Goal: Task Accomplishment & Management: Manage account settings

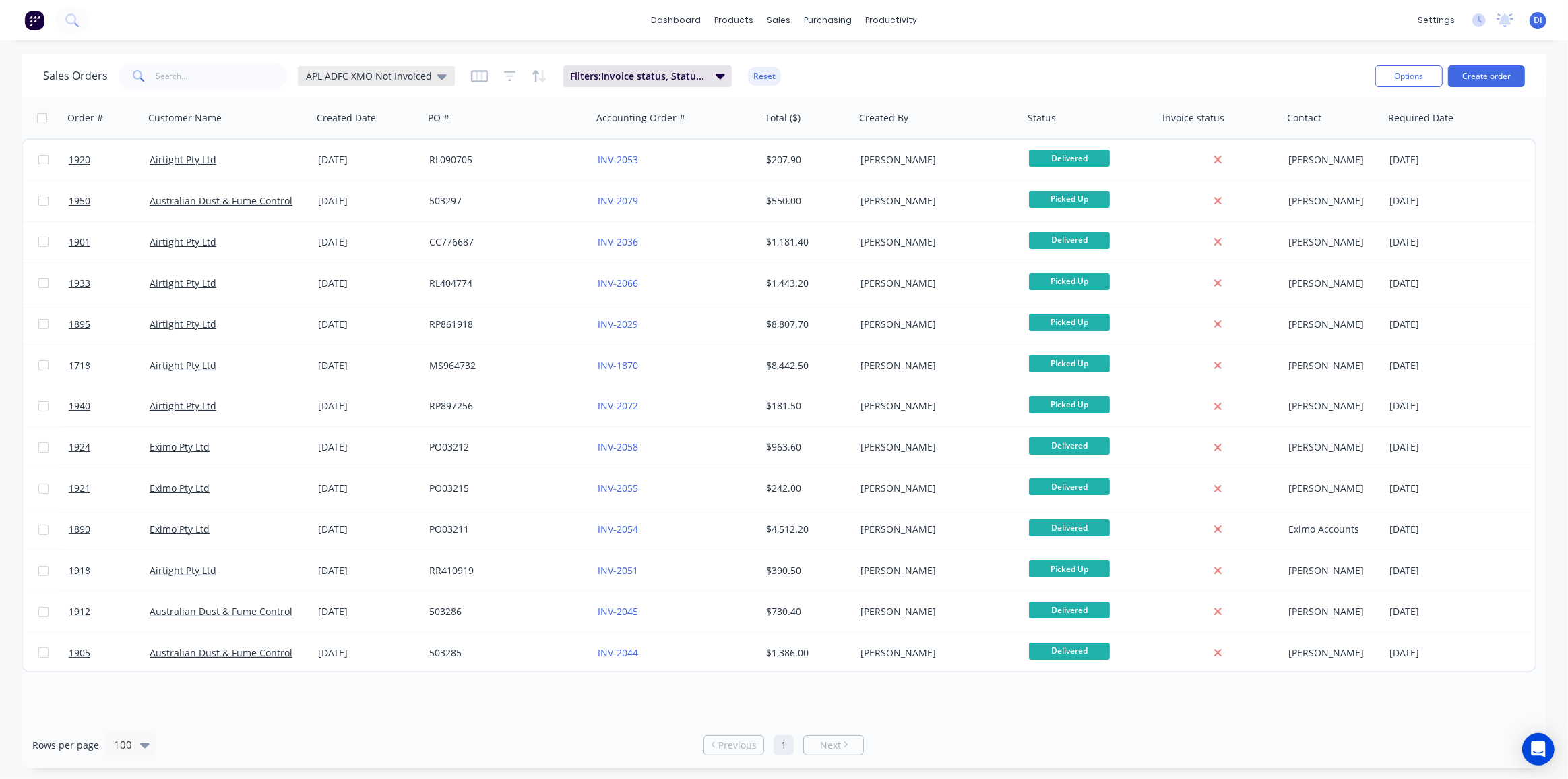
click at [323, 75] on span "APL ADFC XMO Not Invoiced" at bounding box center [369, 76] width 126 height 14
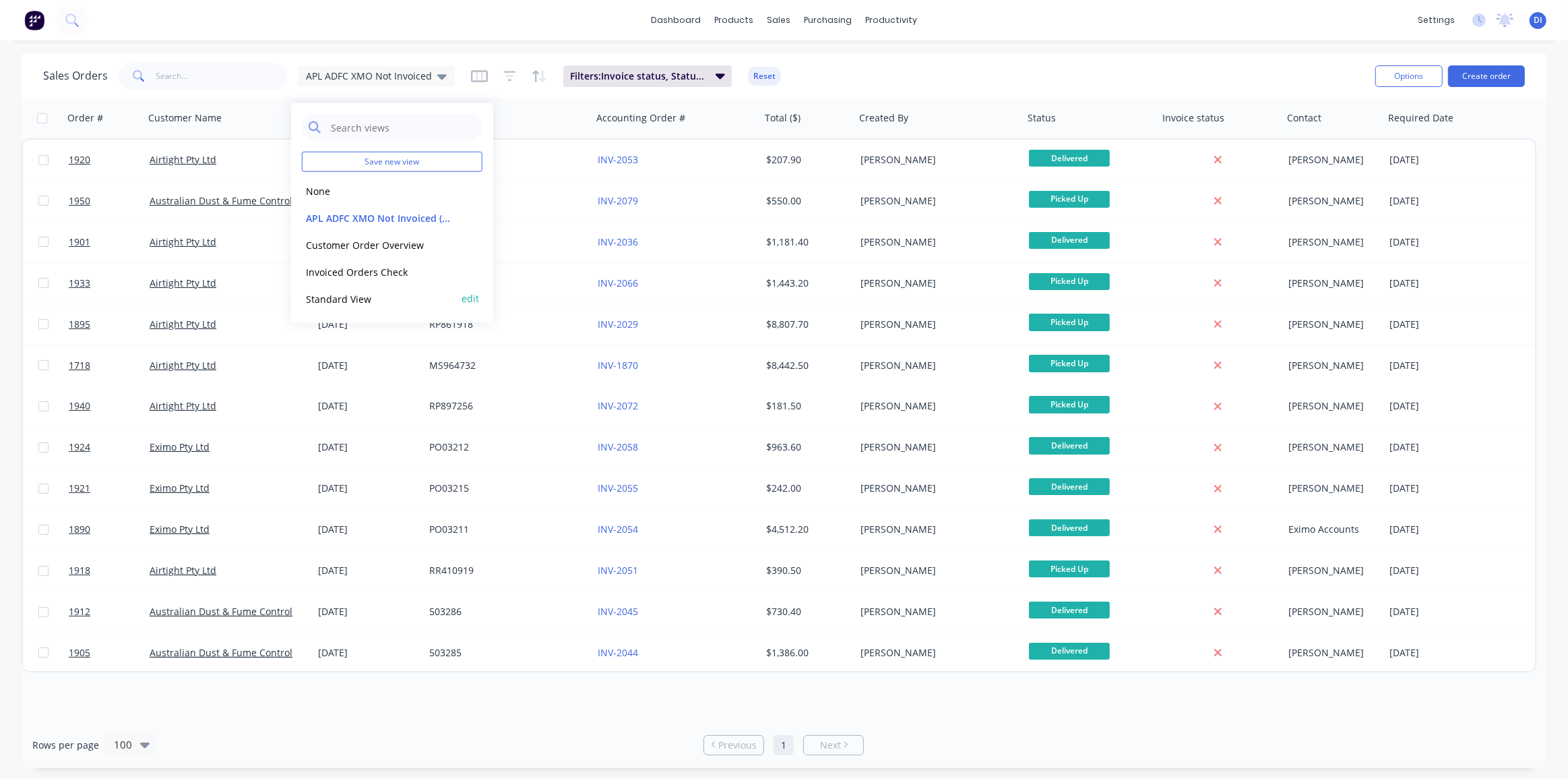
click at [355, 298] on button "Standard View" at bounding box center [378, 298] width 154 height 15
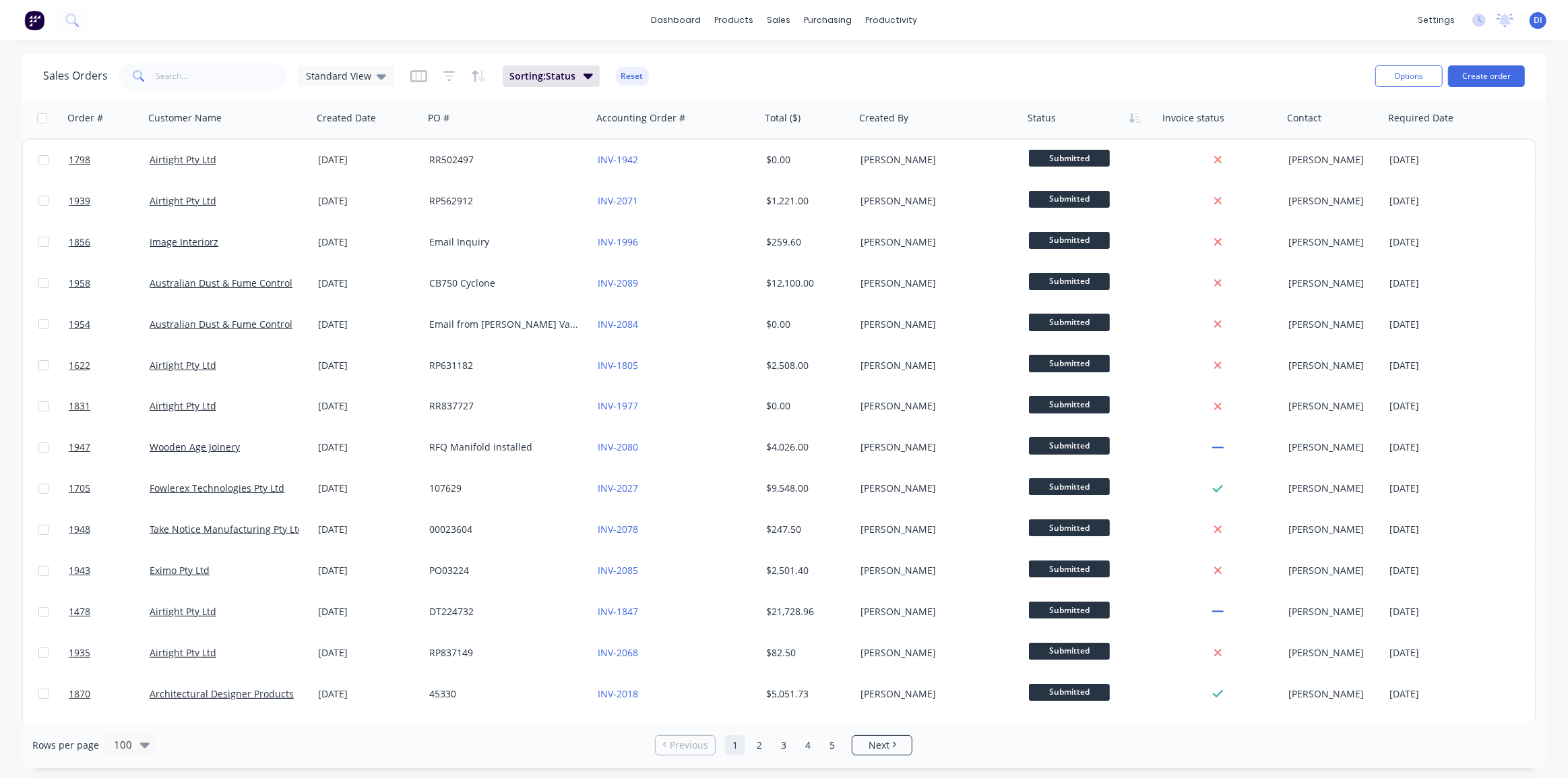
click at [269, 20] on div "dashboard products sales purchasing productivity dashboard products Product Cat…" at bounding box center [784, 20] width 1568 height 40
click at [1089, 28] on div "dashboard products sales purchasing productivity dashboard products Product Cat…" at bounding box center [784, 20] width 1568 height 40
click at [1008, 49] on div "dashboard products sales purchasing productivity dashboard products Product Cat…" at bounding box center [784, 389] width 1568 height 779
click at [733, 66] on div "Sales Orders Standard View Sorting: Status Reset" at bounding box center [704, 76] width 1321 height 33
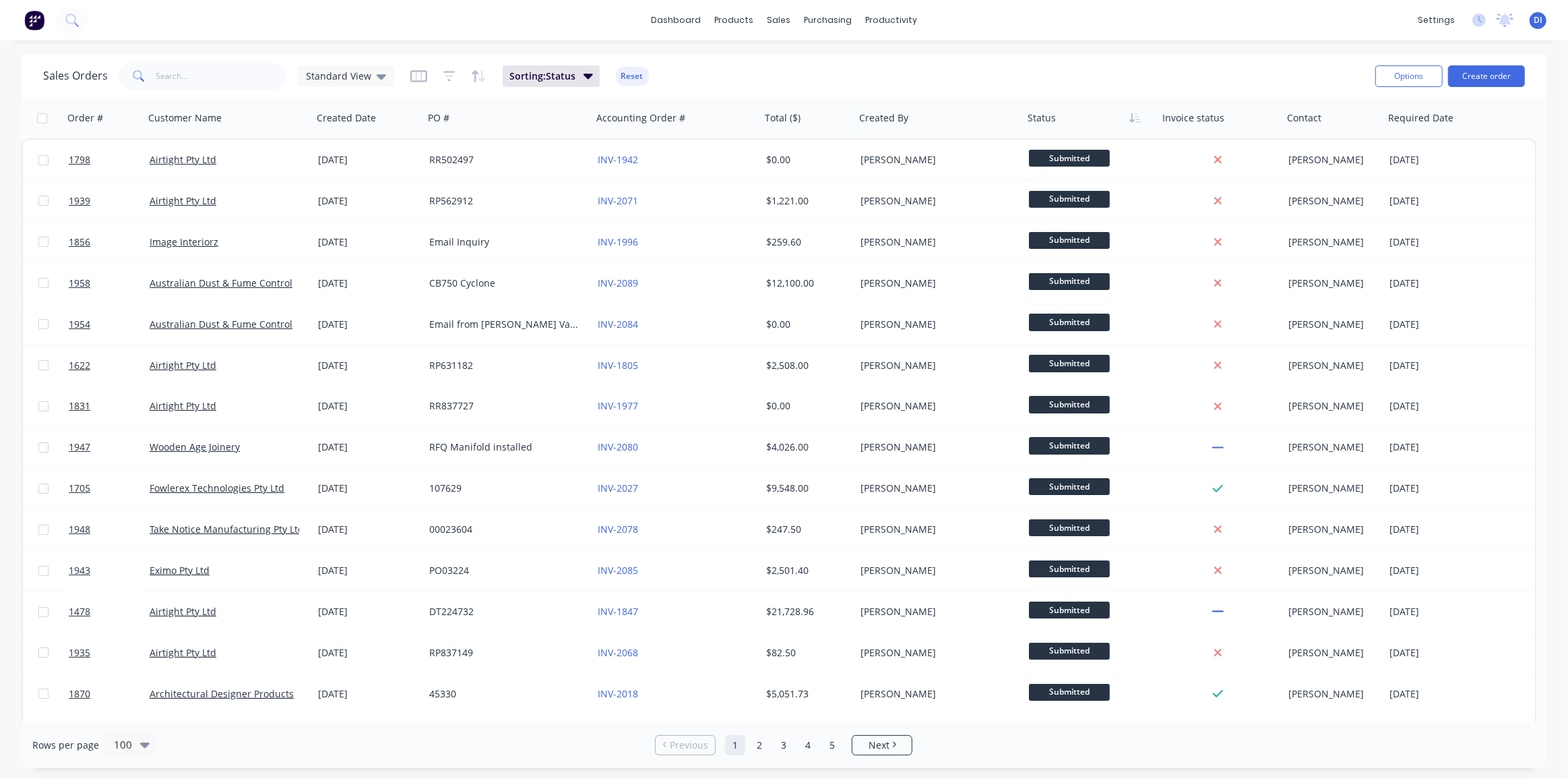
click at [718, 83] on div "Sales Orders Standard View Sorting: Status Reset" at bounding box center [704, 76] width 1321 height 33
click at [43, 26] on img at bounding box center [34, 20] width 20 height 20
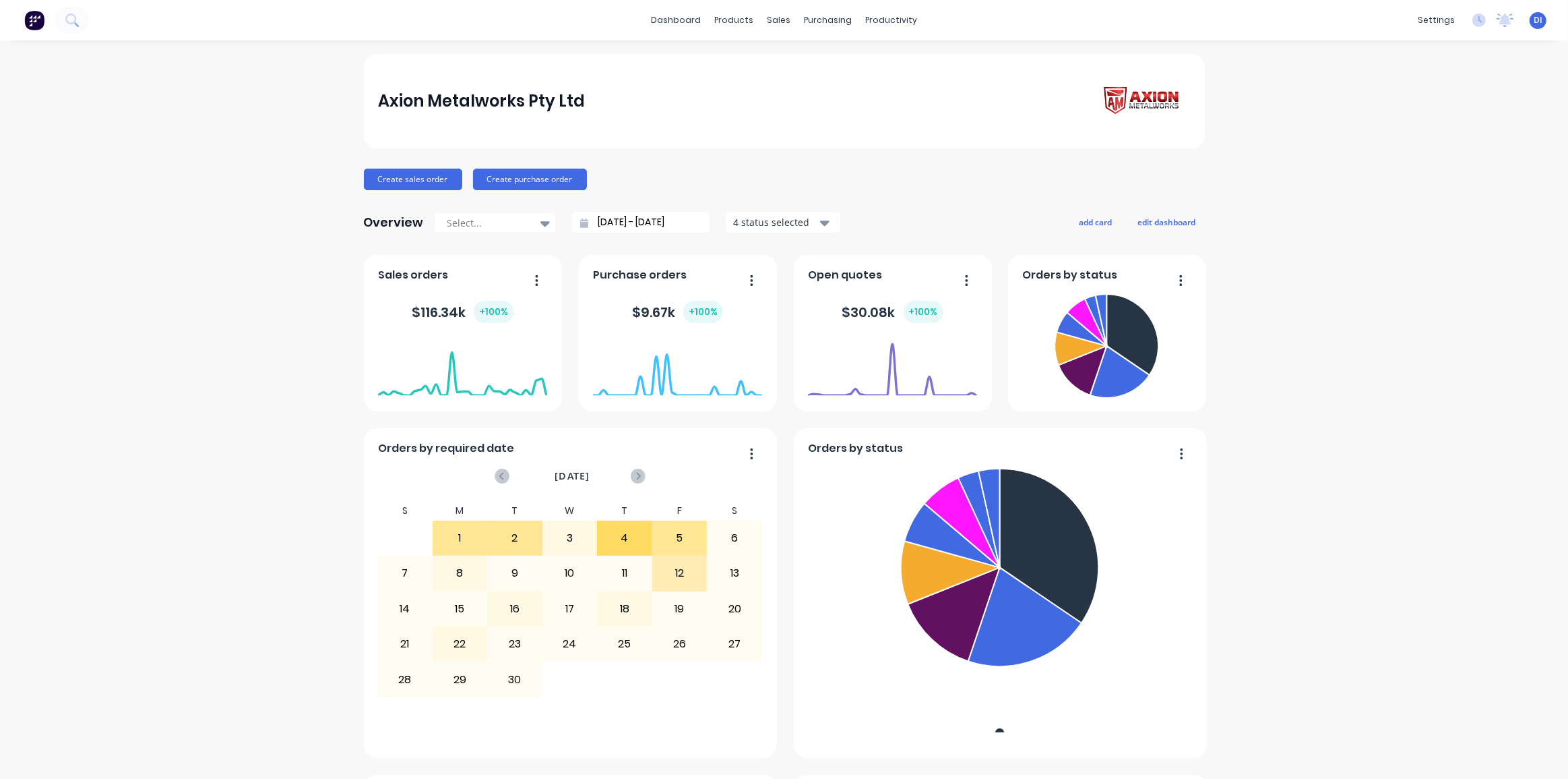
click at [1364, 142] on div "Axion Metalworks Pty Ltd Create sales order Create purchase order Overview Sele…" at bounding box center [784, 752] width 1568 height 1397
click at [1336, 155] on div "Axion Metalworks Pty Ltd Create sales order Create purchase order Overview Sele…" at bounding box center [784, 752] width 1568 height 1397
click at [1325, 160] on div "Axion Metalworks Pty Ltd Create sales order Create purchase order Overview Sele…" at bounding box center [784, 752] width 1568 height 1397
click at [866, 126] on div "Axion Metalworks Pty Ltd" at bounding box center [784, 101] width 841 height 95
click at [523, 221] on div at bounding box center [489, 223] width 85 height 17
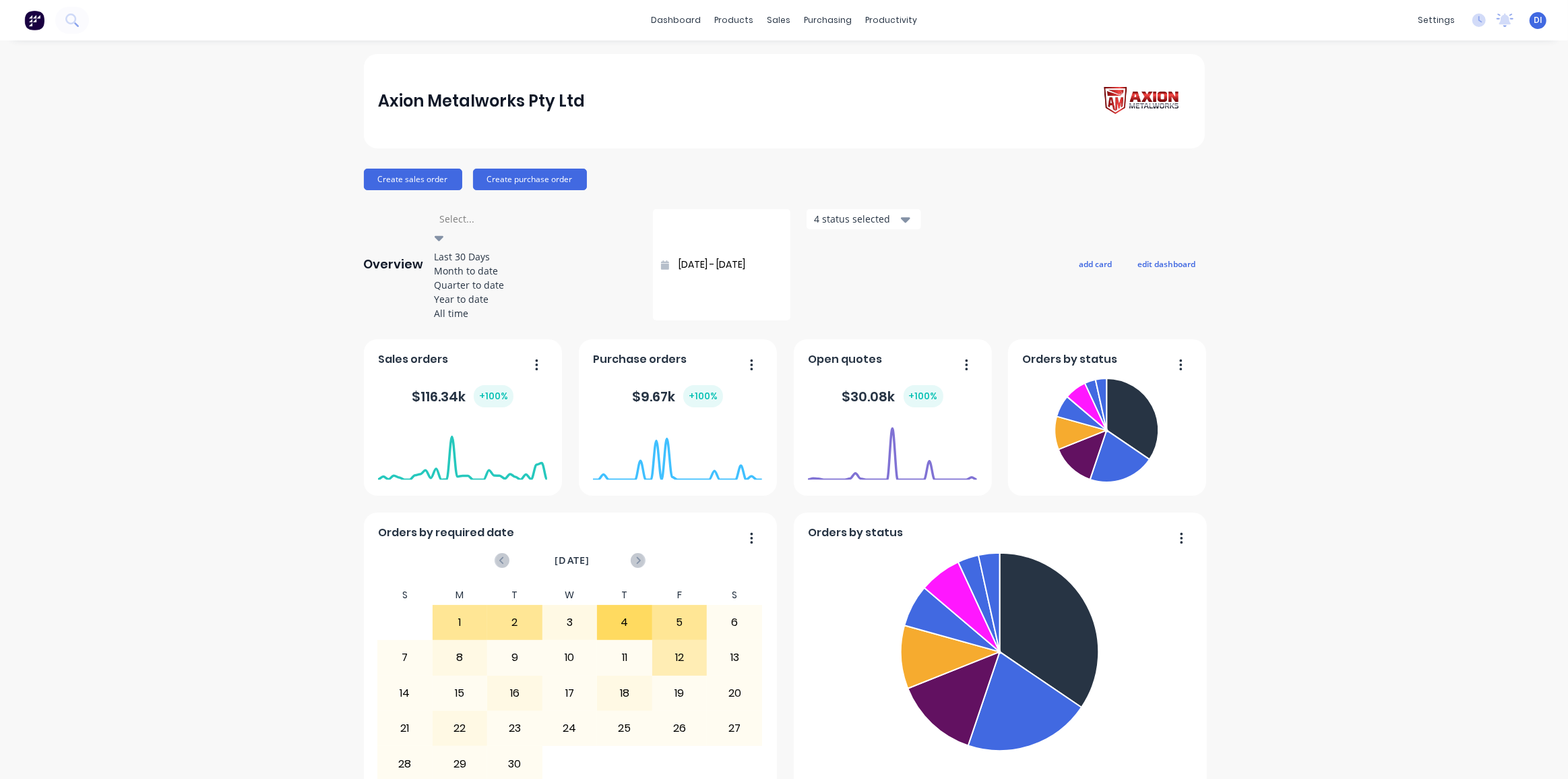
click at [498, 320] on div "All time" at bounding box center [535, 313] width 202 height 14
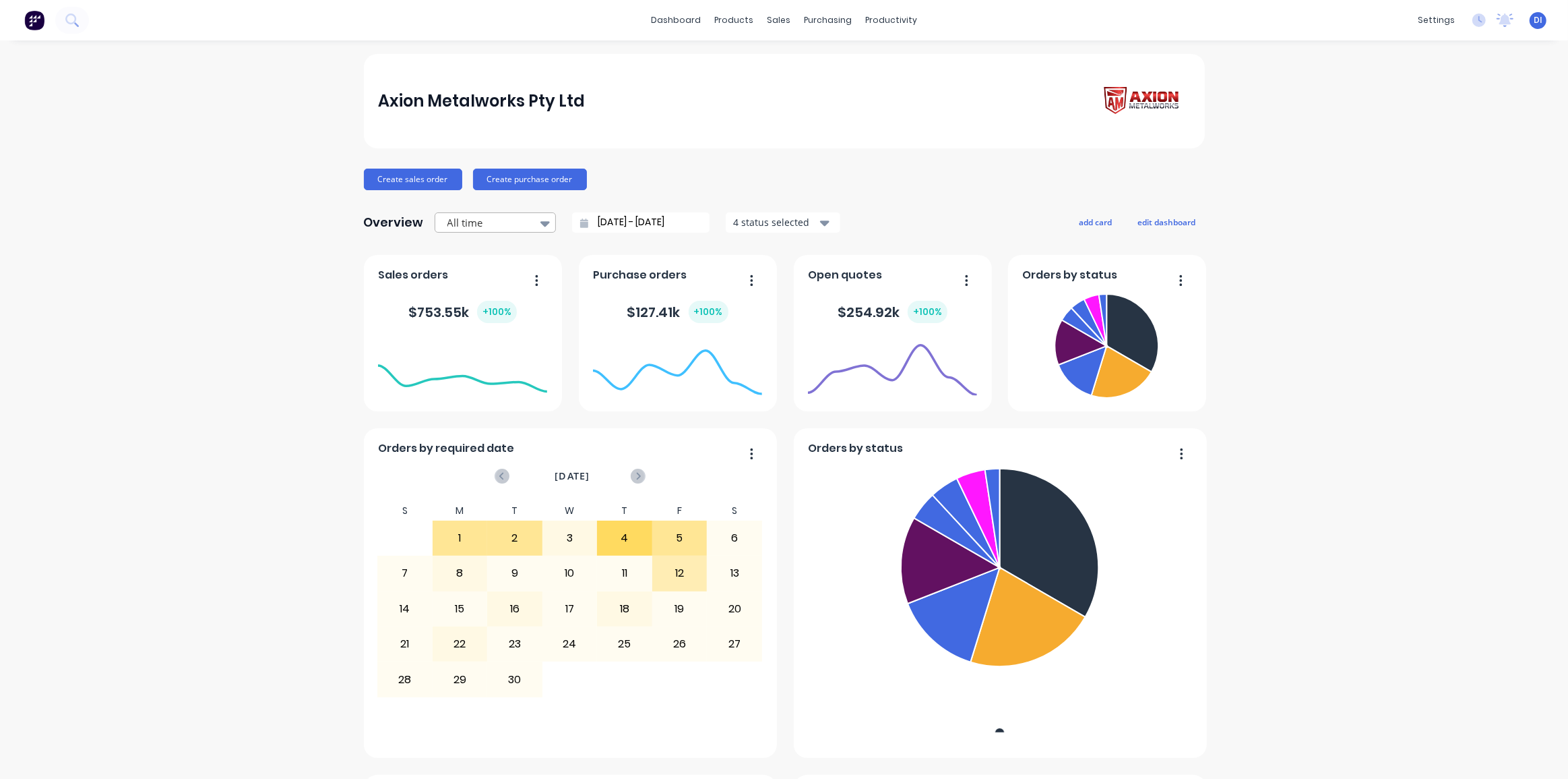
click at [540, 224] on icon at bounding box center [545, 223] width 9 height 5
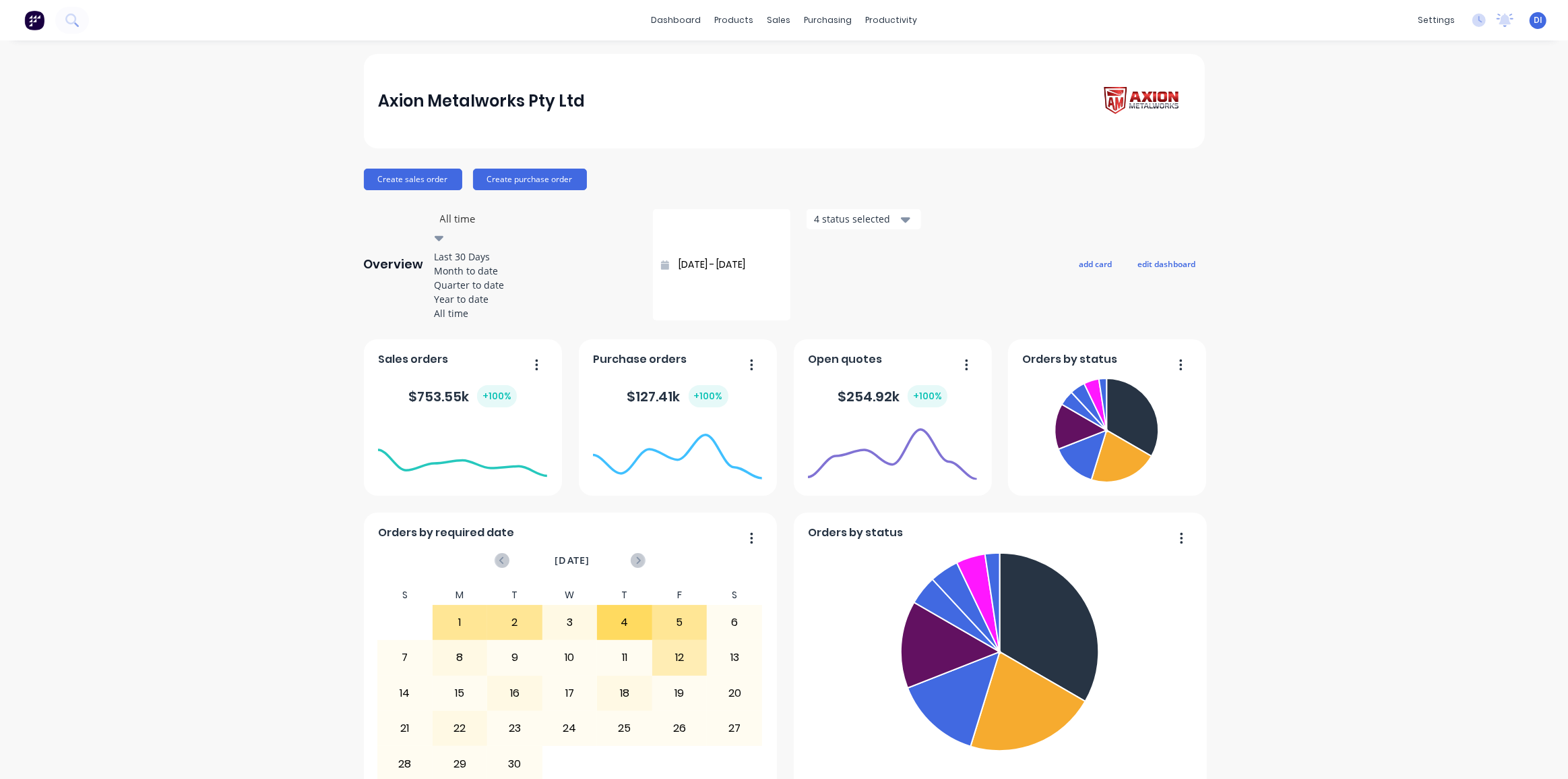
drag, startPoint x: 503, startPoint y: 254, endPoint x: 502, endPoint y: 271, distance: 17.0
click at [502, 271] on div "Last 30 Days Month to date Quarter to date Year to date All time" at bounding box center [535, 285] width 202 height 71
click at [502, 272] on div "Month to date" at bounding box center [535, 270] width 202 height 14
type input "[DATE] - [DATE]"
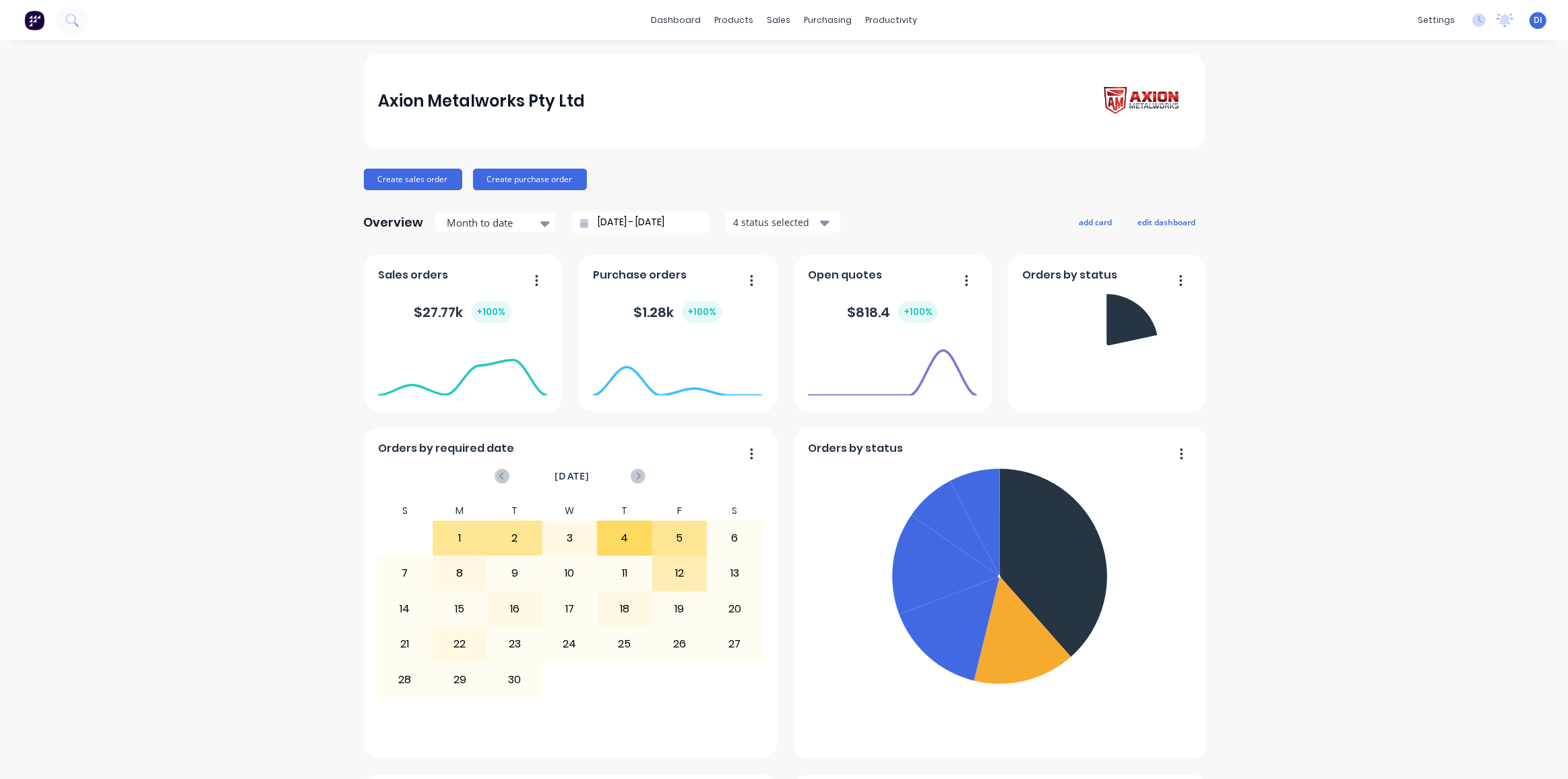
click at [1299, 283] on div "Axion Metalworks Pty Ltd Create sales order Create purchase order Overview Mont…" at bounding box center [784, 752] width 1568 height 1397
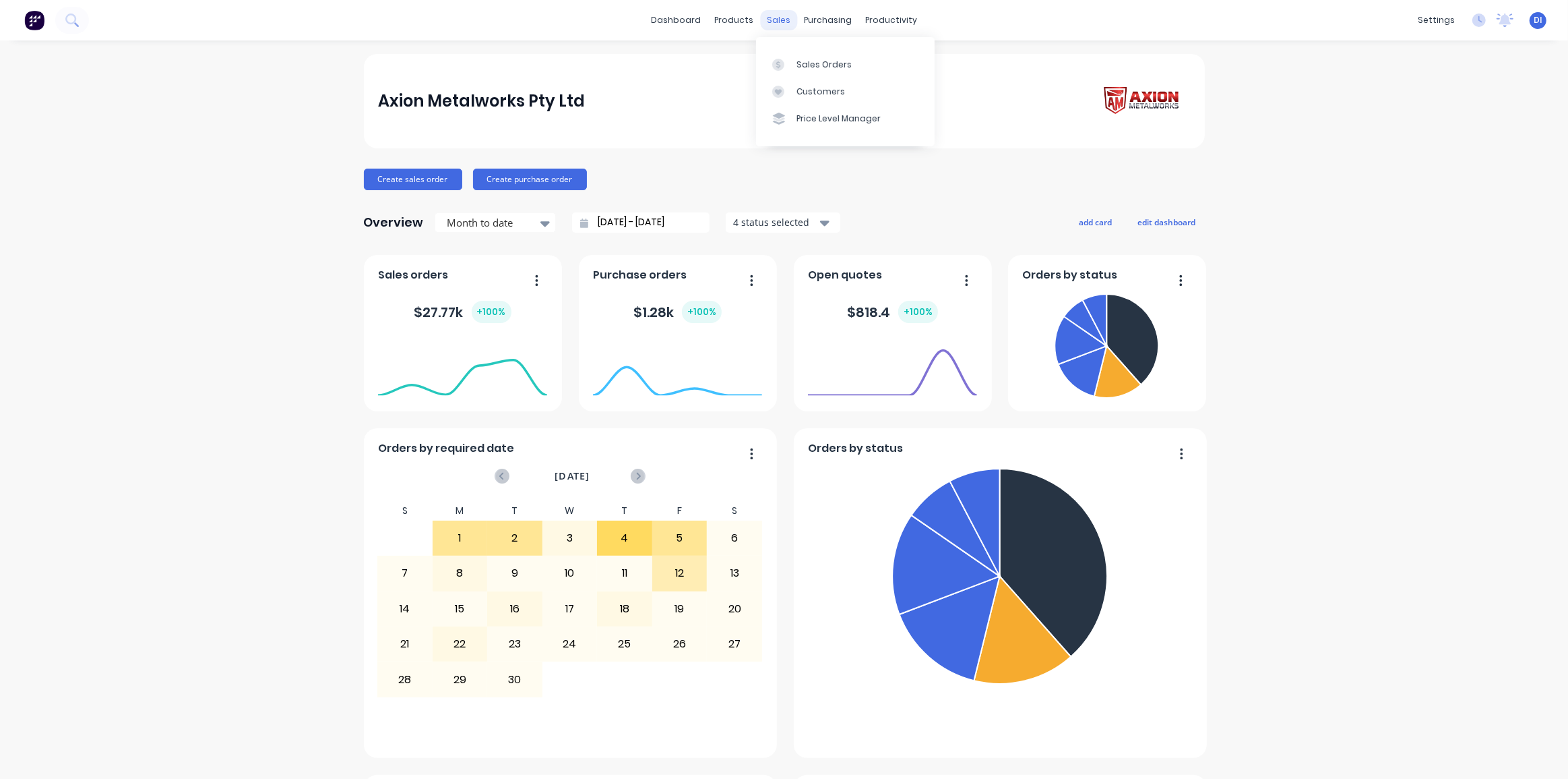
click at [764, 21] on div "sales" at bounding box center [778, 20] width 37 height 20
click at [823, 86] on div "Customers" at bounding box center [821, 92] width 48 height 12
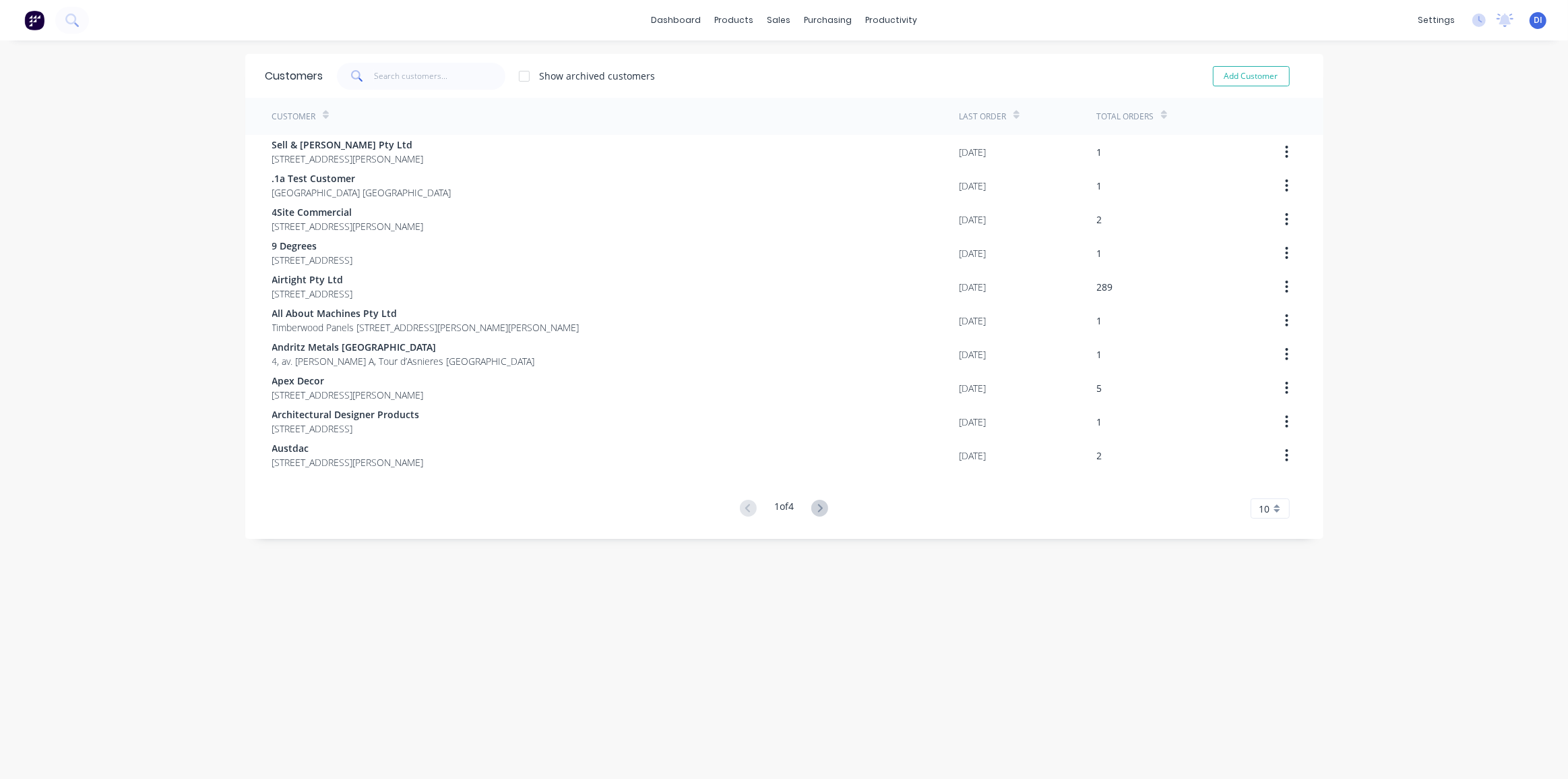
click at [826, 512] on button at bounding box center [820, 509] width 25 height 20
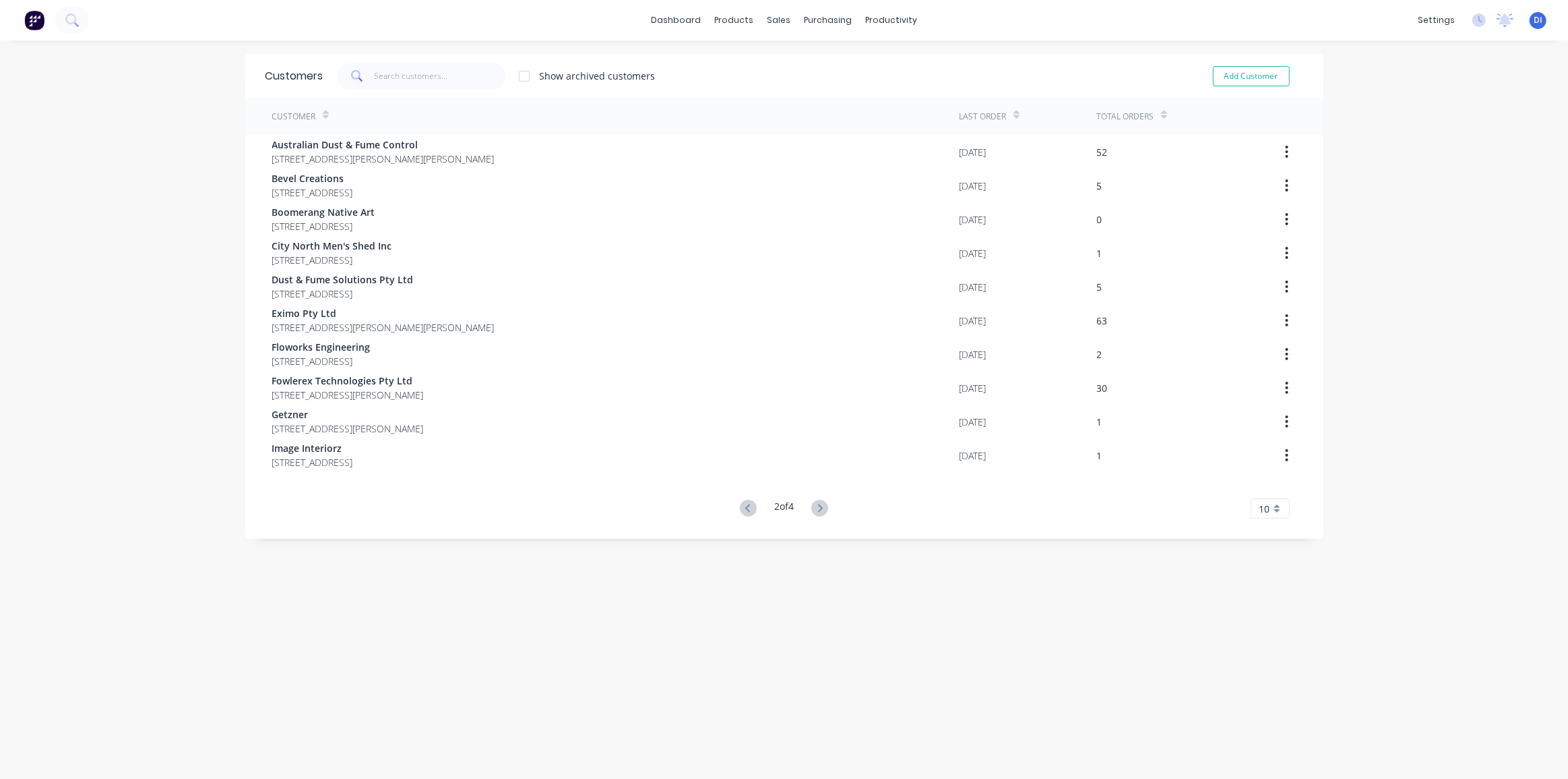
click at [506, 556] on div "Customers Show archived customers Add Customer Customer Last Order Total Orders…" at bounding box center [784, 422] width 1078 height 738
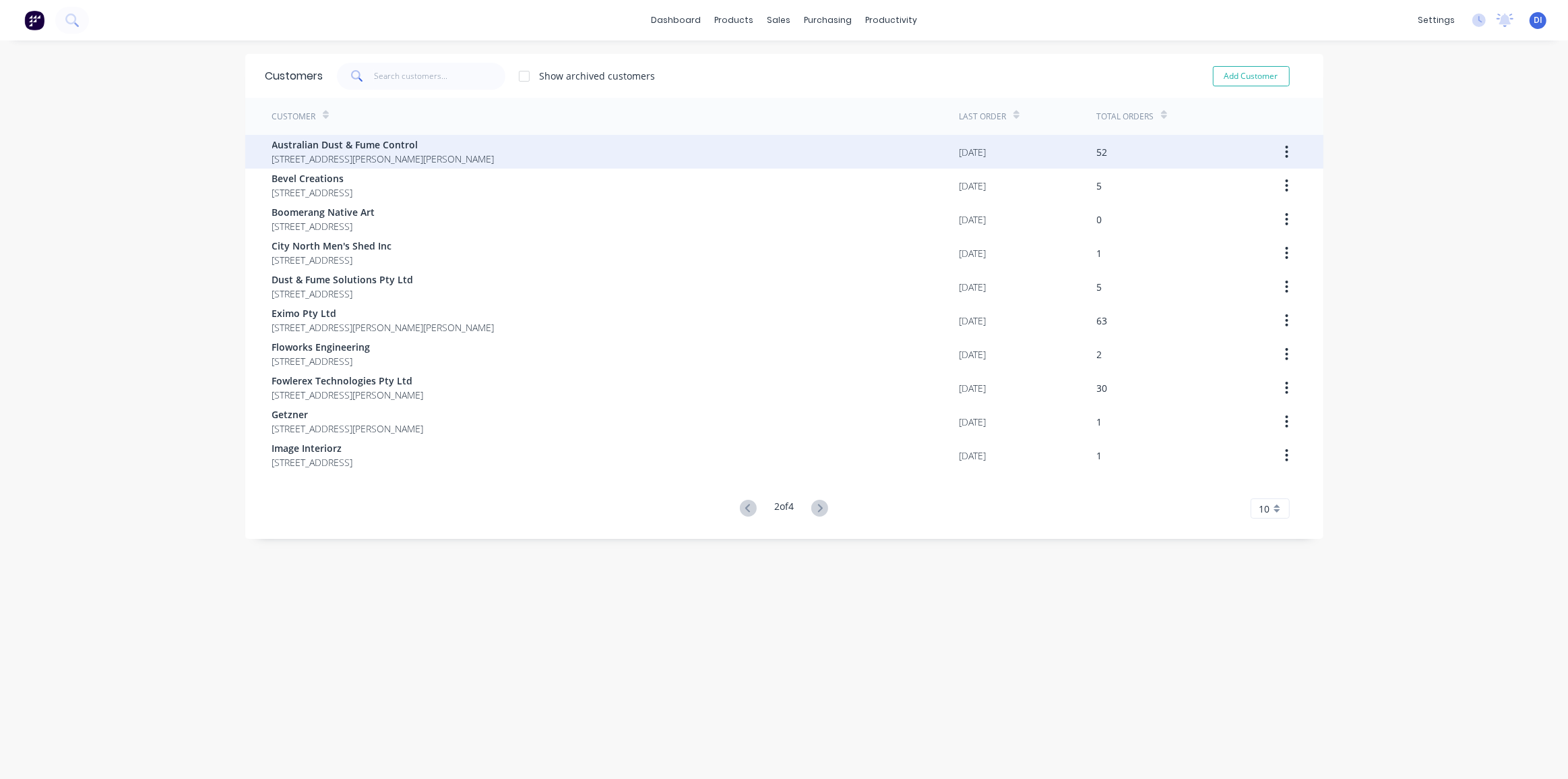
click at [409, 153] on span "[STREET_ADDRESS][PERSON_NAME][PERSON_NAME]" at bounding box center [384, 158] width 222 height 14
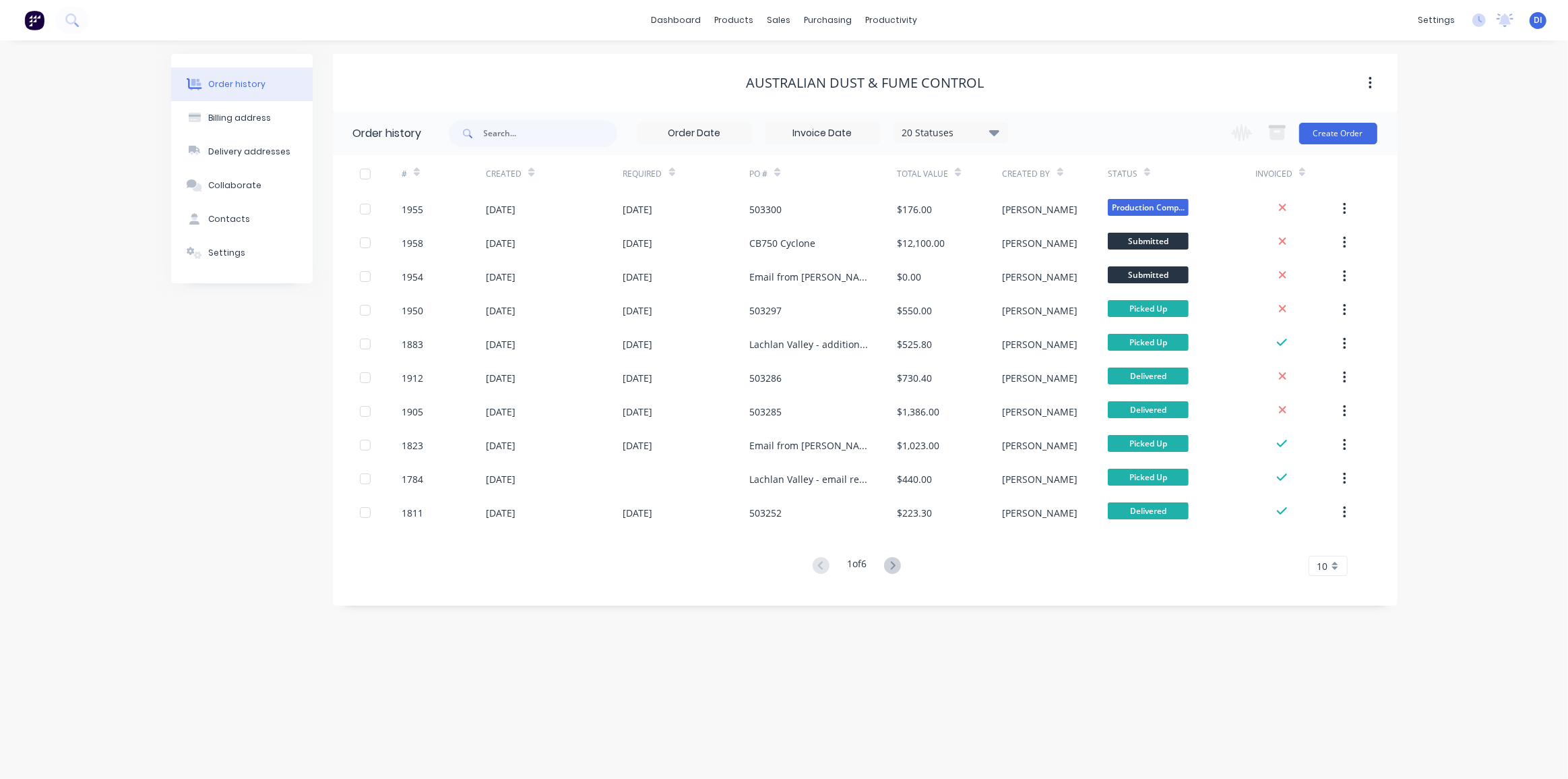
drag, startPoint x: 409, startPoint y: 163, endPoint x: 544, endPoint y: 61, distance: 169.2
click at [544, 61] on div "Australian Dust & Fume Control" at bounding box center [865, 83] width 1065 height 58
drag, startPoint x: 8, startPoint y: 20, endPoint x: 15, endPoint y: 20, distance: 7.0
click at [8, 20] on div at bounding box center [45, 20] width 89 height 27
click at [28, 20] on img at bounding box center [34, 20] width 20 height 20
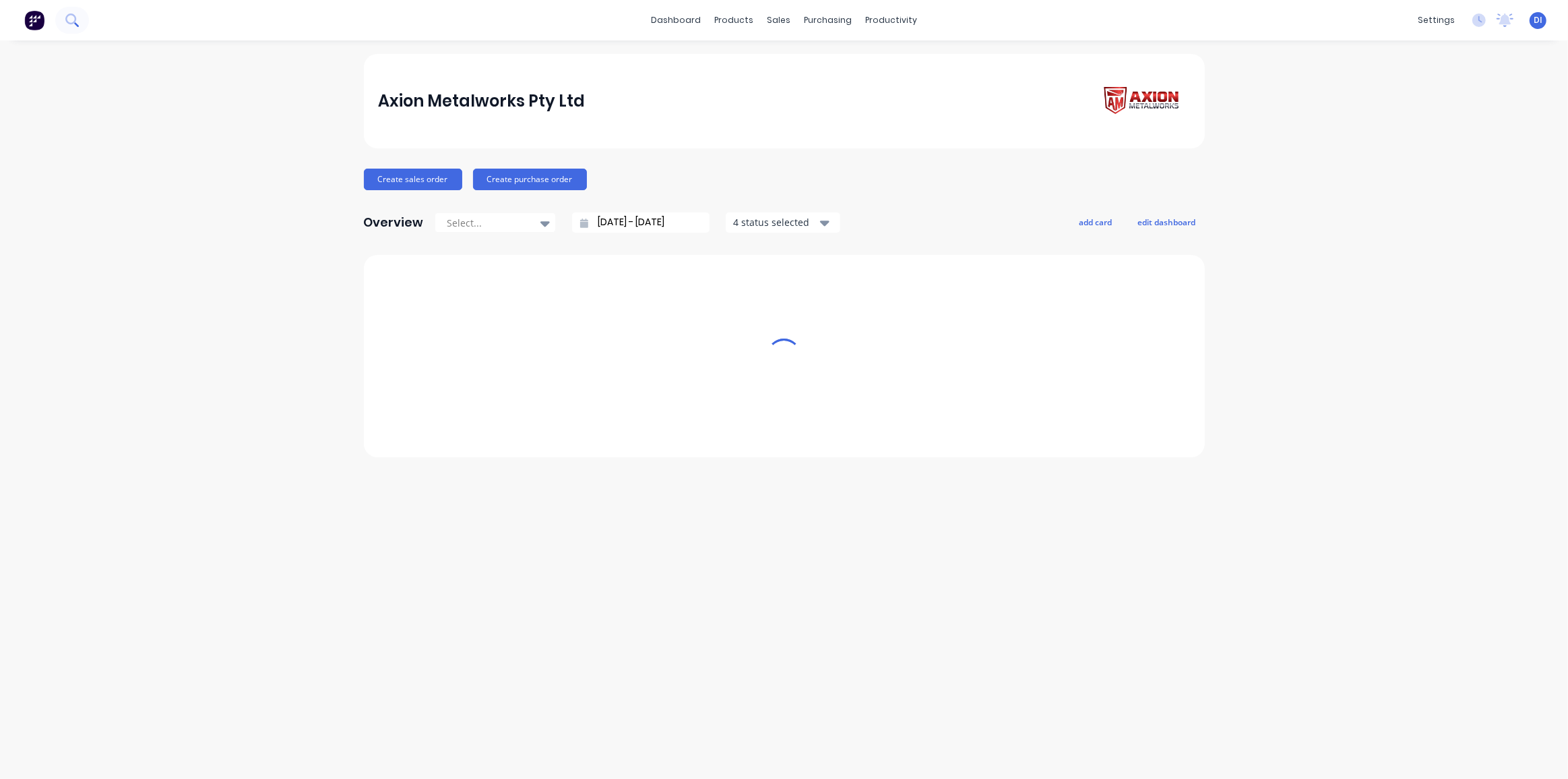
click at [70, 22] on icon at bounding box center [70, 19] width 11 height 11
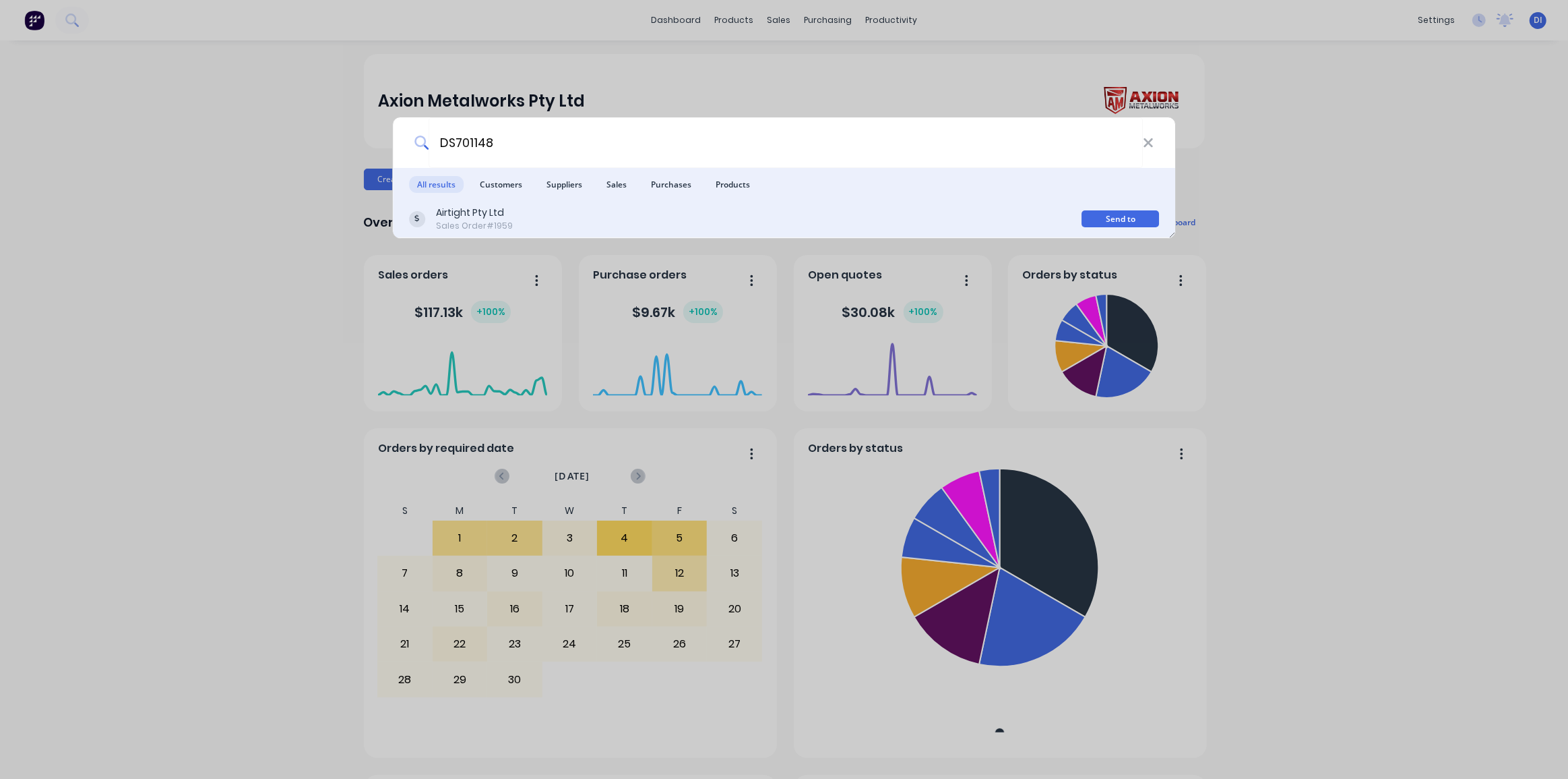
type input "DS701148"
click at [768, 219] on div "Airtight Pty Ltd Sales Order #1959" at bounding box center [746, 219] width 674 height 26
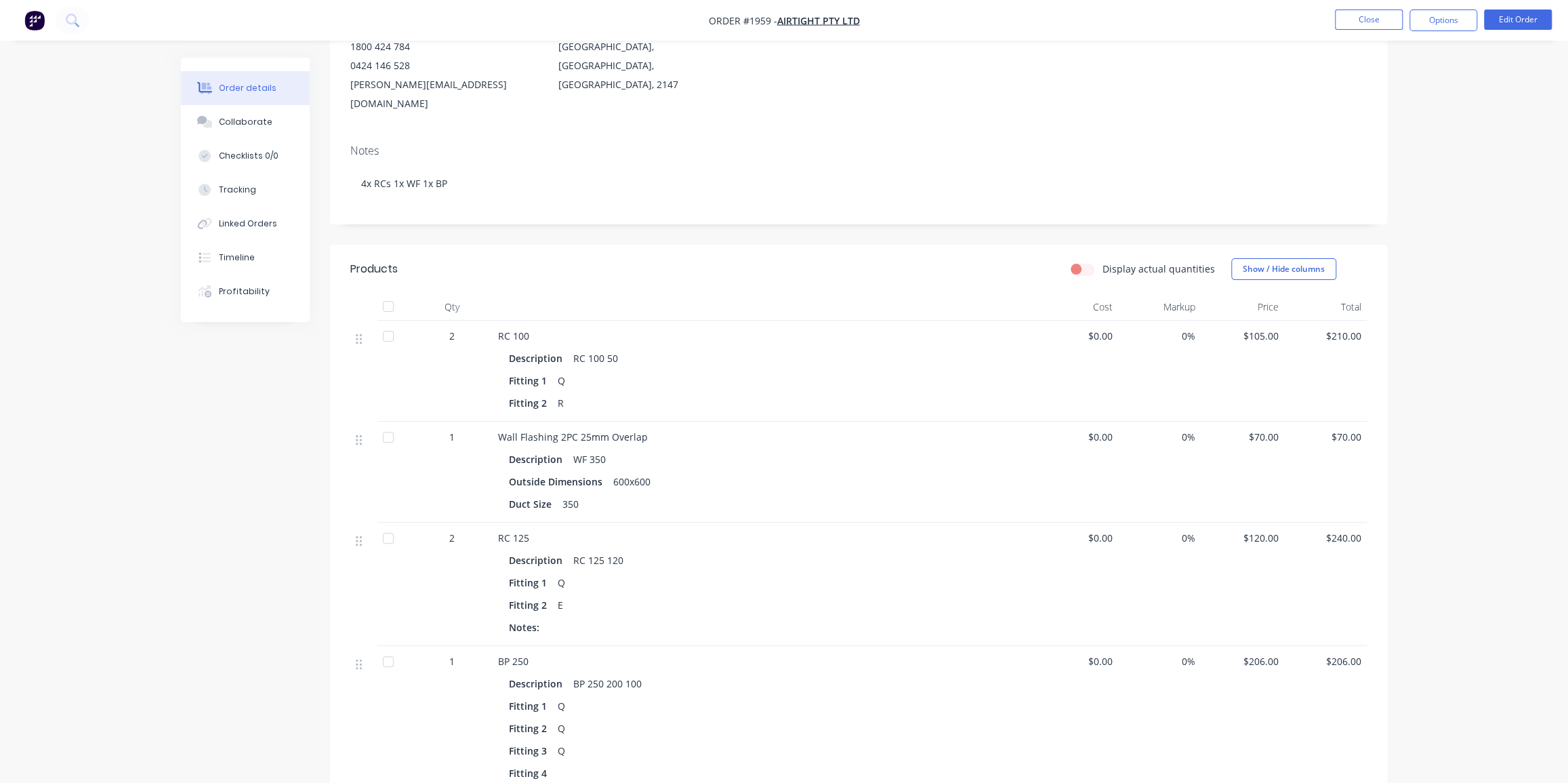
scroll to position [184, 0]
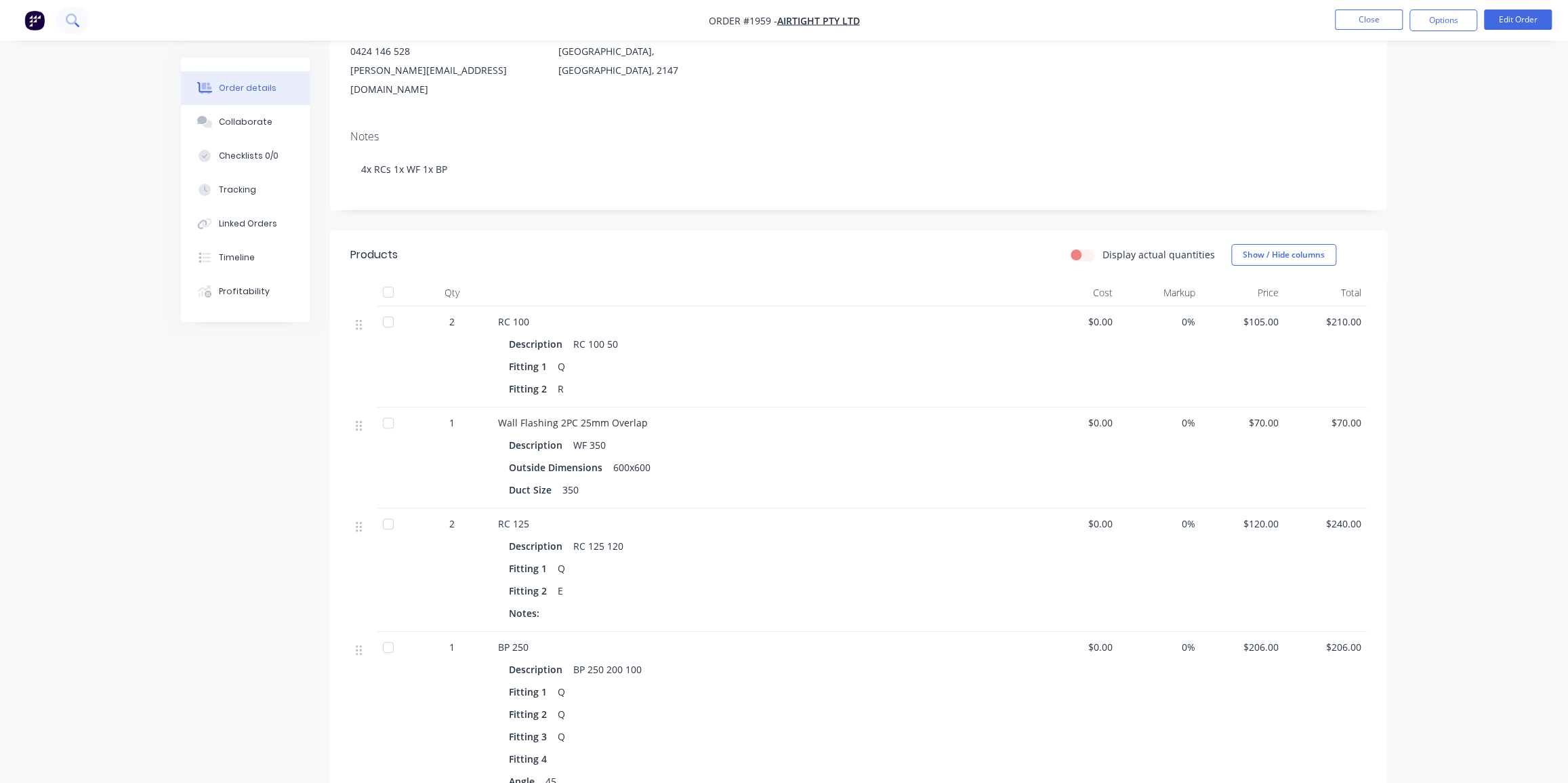
click at [74, 20] on icon at bounding box center [72, 20] width 13 height 13
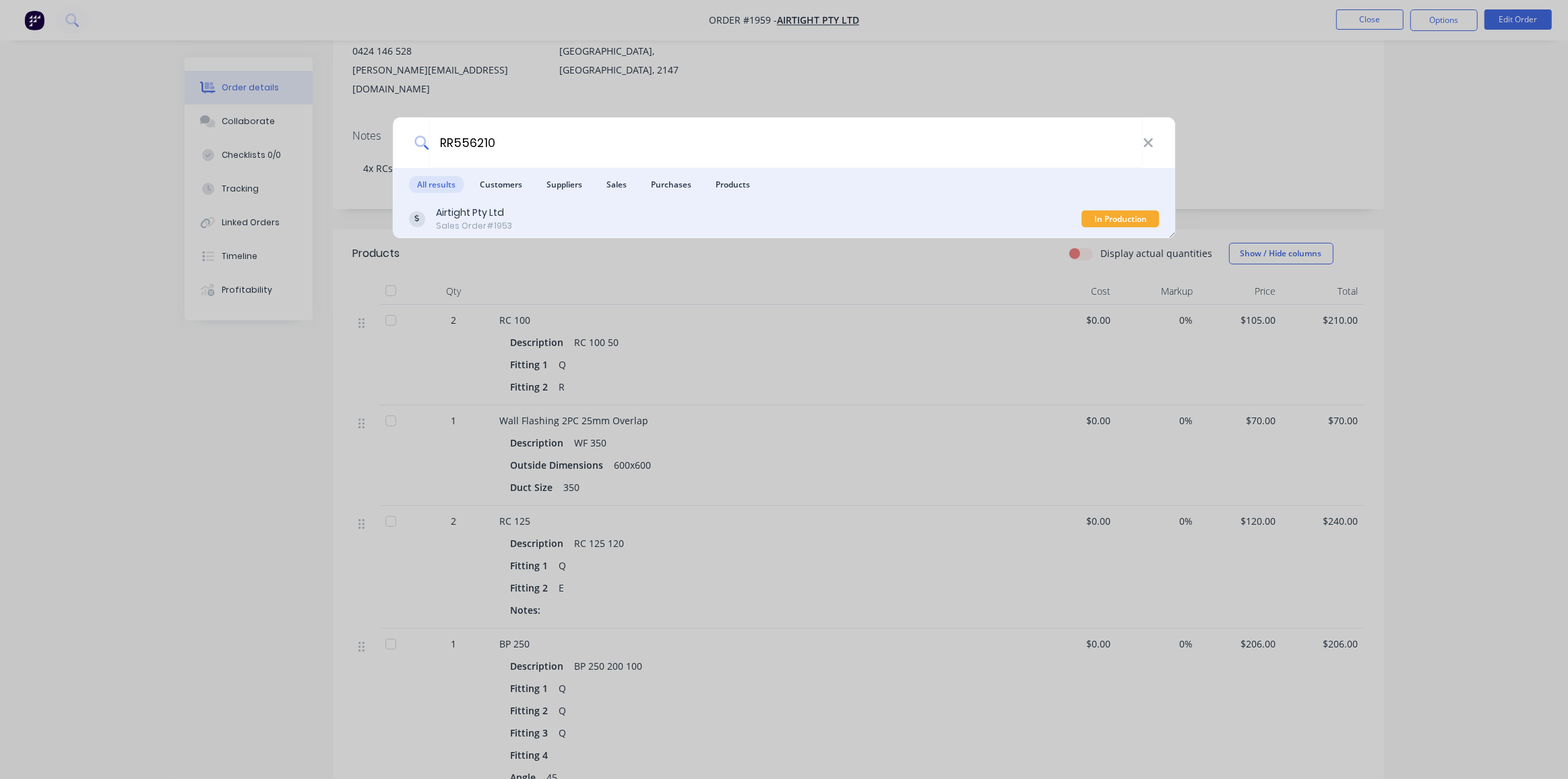
type input "RR556210"
click at [562, 221] on div "Airtight Pty Ltd Sales Order #1953" at bounding box center [746, 219] width 674 height 26
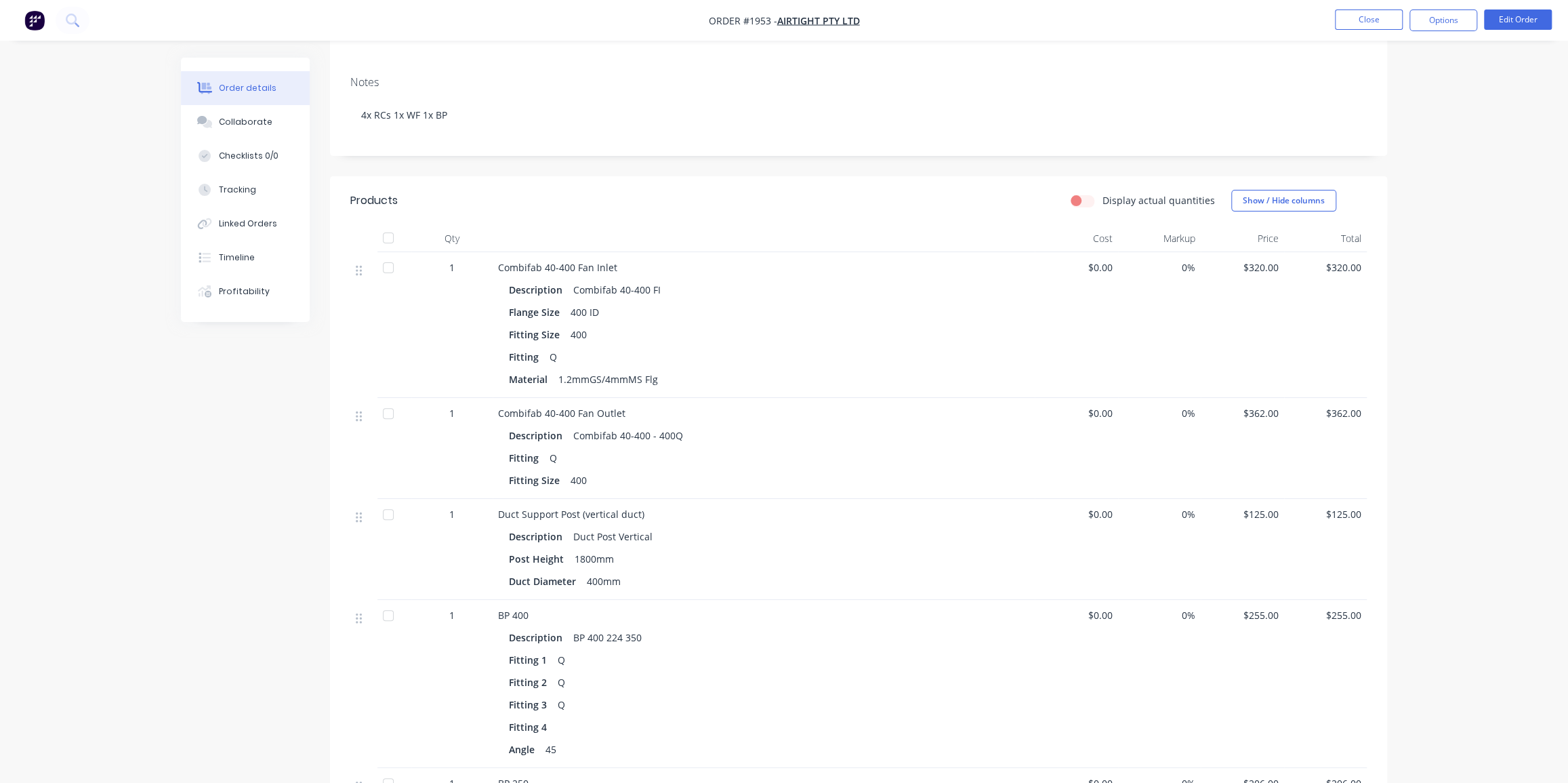
scroll to position [246, 0]
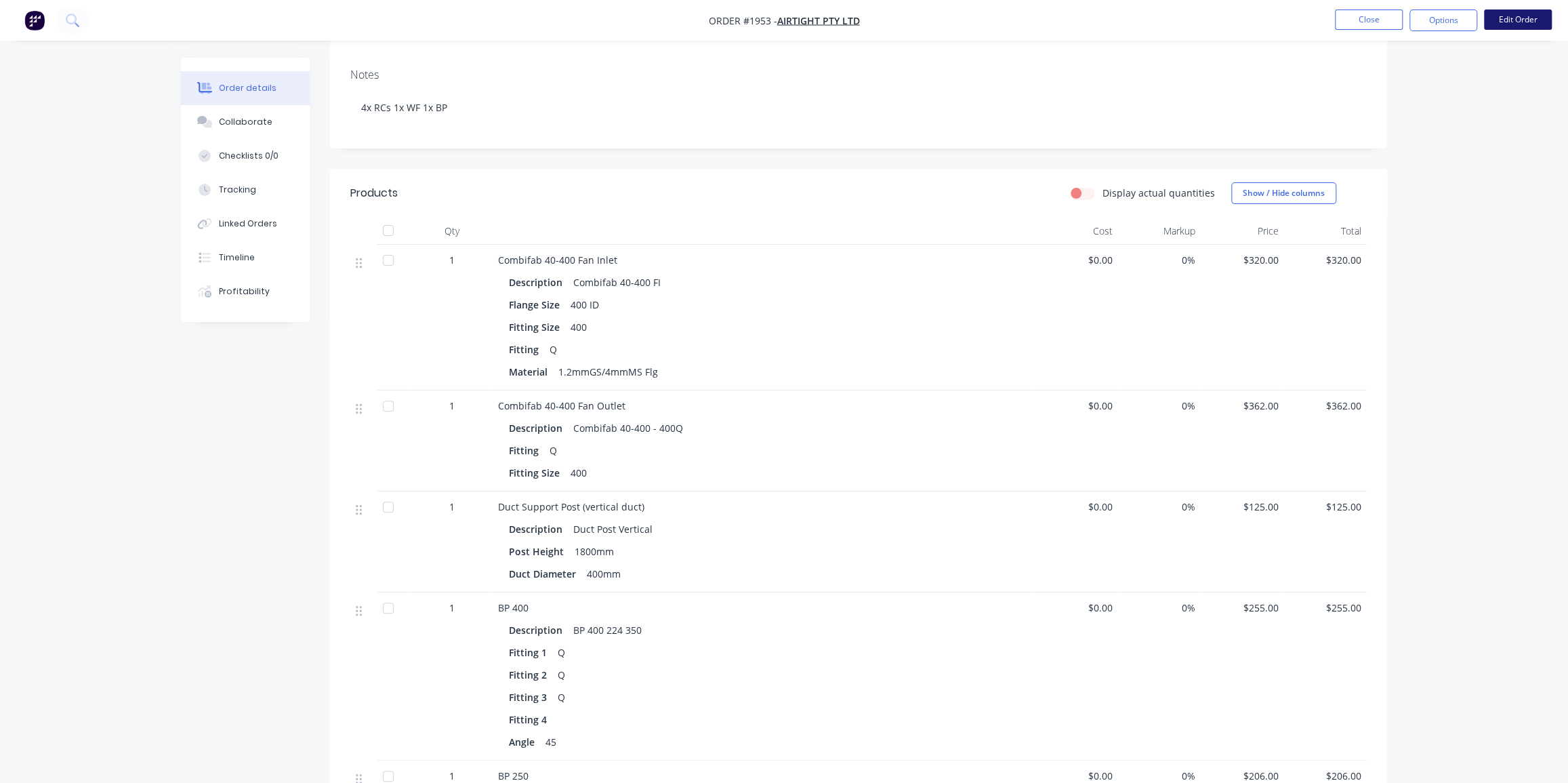
click at [1512, 21] on button "Edit Order" at bounding box center [1517, 19] width 68 height 21
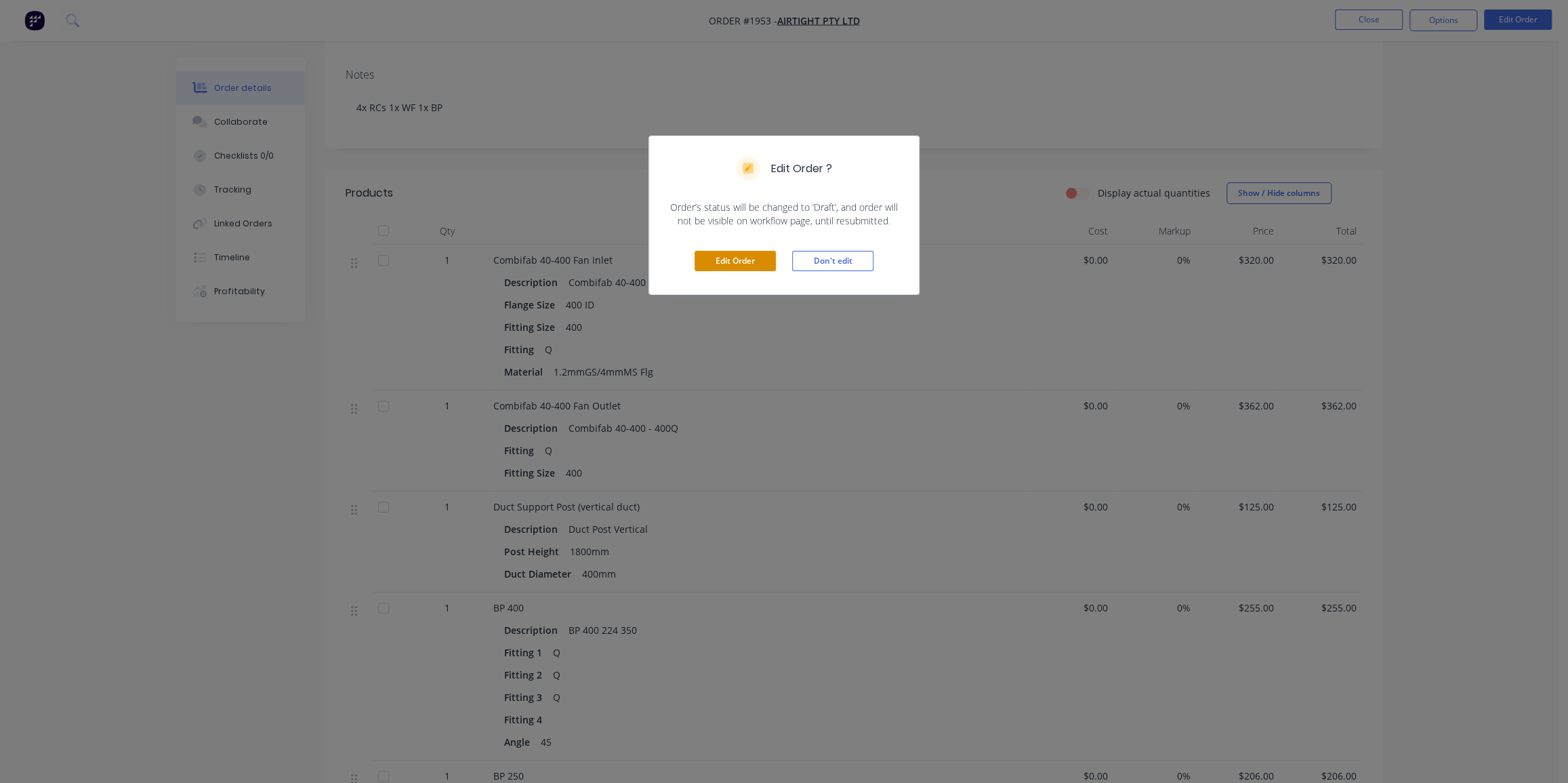
click at [728, 259] on button "Edit Order" at bounding box center [735, 260] width 81 height 21
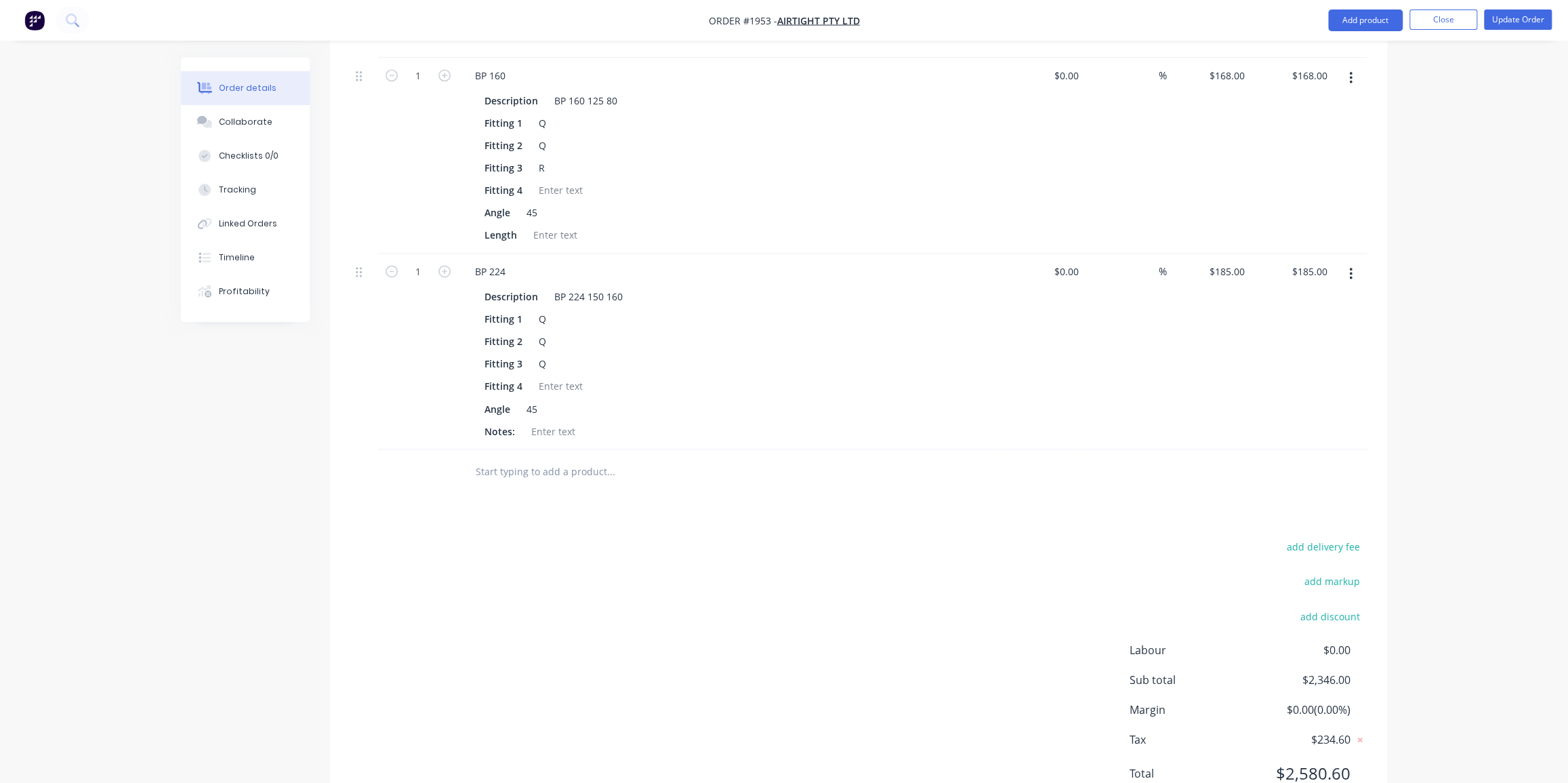
scroll to position [1774, 0]
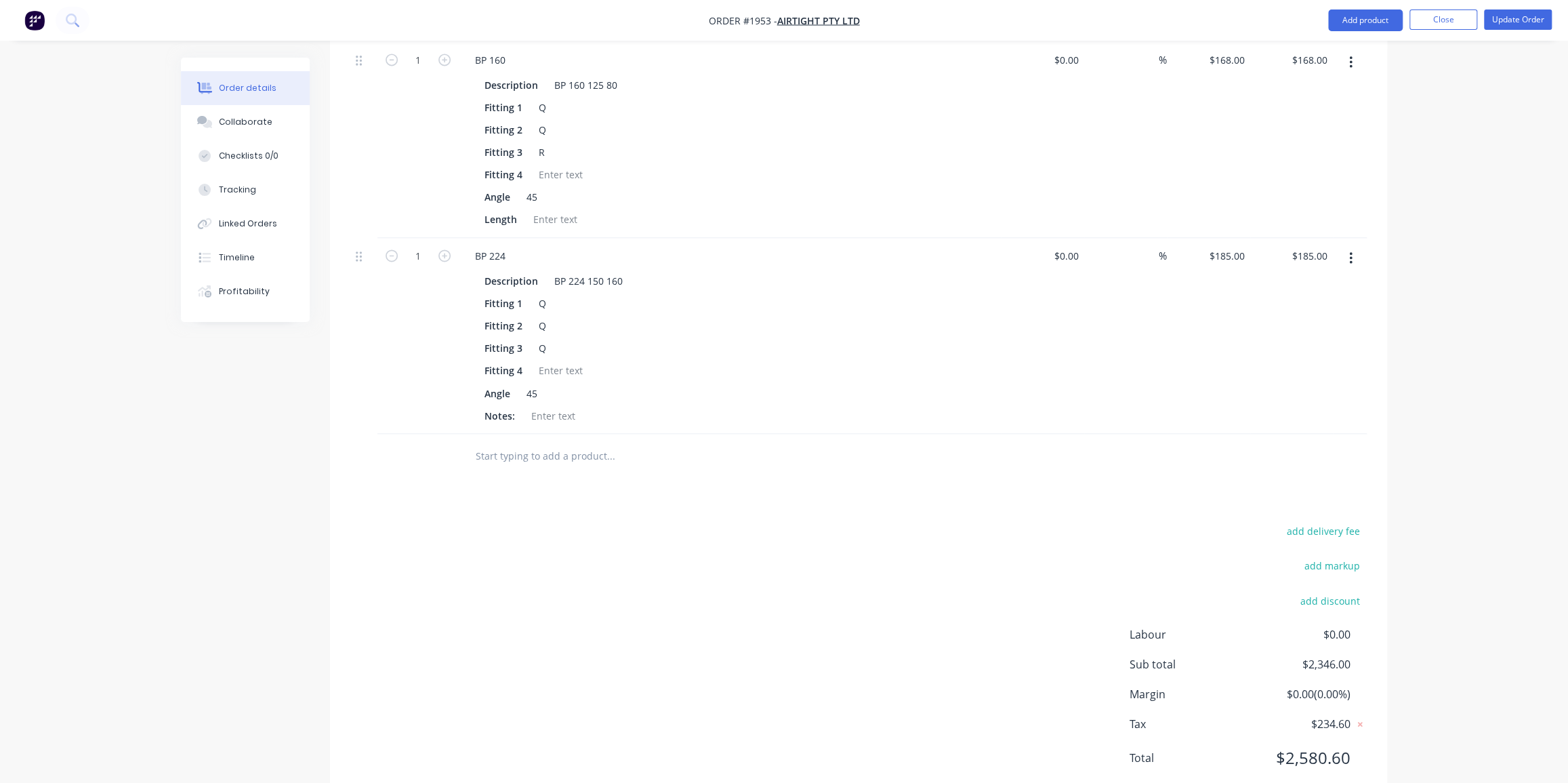
click at [591, 442] on input "text" at bounding box center [610, 456] width 271 height 27
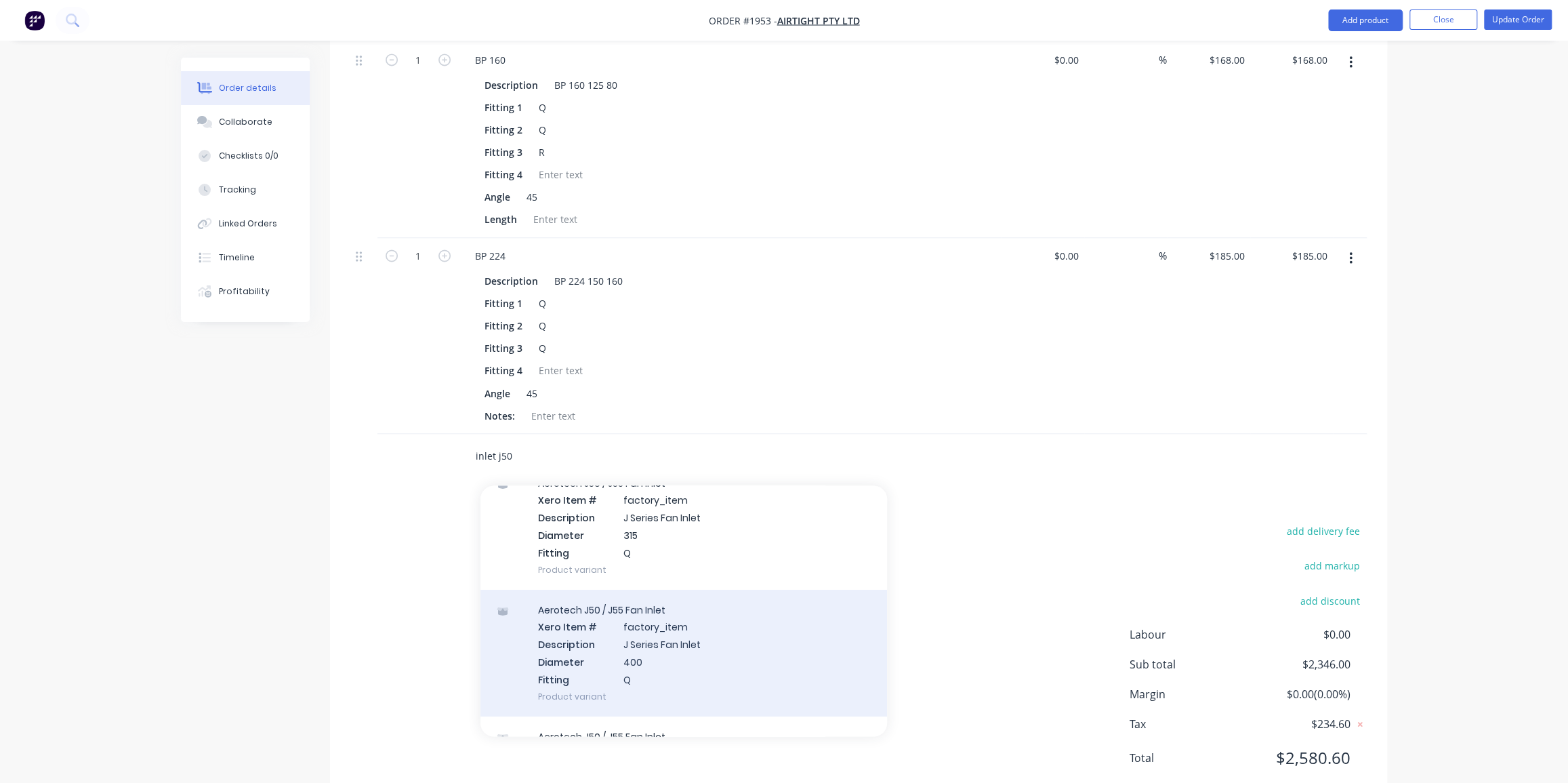
scroll to position [102, 0]
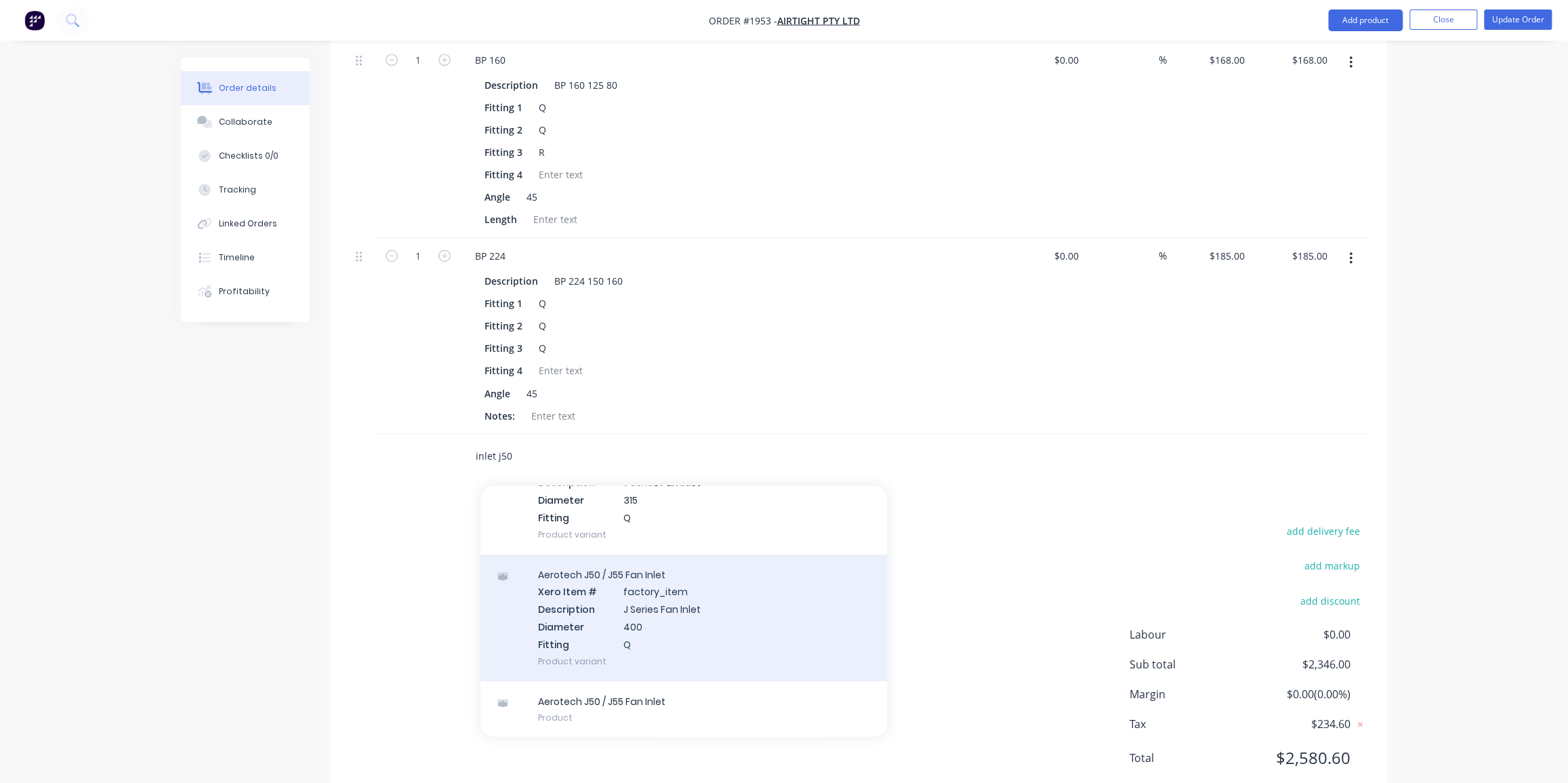
type input "inlet j50"
click at [718, 587] on div "Aerotech J50 / J55 Fan Inlet Xero Item # factory_item Description J Series Fan …" at bounding box center [683, 617] width 406 height 127
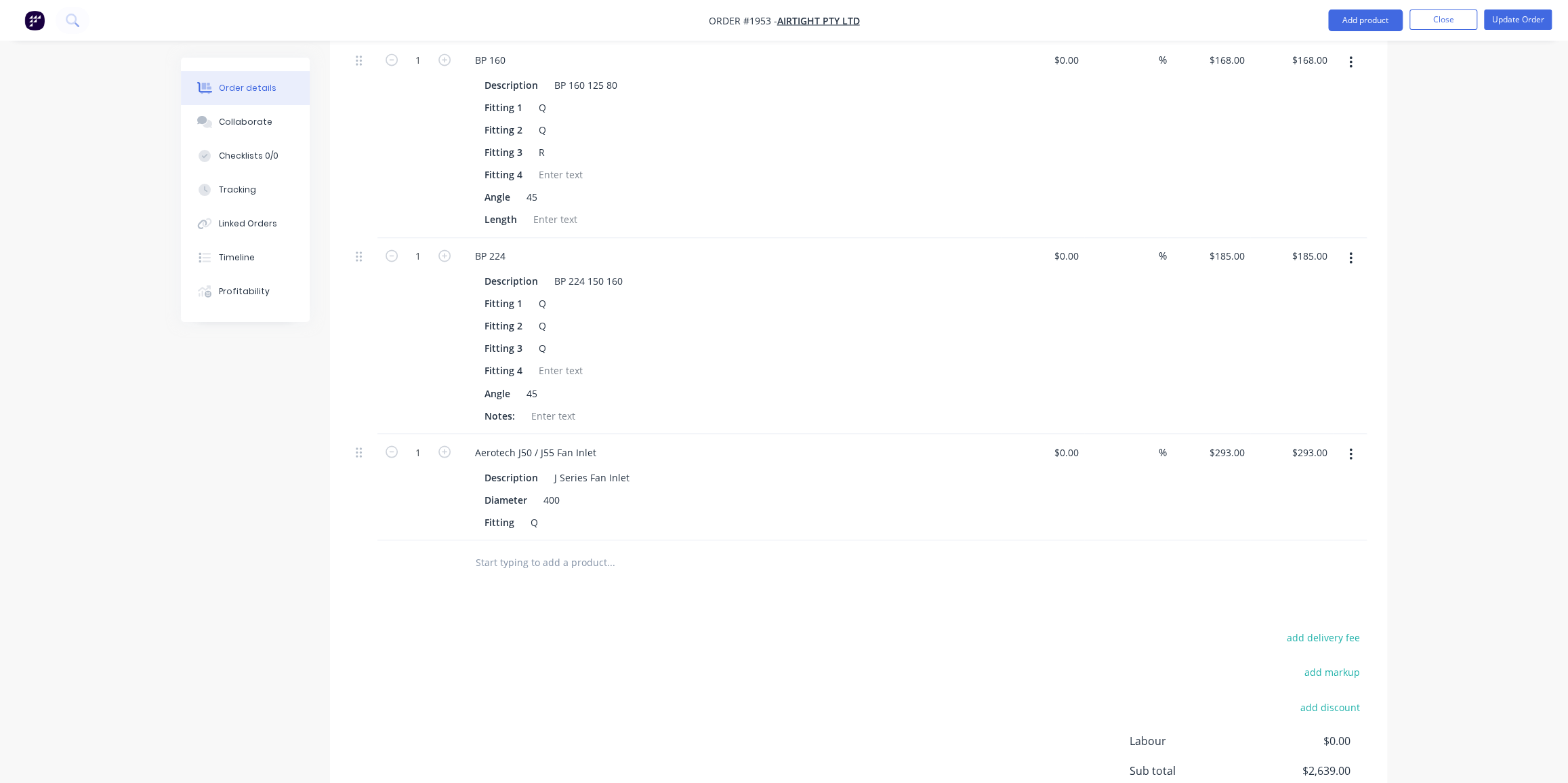
click at [548, 548] on input "text" at bounding box center [610, 562] width 271 height 27
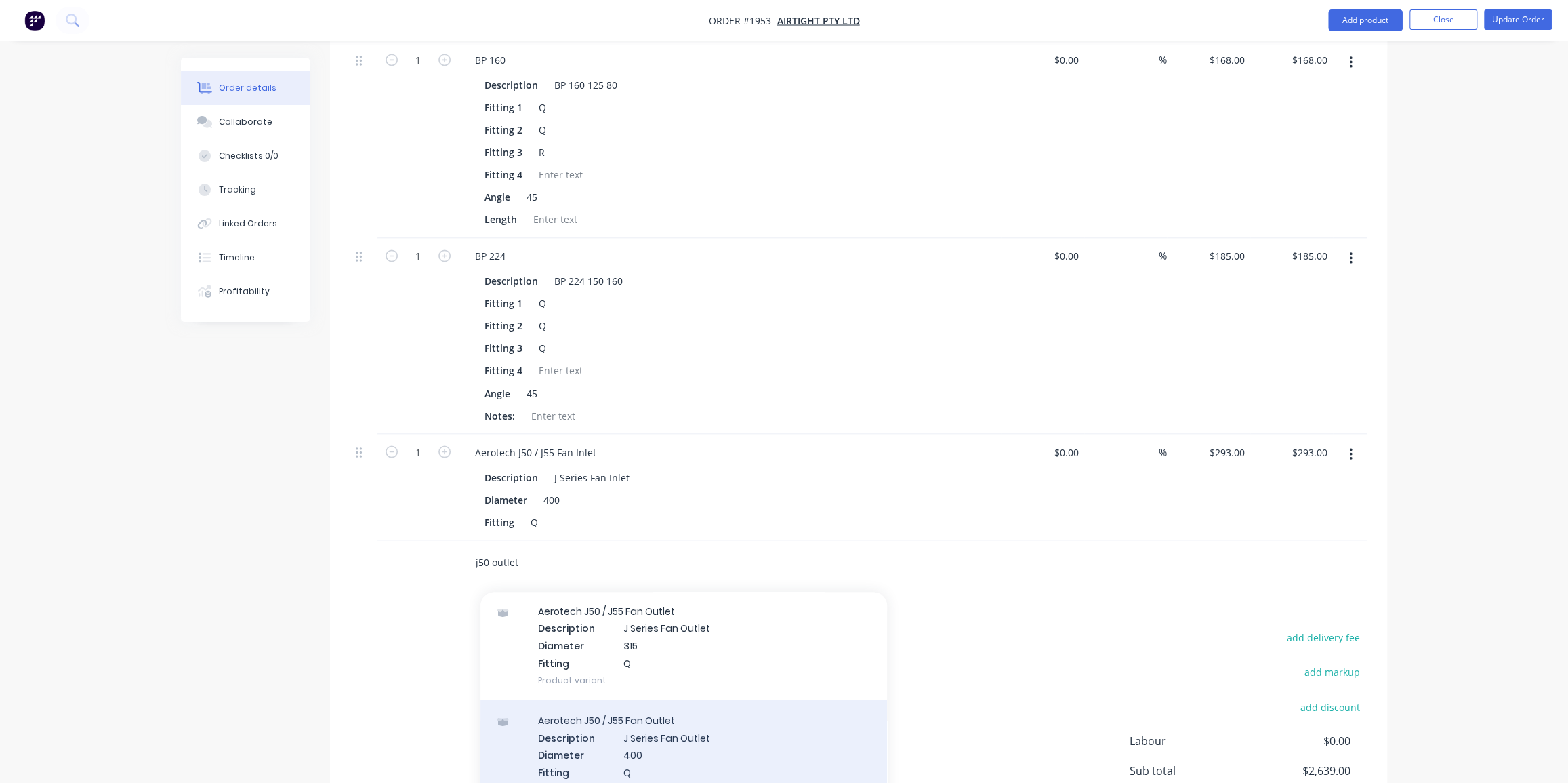
scroll to position [68, 0]
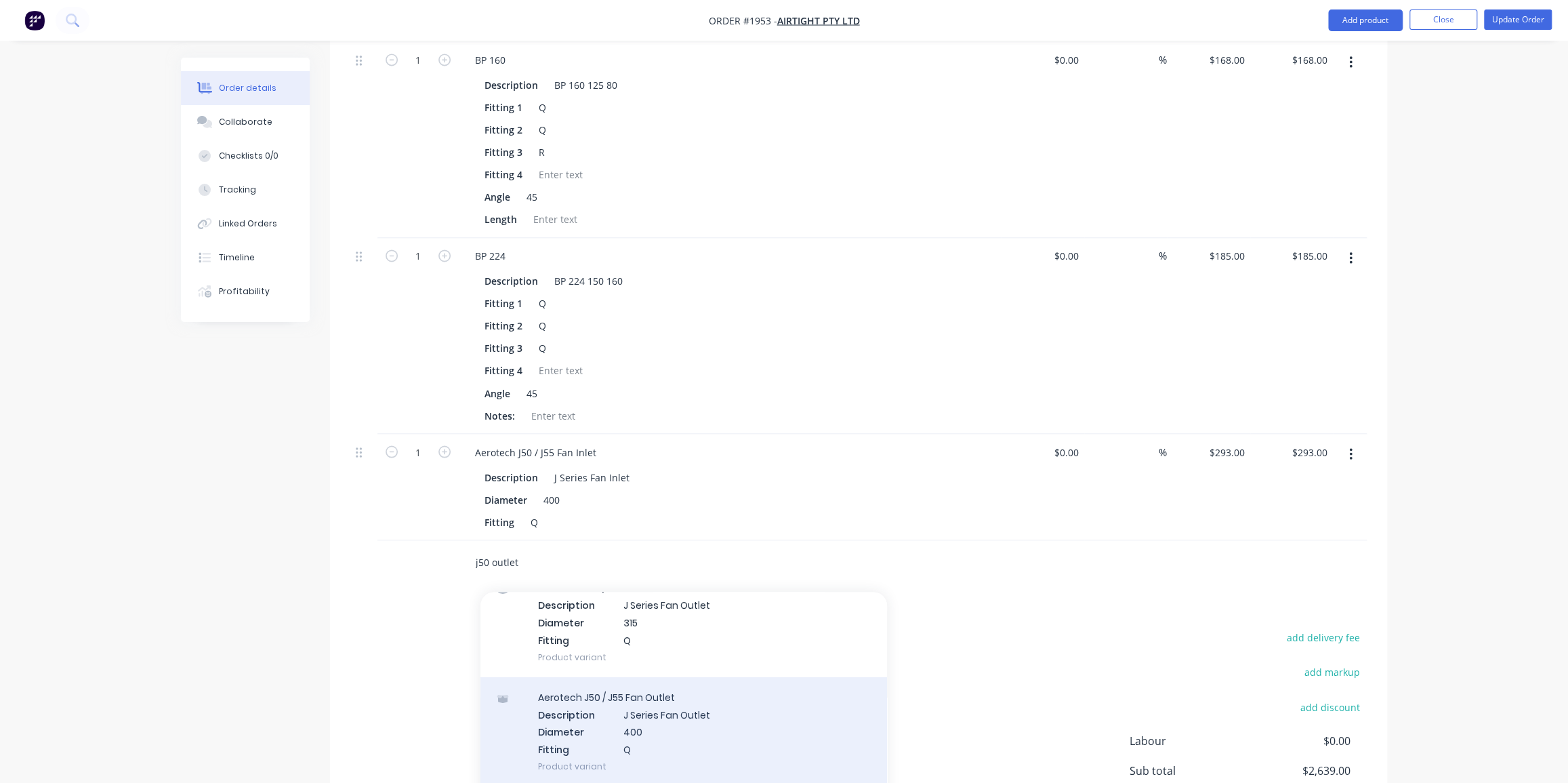
type input "j50 outlet"
click at [692, 690] on div "Aerotech J50 / J55 Fan Outlet Description J Series Fan Outlet Diameter 400 Fitt…" at bounding box center [683, 730] width 406 height 109
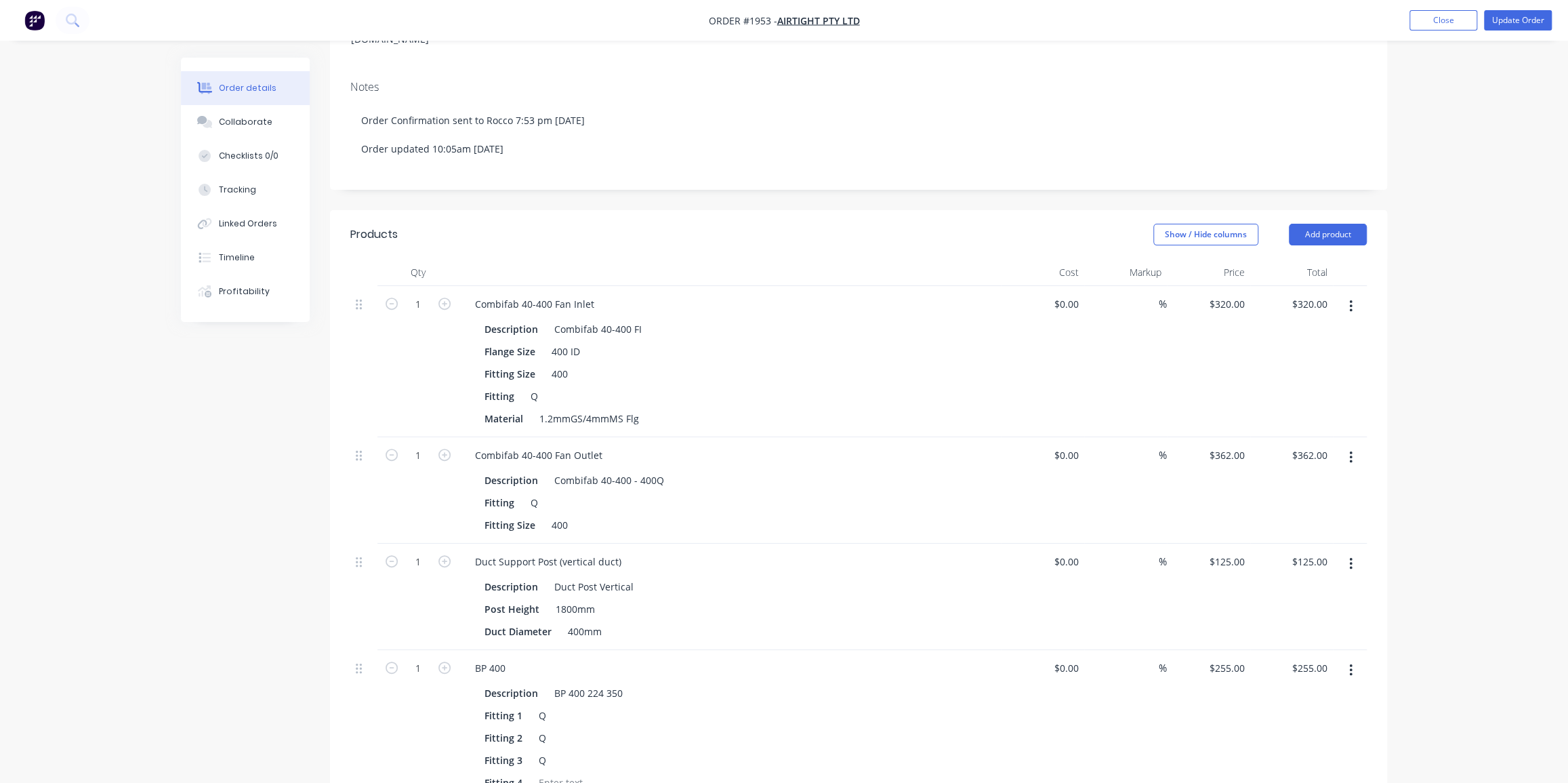
scroll to position [234, 0]
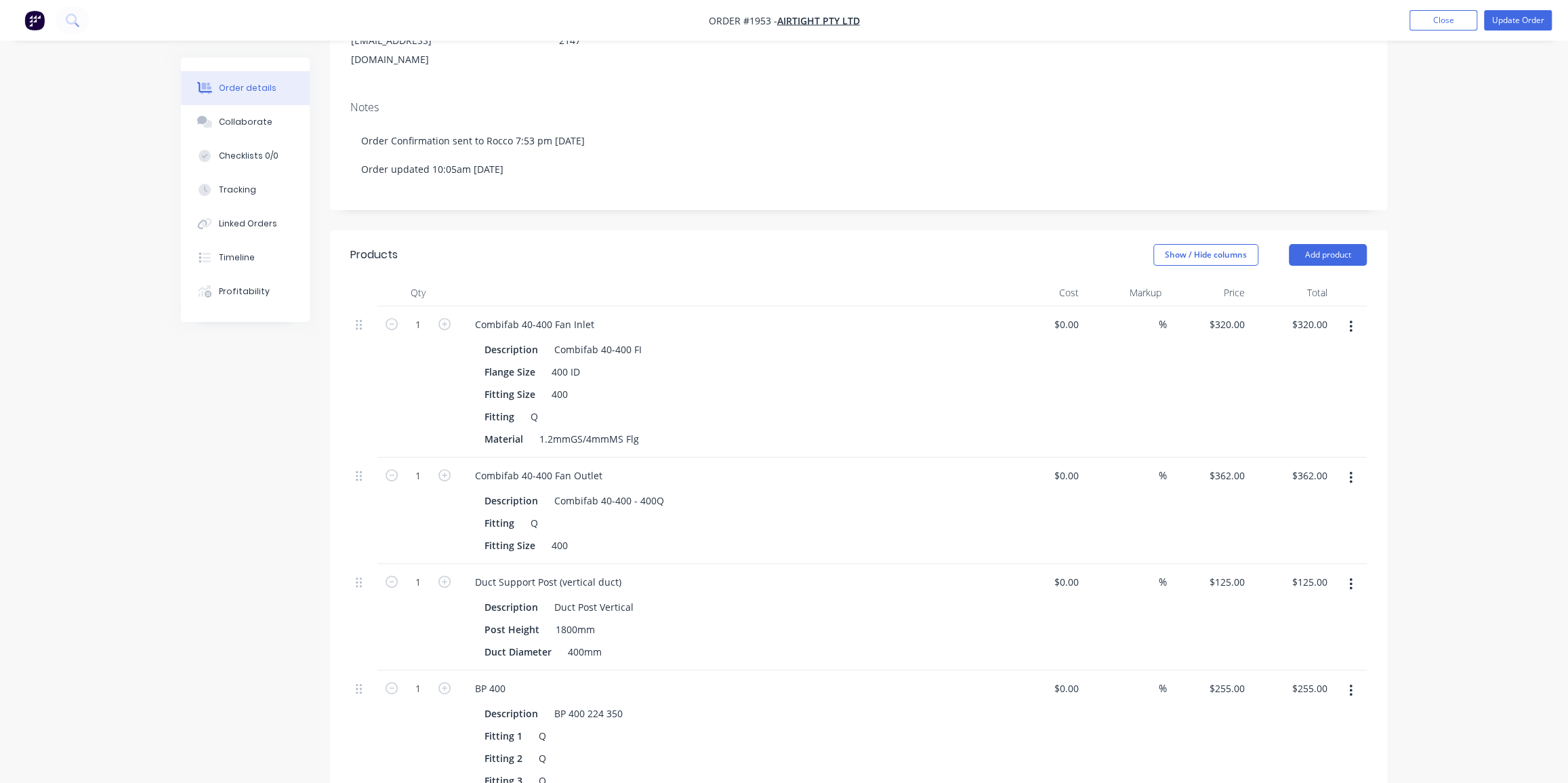
click at [1350, 320] on icon "button" at bounding box center [1350, 326] width 3 height 12
click at [1301, 434] on div "Delete" at bounding box center [1302, 444] width 104 height 20
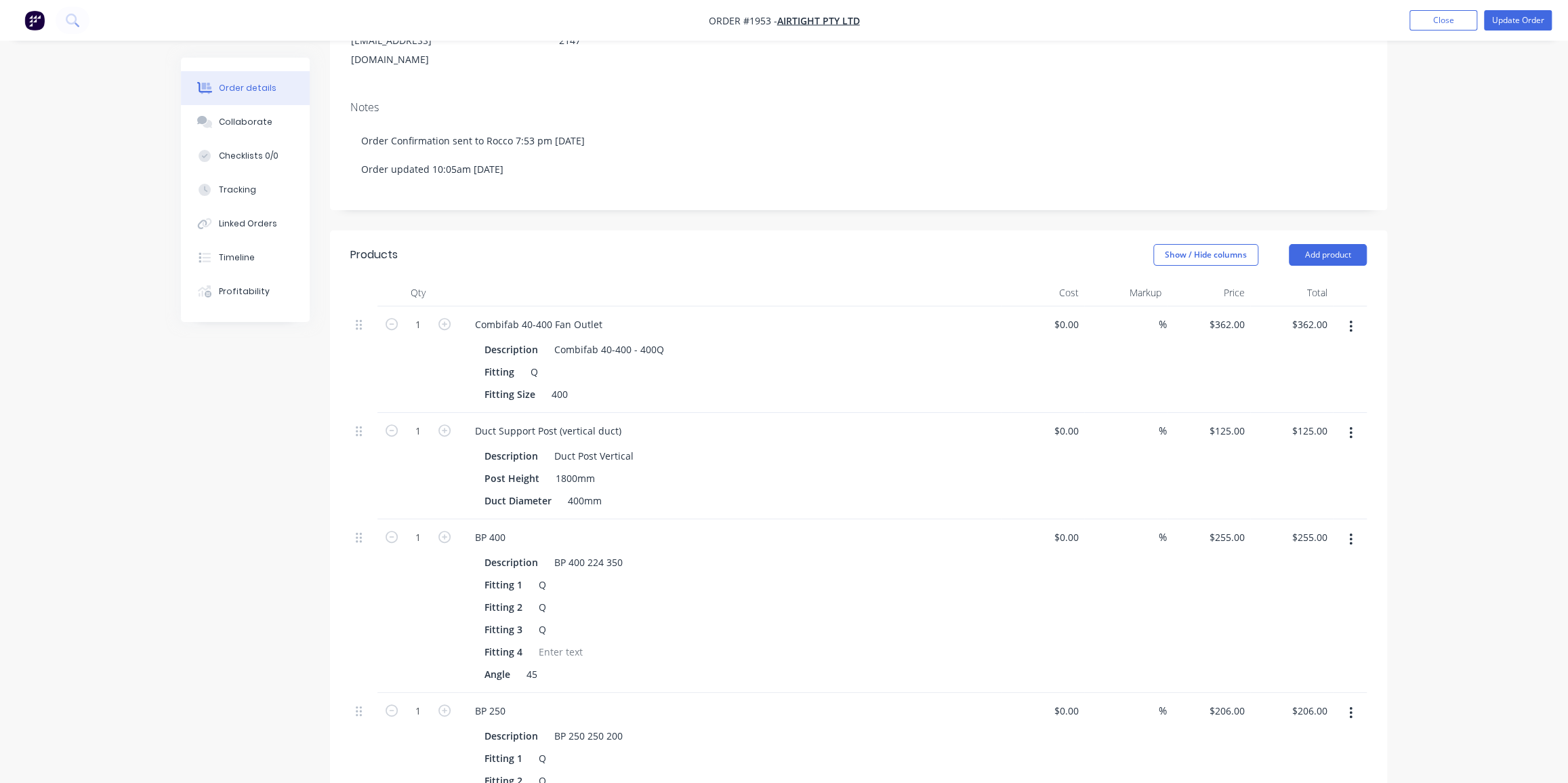
click at [1347, 314] on button "button" at bounding box center [1350, 326] width 32 height 24
click at [1307, 434] on div "Delete" at bounding box center [1302, 444] width 104 height 20
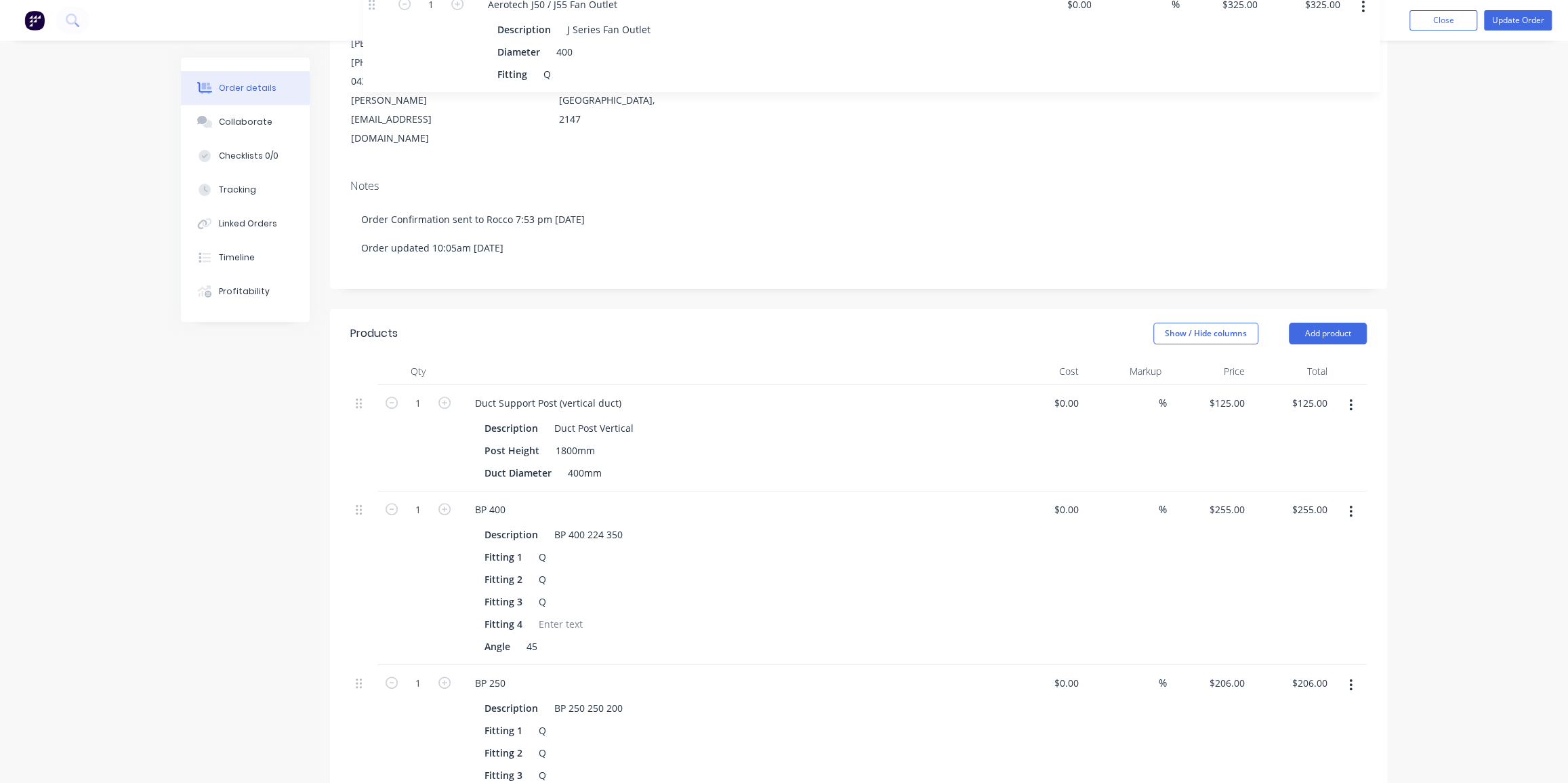
scroll to position [0, 0]
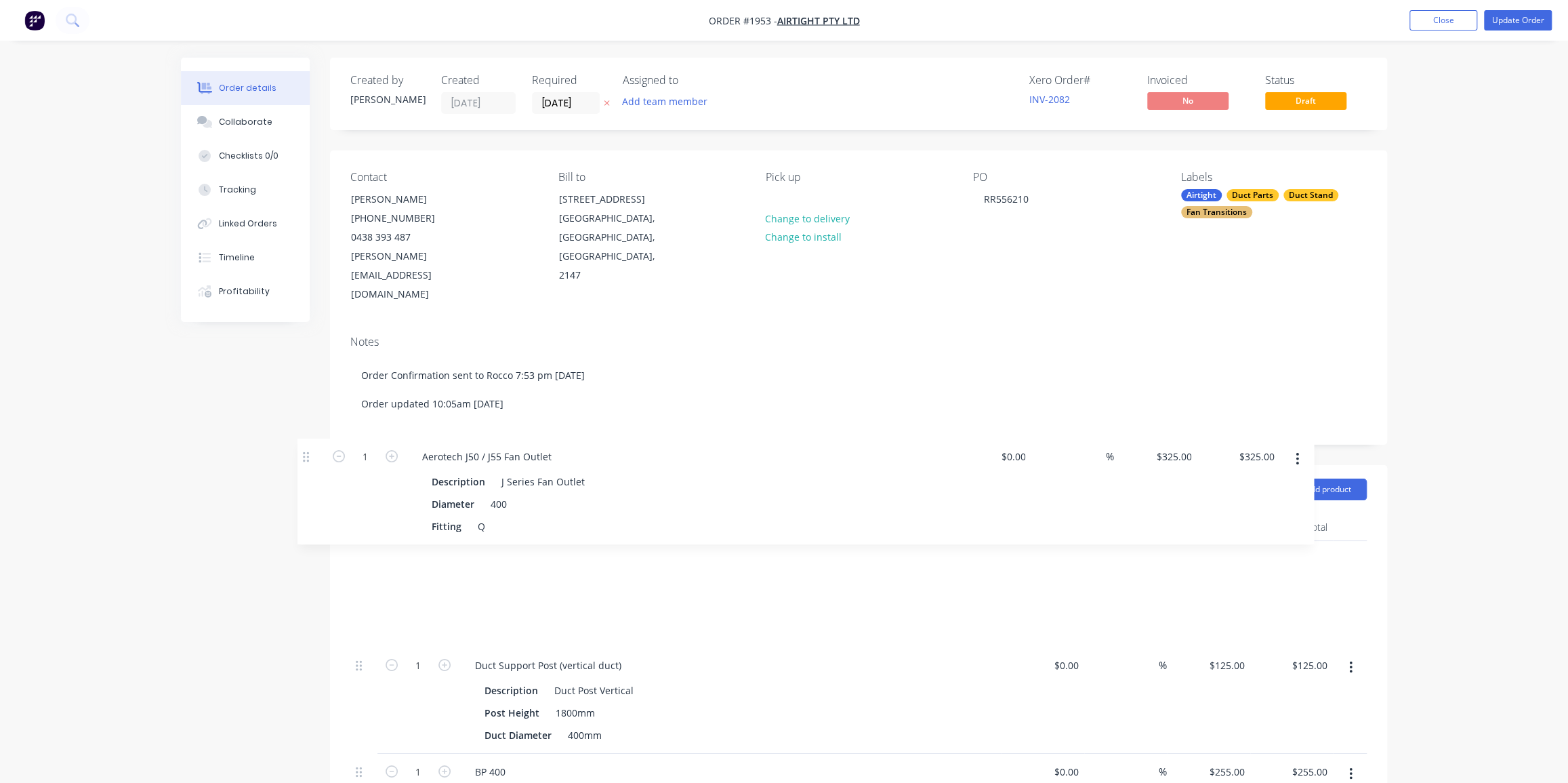
drag, startPoint x: 364, startPoint y: 306, endPoint x: 311, endPoint y: 453, distance: 156.3
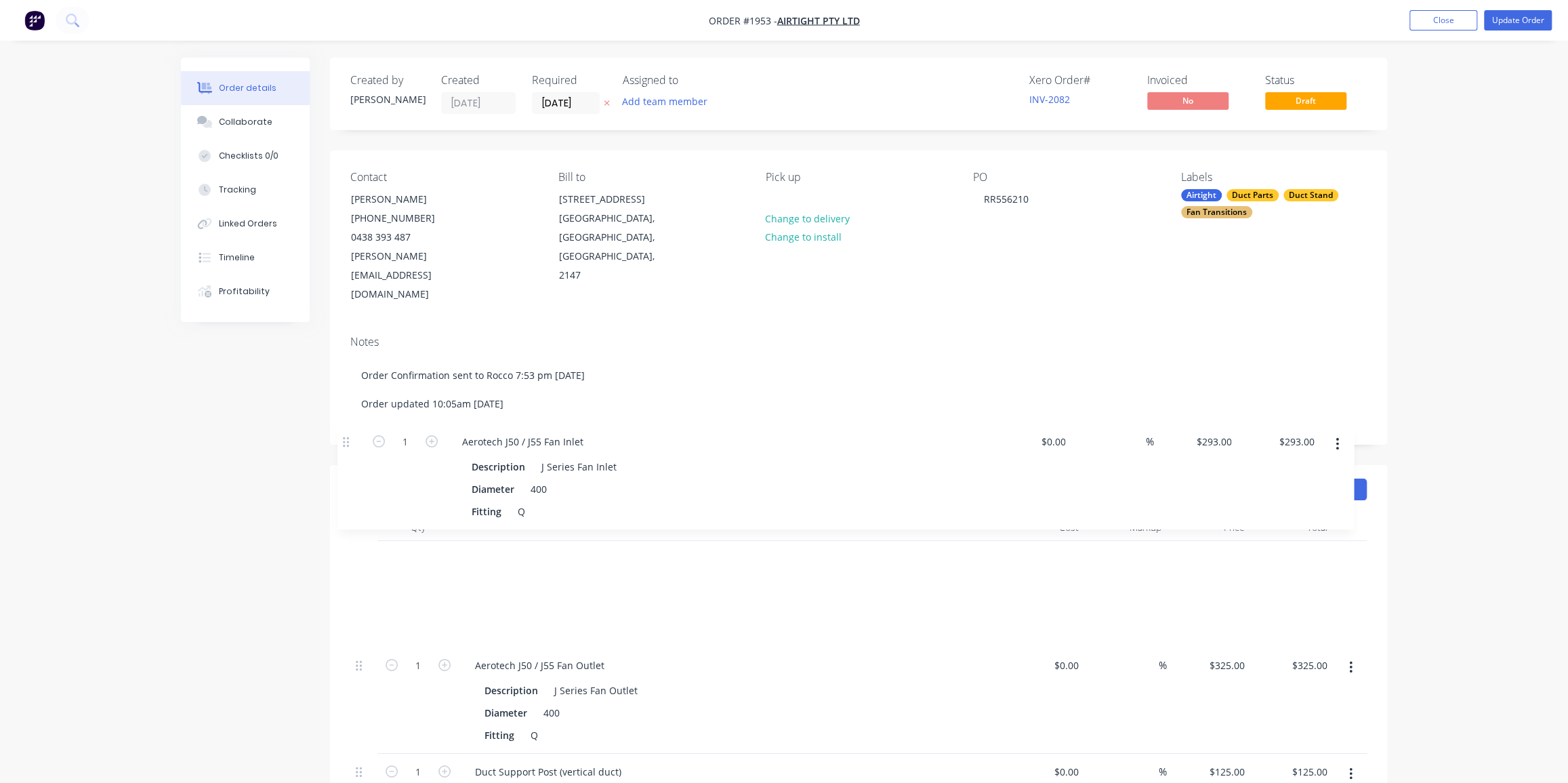
drag, startPoint x: 358, startPoint y: 307, endPoint x: 345, endPoint y: 438, distance: 131.6
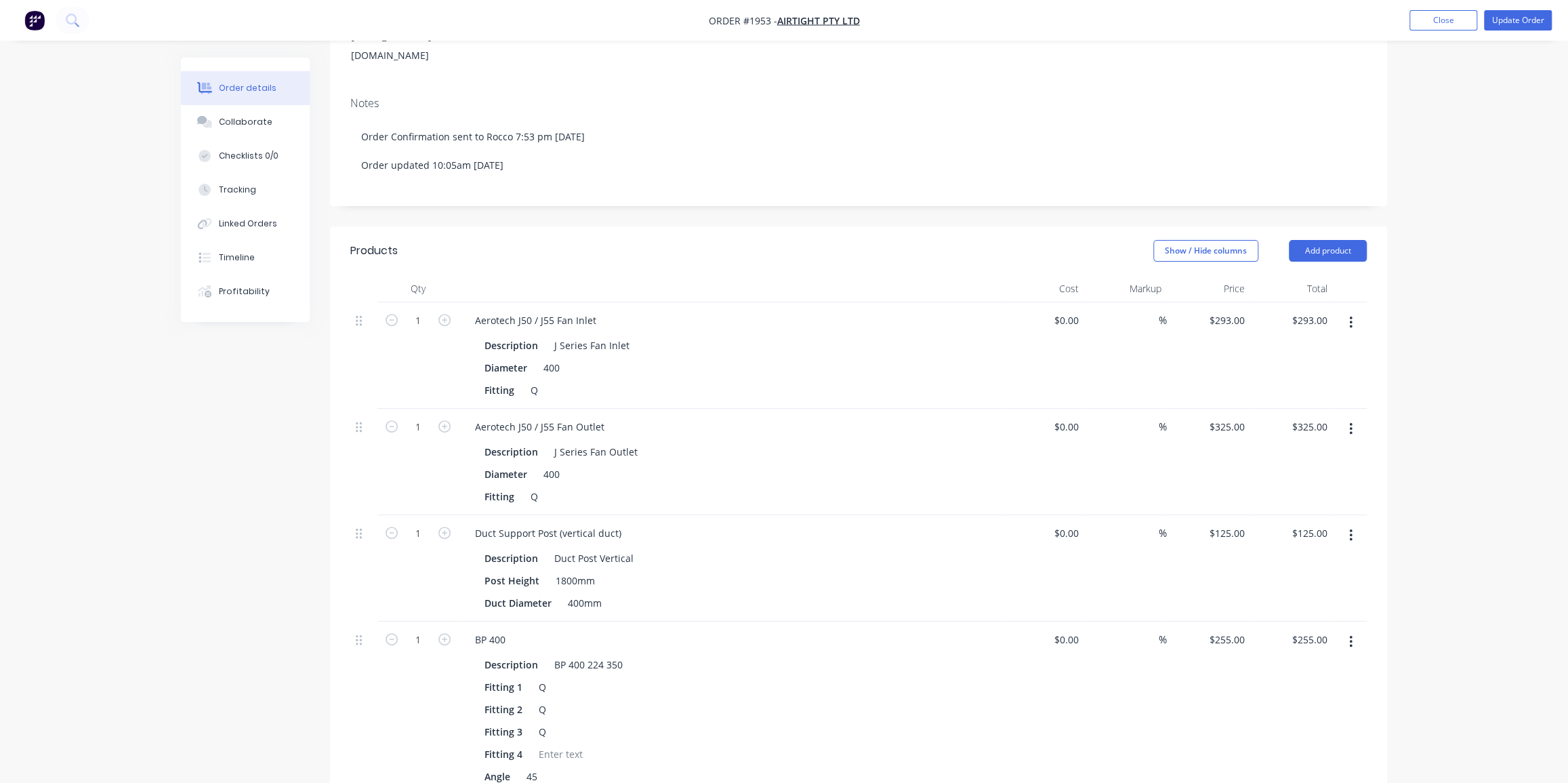
scroll to position [246, 0]
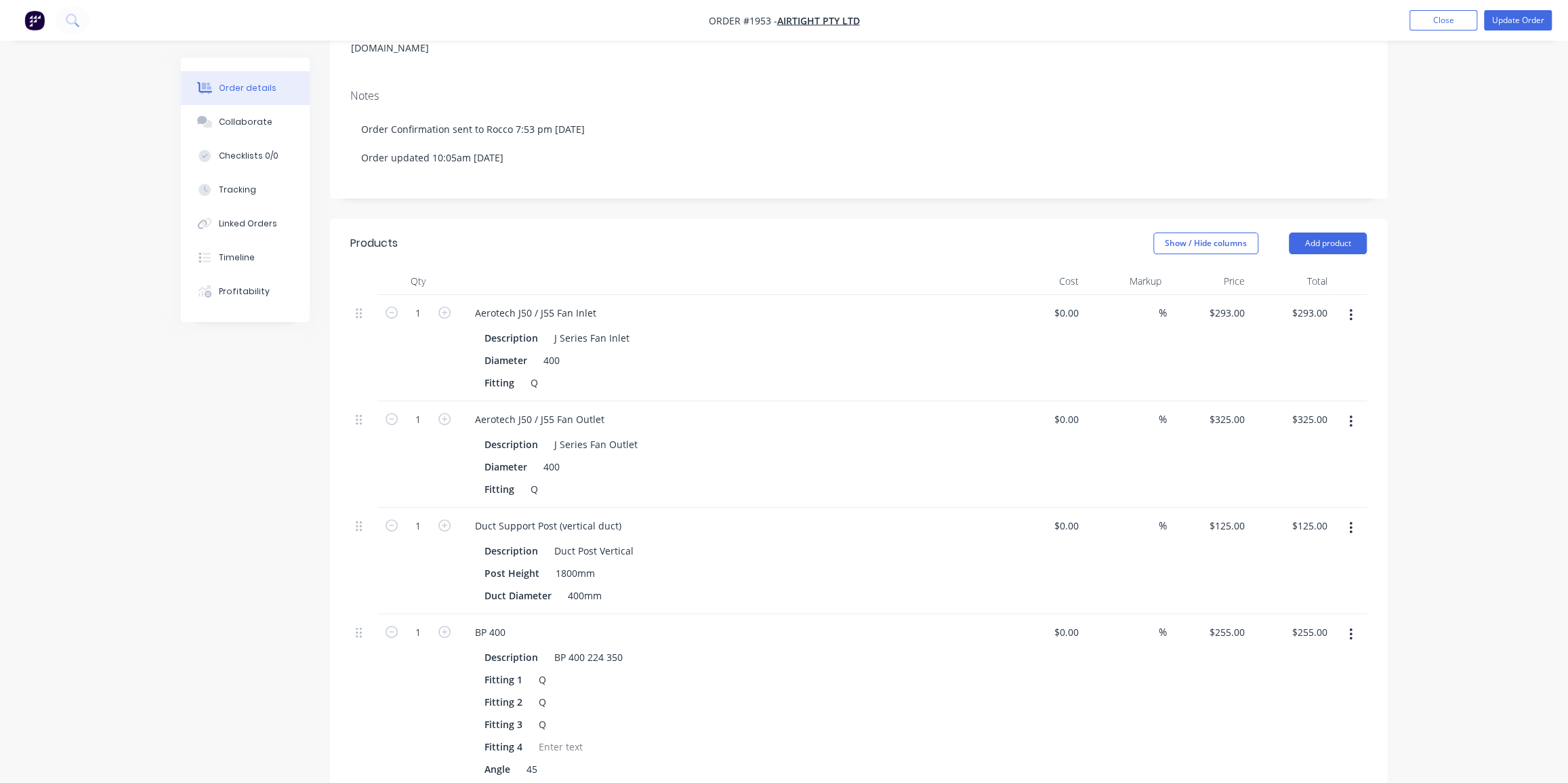
drag, startPoint x: 1439, startPoint y: 119, endPoint x: 1486, endPoint y: 52, distance: 81.8
click at [1507, 21] on button "Update Order" at bounding box center [1517, 20] width 68 height 21
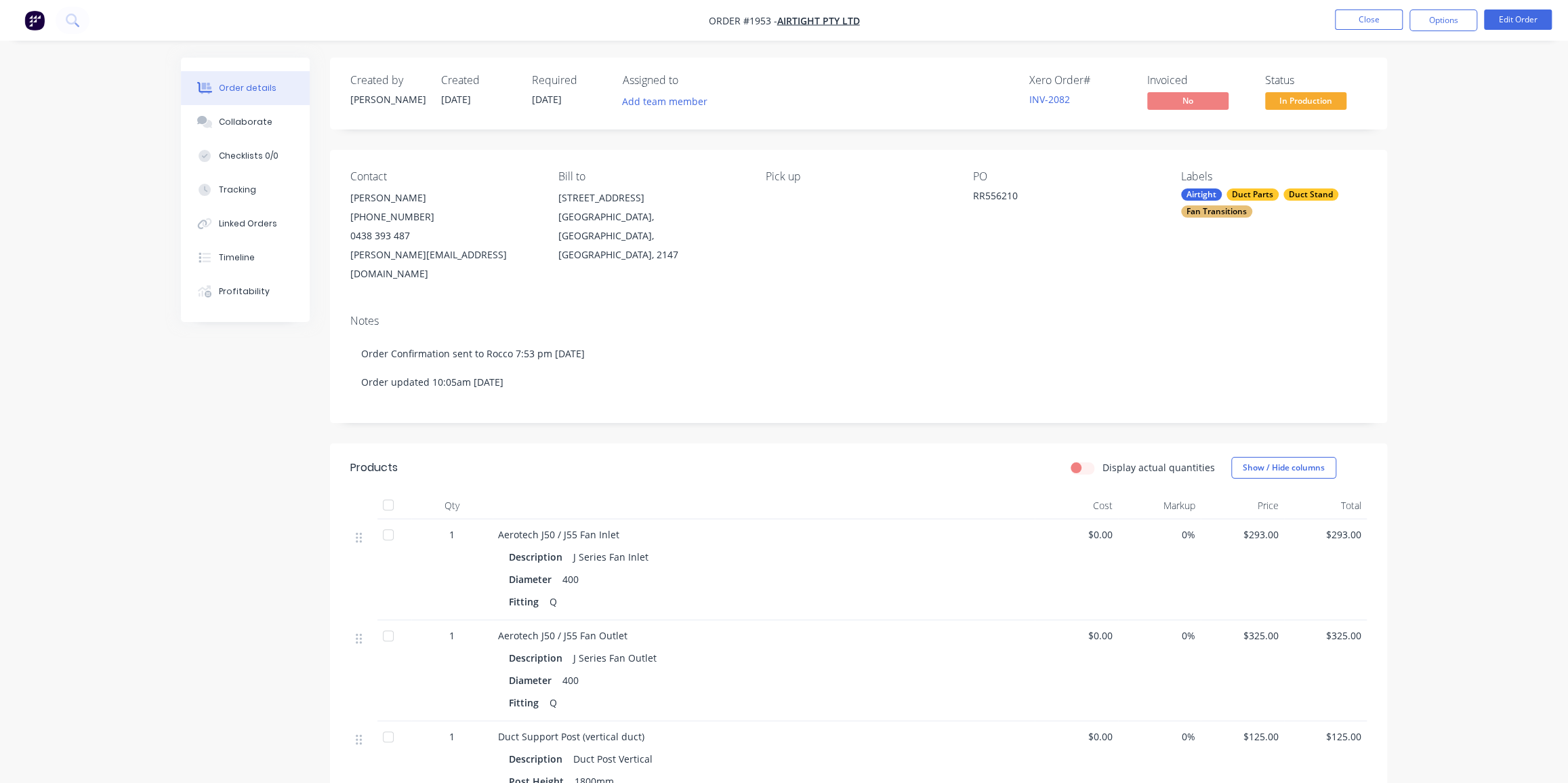
click at [1435, 21] on button "Options" at bounding box center [1442, 20] width 68 height 21
click at [1374, 168] on div "Work Order" at bounding box center [1402, 164] width 125 height 20
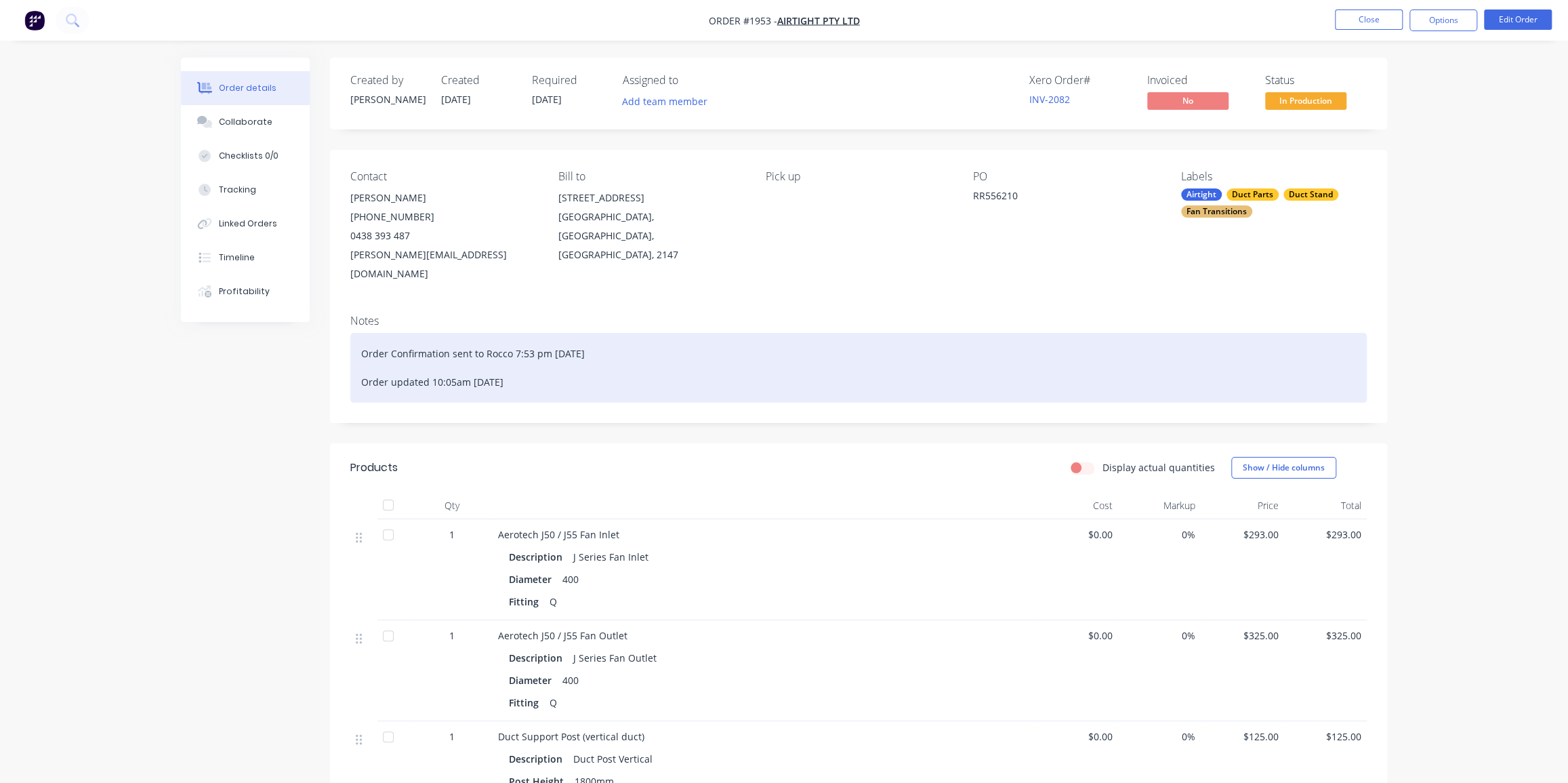
click at [529, 374] on div "Order Confirmation sent to Rocco 7:53 pm [DATE] Order updated 10:05am [DATE]" at bounding box center [858, 368] width 1016 height 70
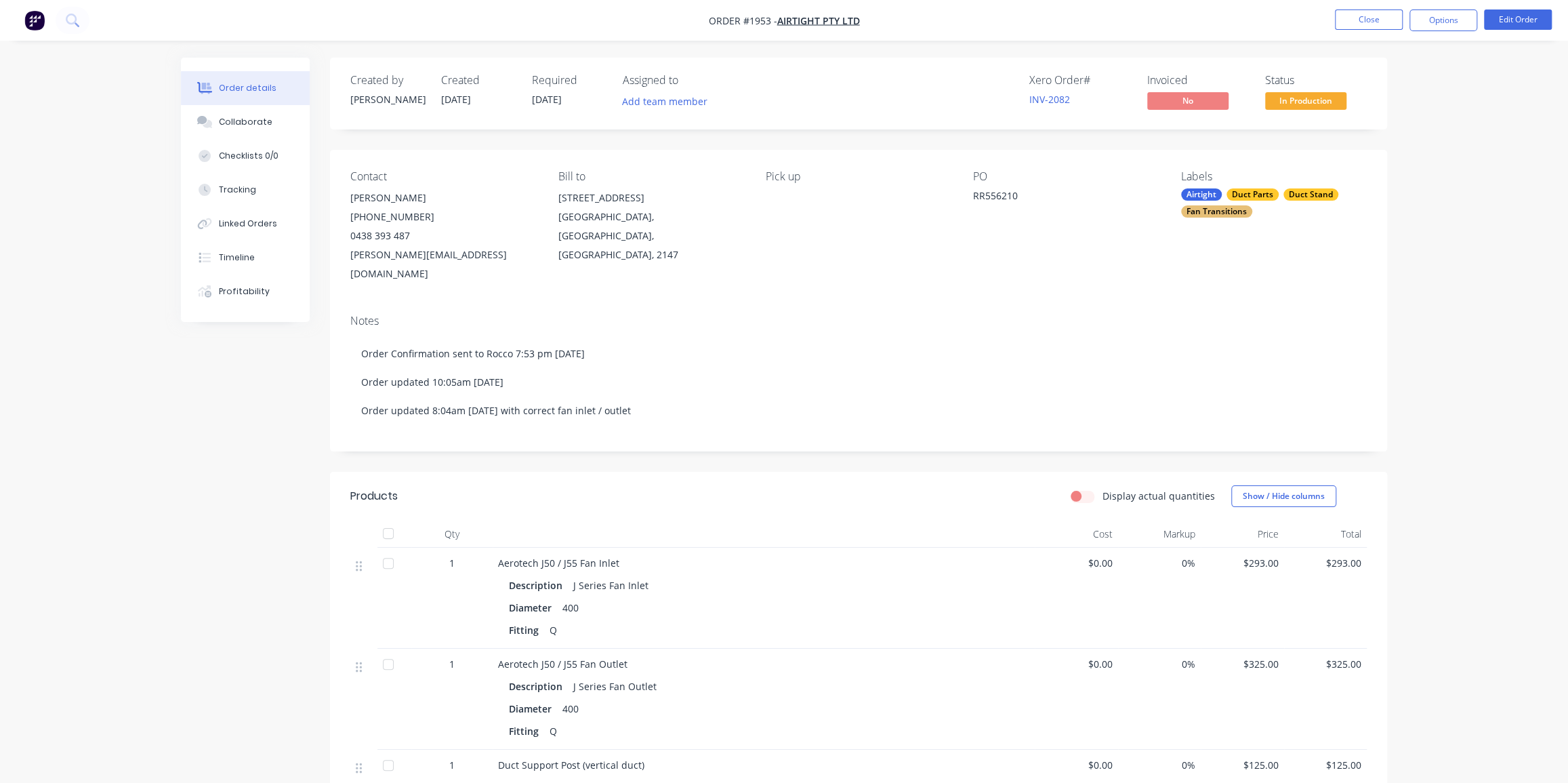
click at [1450, 25] on button "Options" at bounding box center [1442, 20] width 68 height 21
click at [1395, 131] on div "Without pricing" at bounding box center [1402, 137] width 125 height 20
click at [1381, 162] on div "Work Order" at bounding box center [1402, 164] width 125 height 20
click at [1375, 115] on div "With pricing" at bounding box center [1402, 110] width 125 height 20
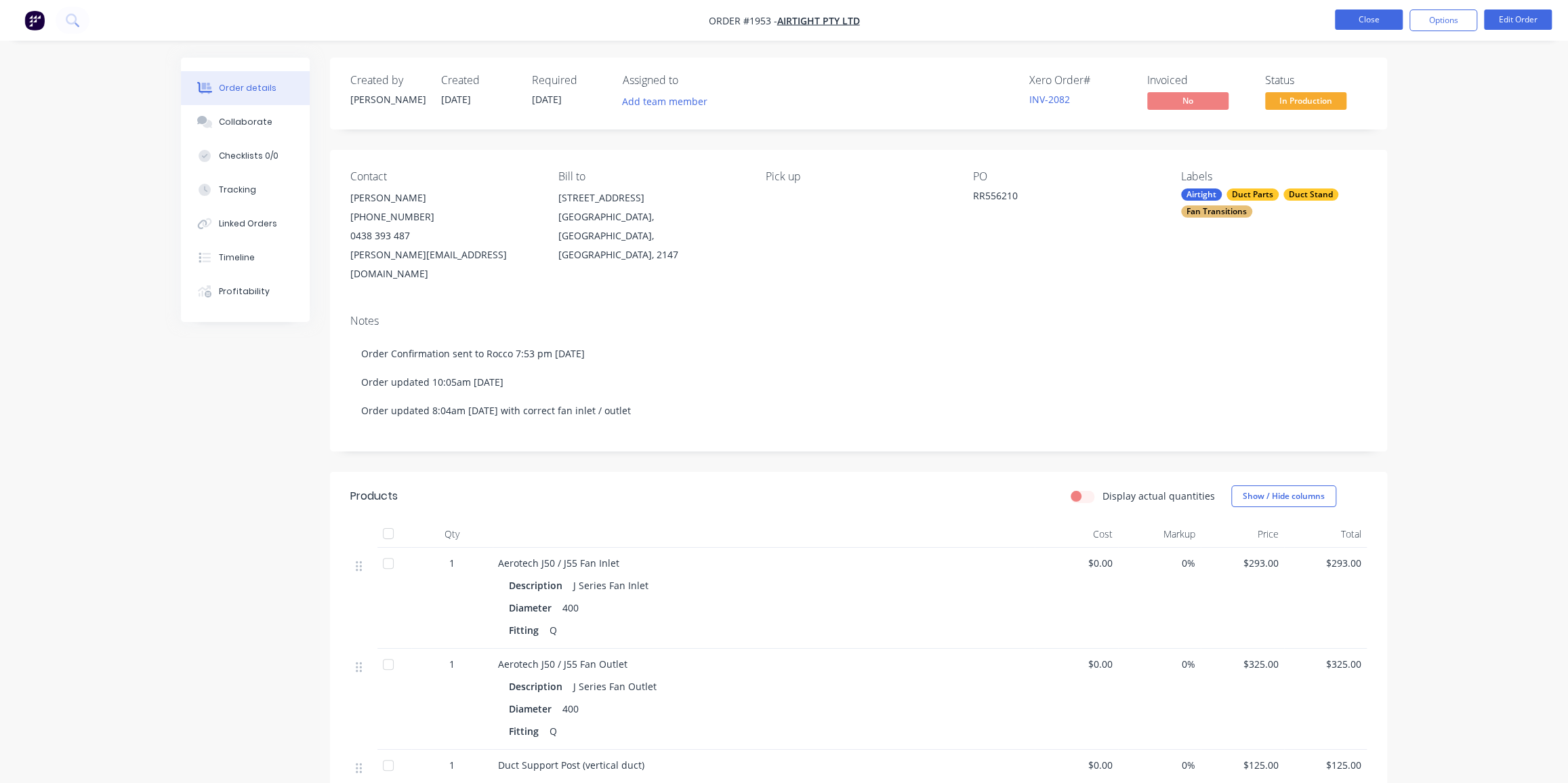
click at [1376, 21] on button "Close" at bounding box center [1368, 19] width 68 height 21
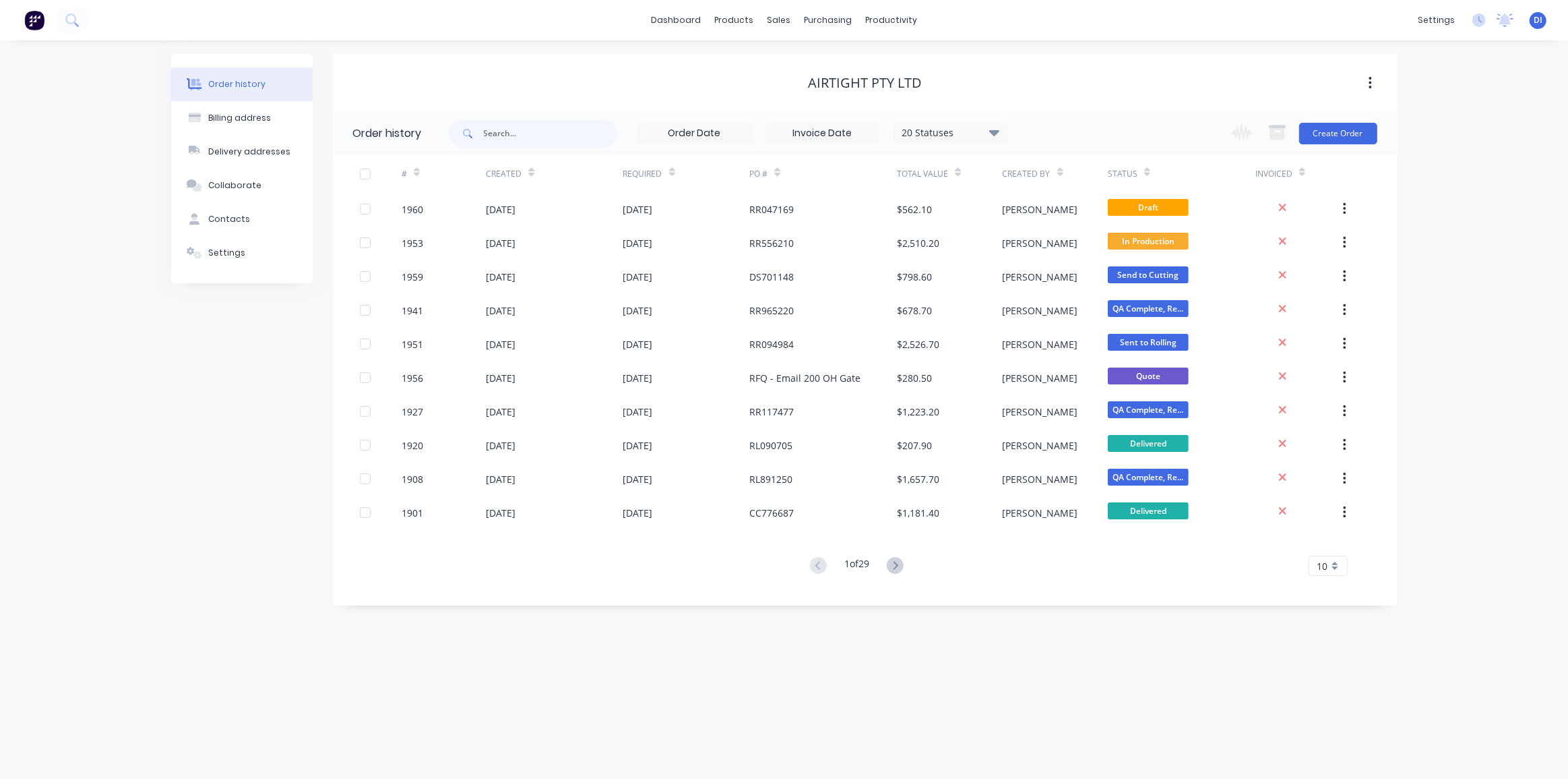
click at [1424, 175] on div "Order history Billing address Delivery addresses Collaborate Contacts Settings …" at bounding box center [784, 409] width 1568 height 738
click at [822, 95] on div "Customers" at bounding box center [826, 92] width 48 height 12
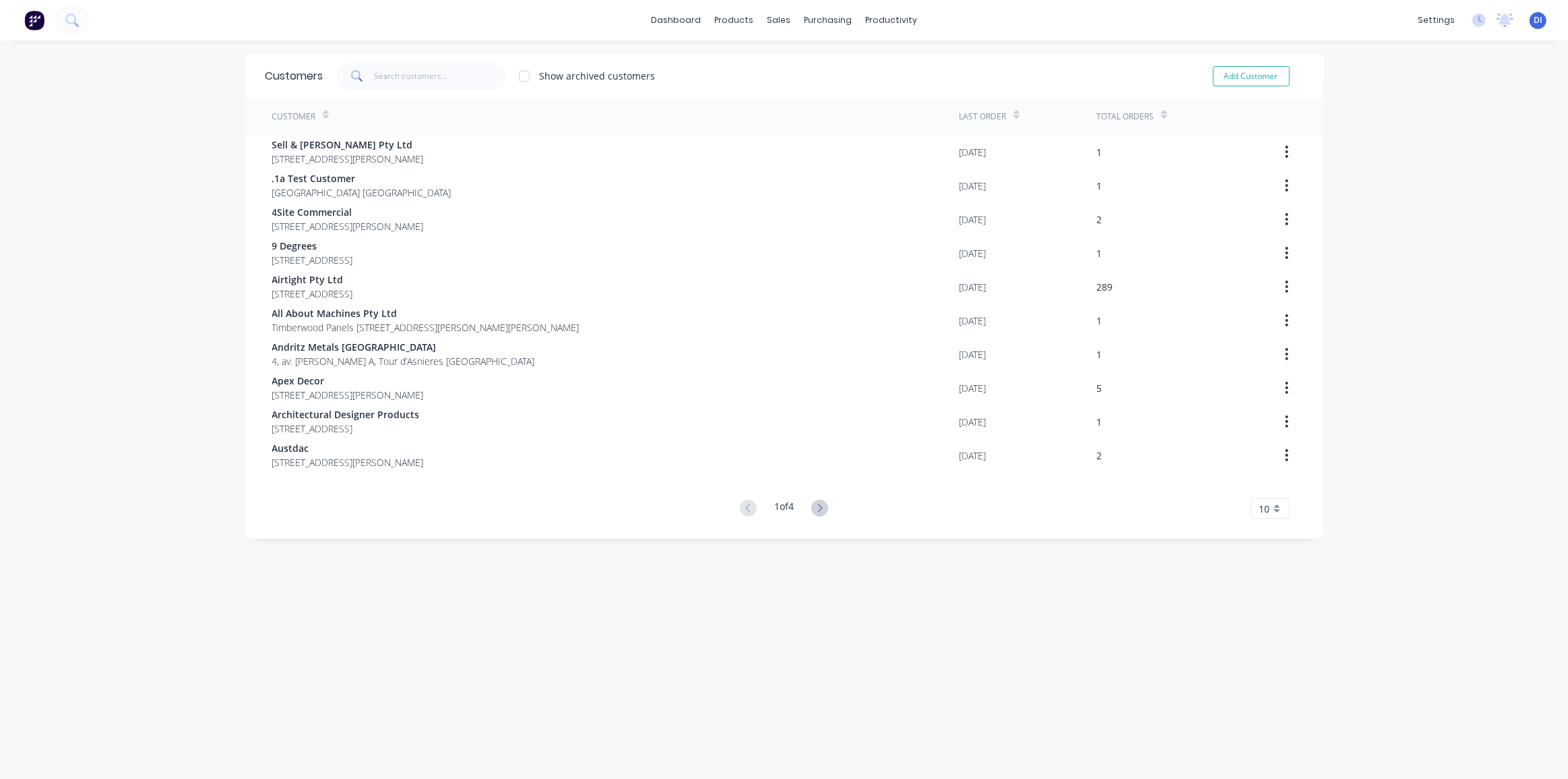
click at [1273, 506] on div "10" at bounding box center [1271, 508] width 39 height 20
click at [1266, 667] on div "35" at bounding box center [1271, 675] width 38 height 23
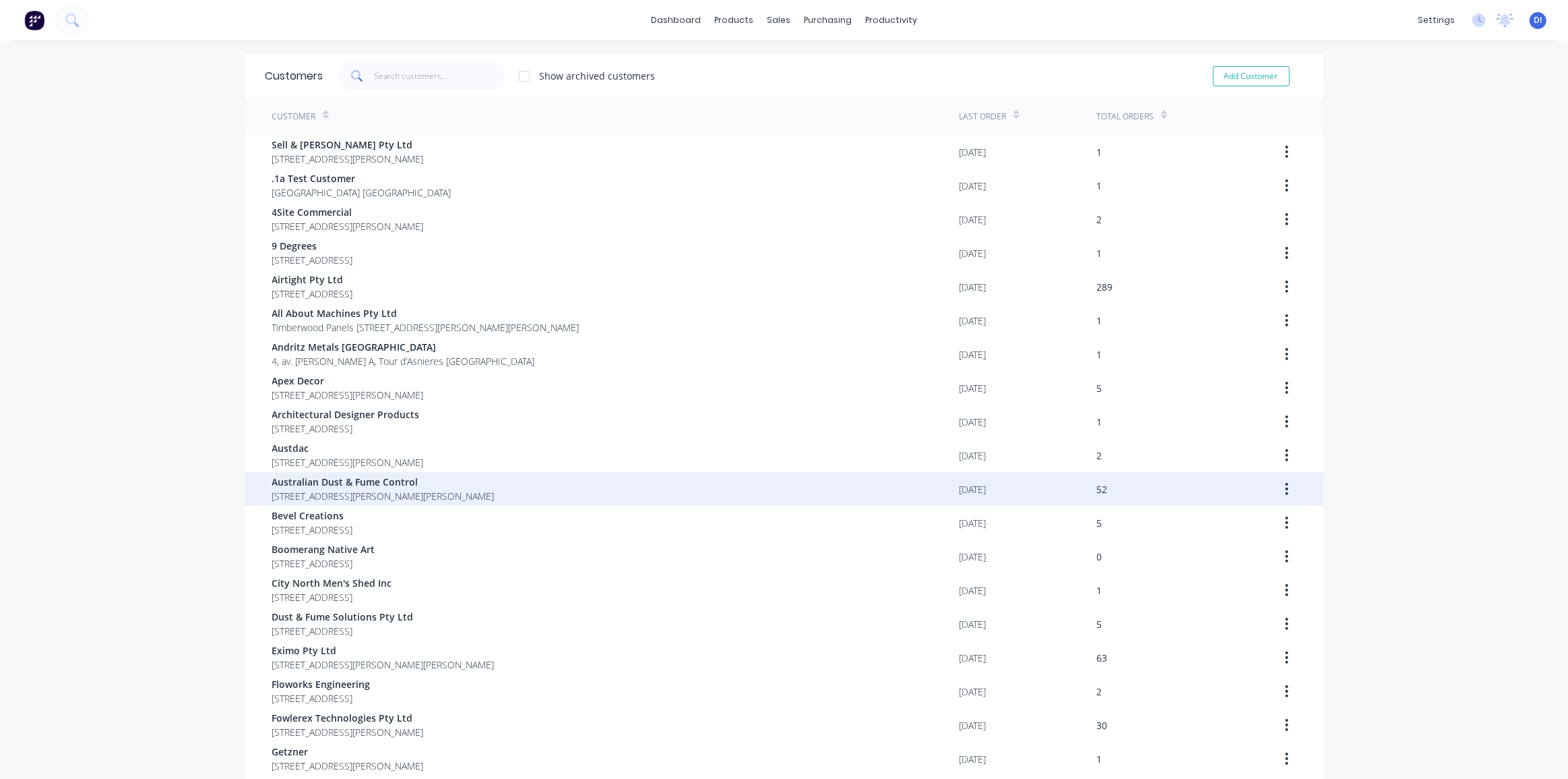
click at [495, 489] on span "[STREET_ADDRESS][PERSON_NAME][PERSON_NAME]" at bounding box center [384, 496] width 222 height 14
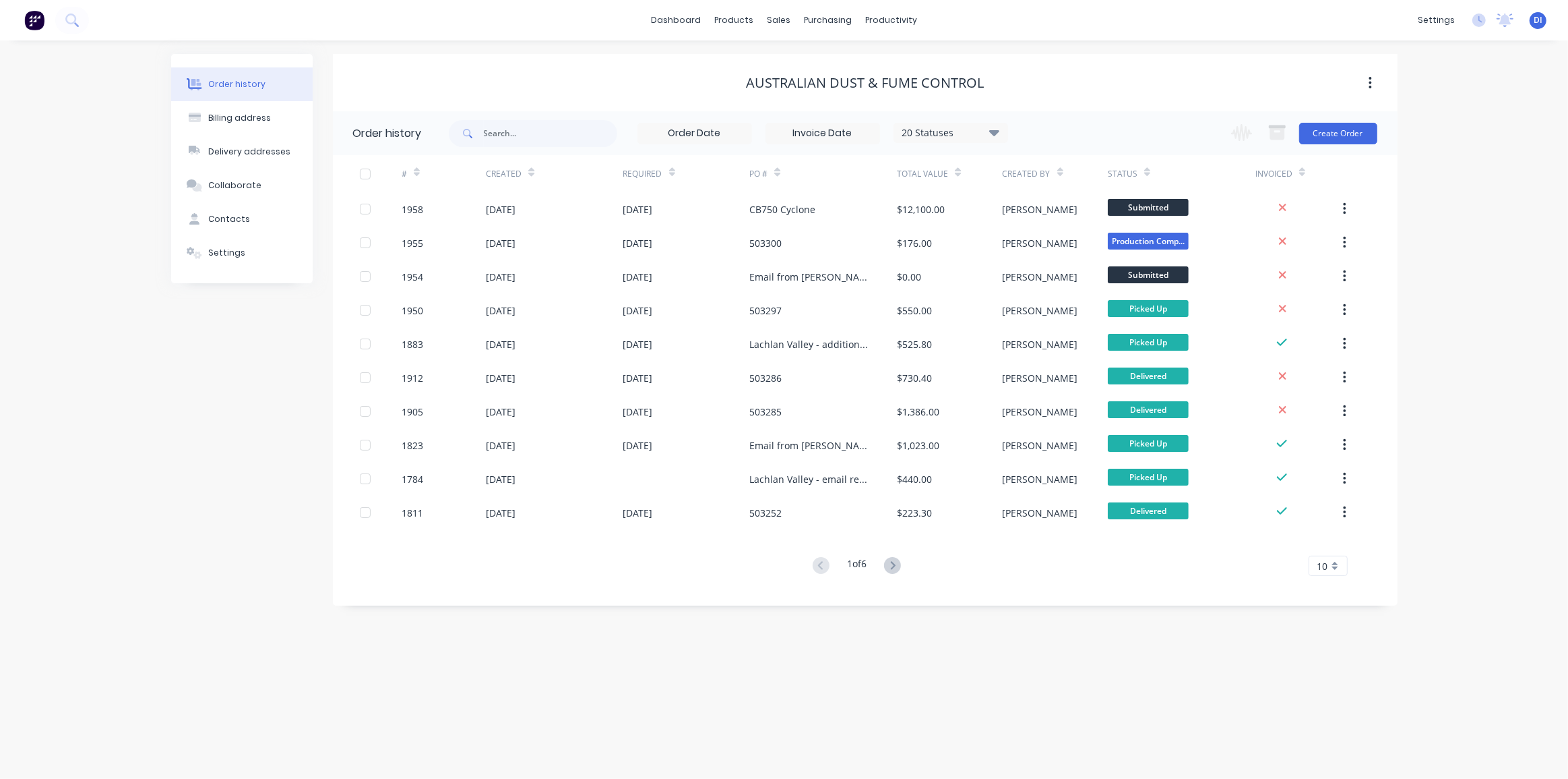
drag, startPoint x: 1465, startPoint y: 238, endPoint x: 1457, endPoint y: 231, distance: 10.6
click at [1462, 236] on div "Order history Billing address Delivery addresses Collaborate Contacts Settings …" at bounding box center [784, 409] width 1568 height 738
click at [1332, 132] on button "Create Order" at bounding box center [1338, 133] width 78 height 21
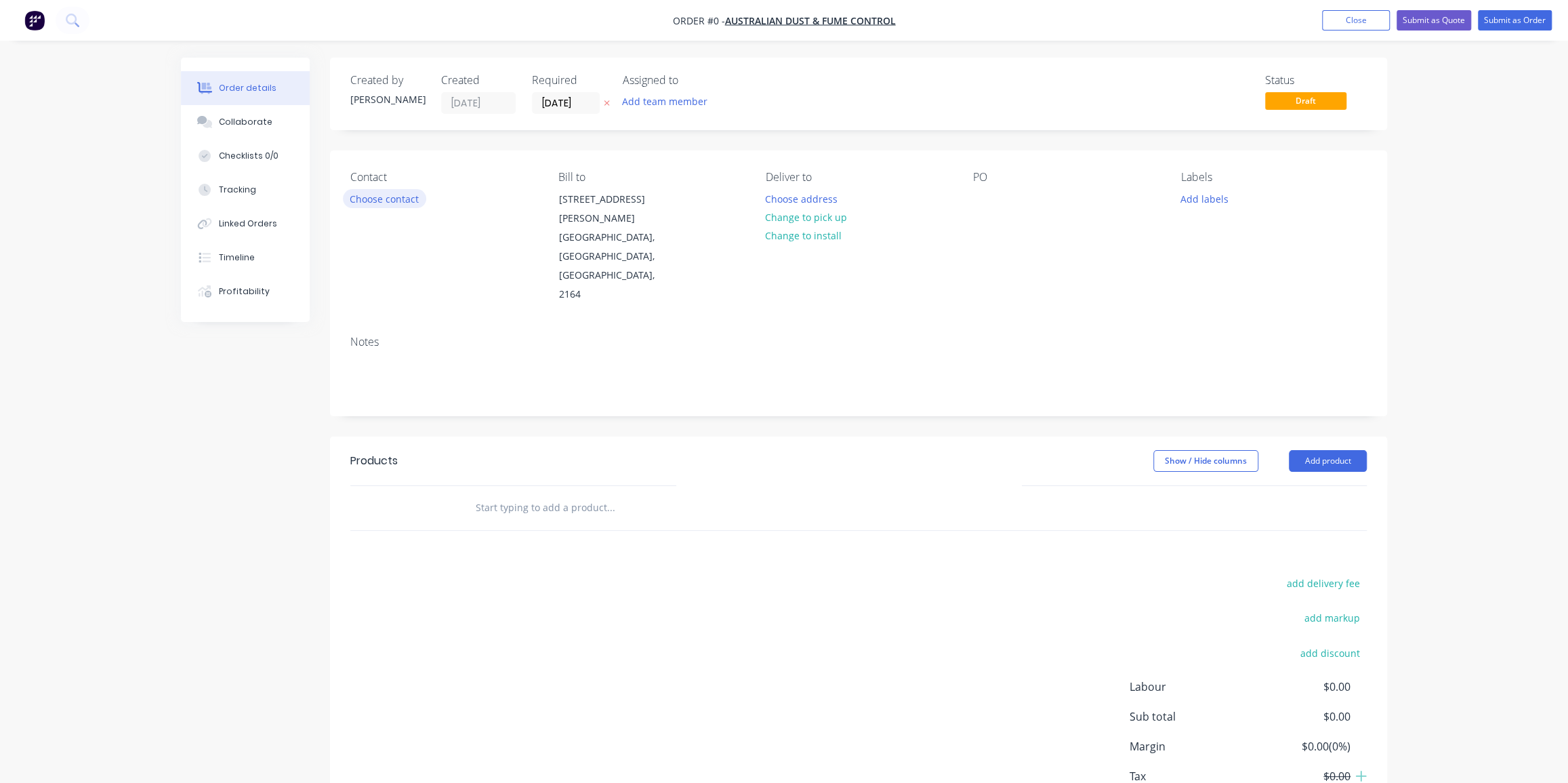
click at [379, 197] on button "Choose contact" at bounding box center [385, 198] width 84 height 18
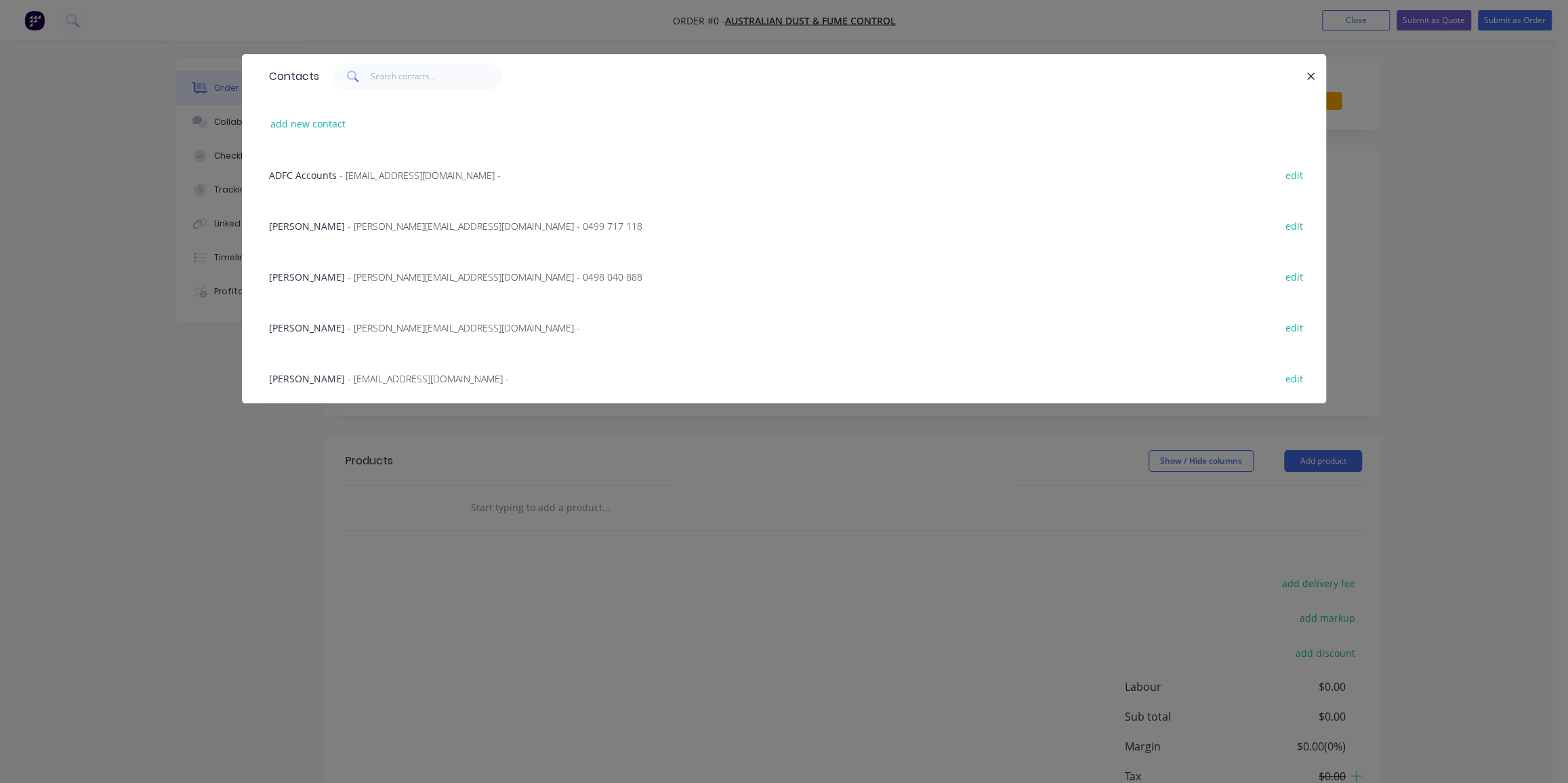
click at [352, 229] on span "- [PERSON_NAME][EMAIL_ADDRESS][DOMAIN_NAME] - 0499 717 118" at bounding box center [495, 226] width 294 height 13
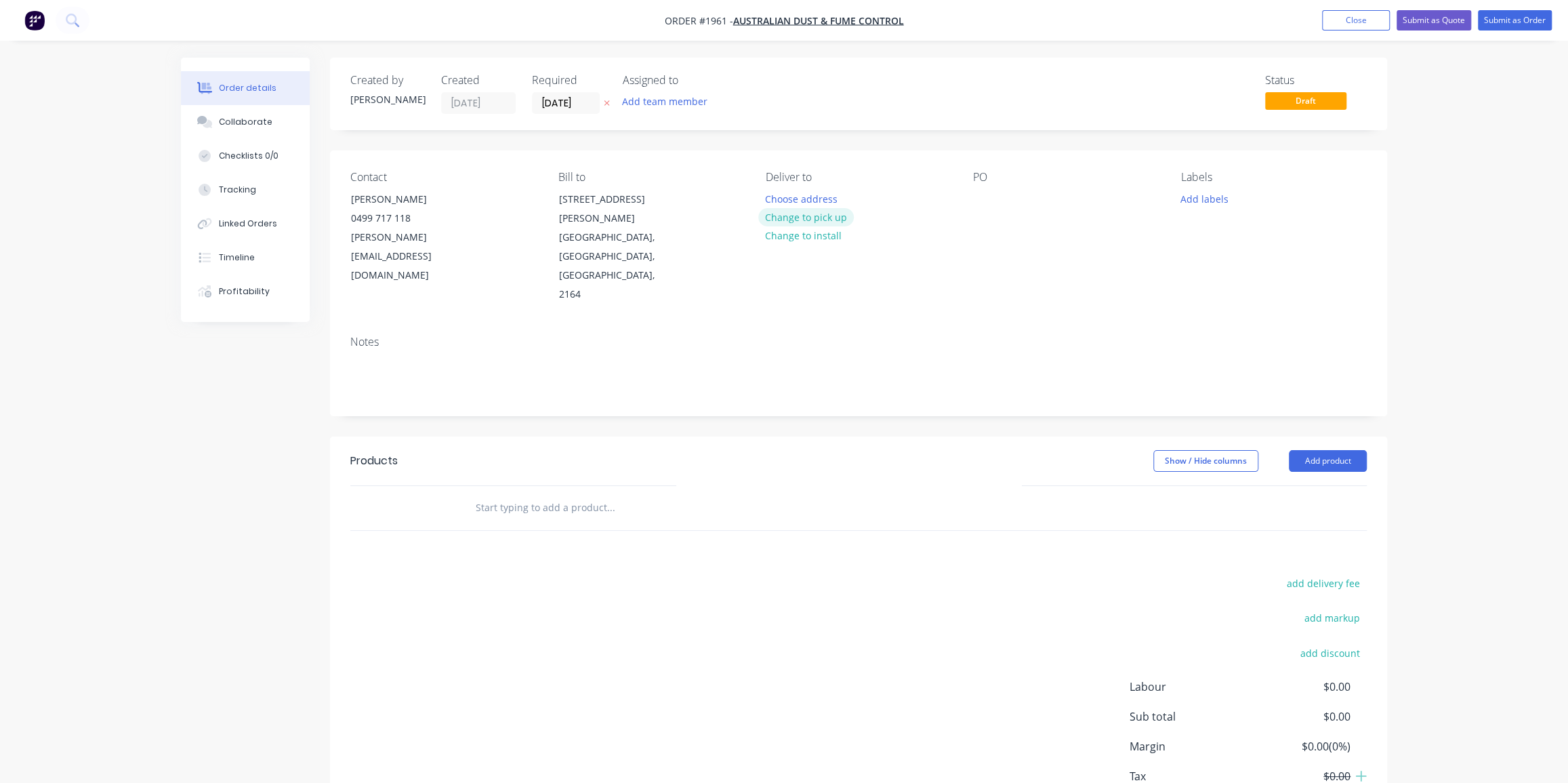
click at [794, 218] on button "Change to pick up" at bounding box center [806, 217] width 96 height 18
click at [968, 198] on div "Contact [PERSON_NAME] [PHONE_NUMBER] [PERSON_NAME][EMAIL_ADDRESS][DOMAIN_NAME] …" at bounding box center [858, 237] width 1057 height 174
click at [996, 196] on div "PO" at bounding box center [1066, 237] width 186 height 133
click at [988, 198] on div at bounding box center [984, 199] width 21 height 20
click at [997, 203] on div "PO" at bounding box center [1066, 237] width 186 height 133
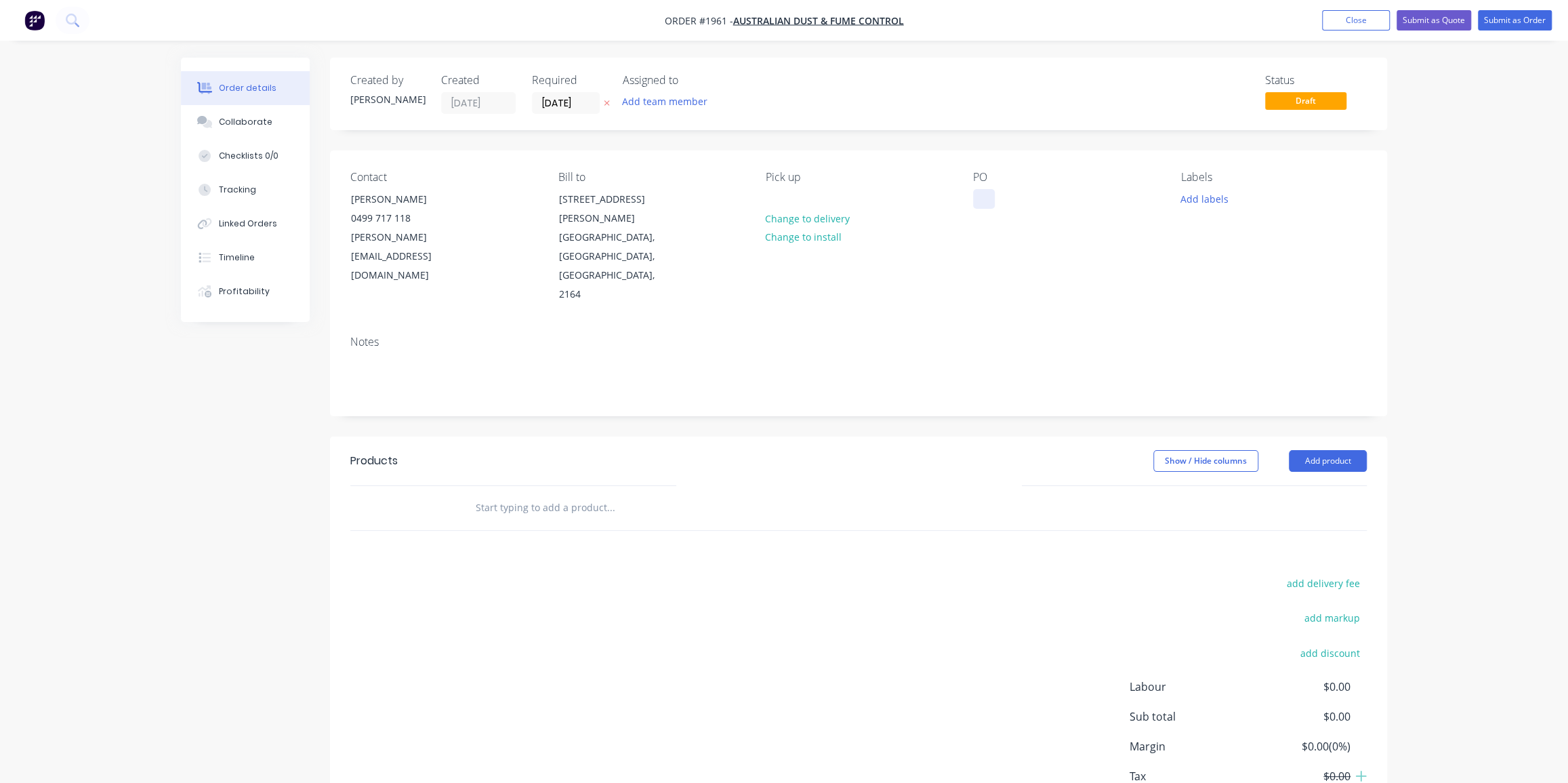
click at [974, 196] on div at bounding box center [984, 199] width 21 height 20
click at [1191, 196] on button "Add labels" at bounding box center [1204, 198] width 62 height 18
click at [1223, 317] on div "ADFC" at bounding box center [1233, 320] width 32 height 15
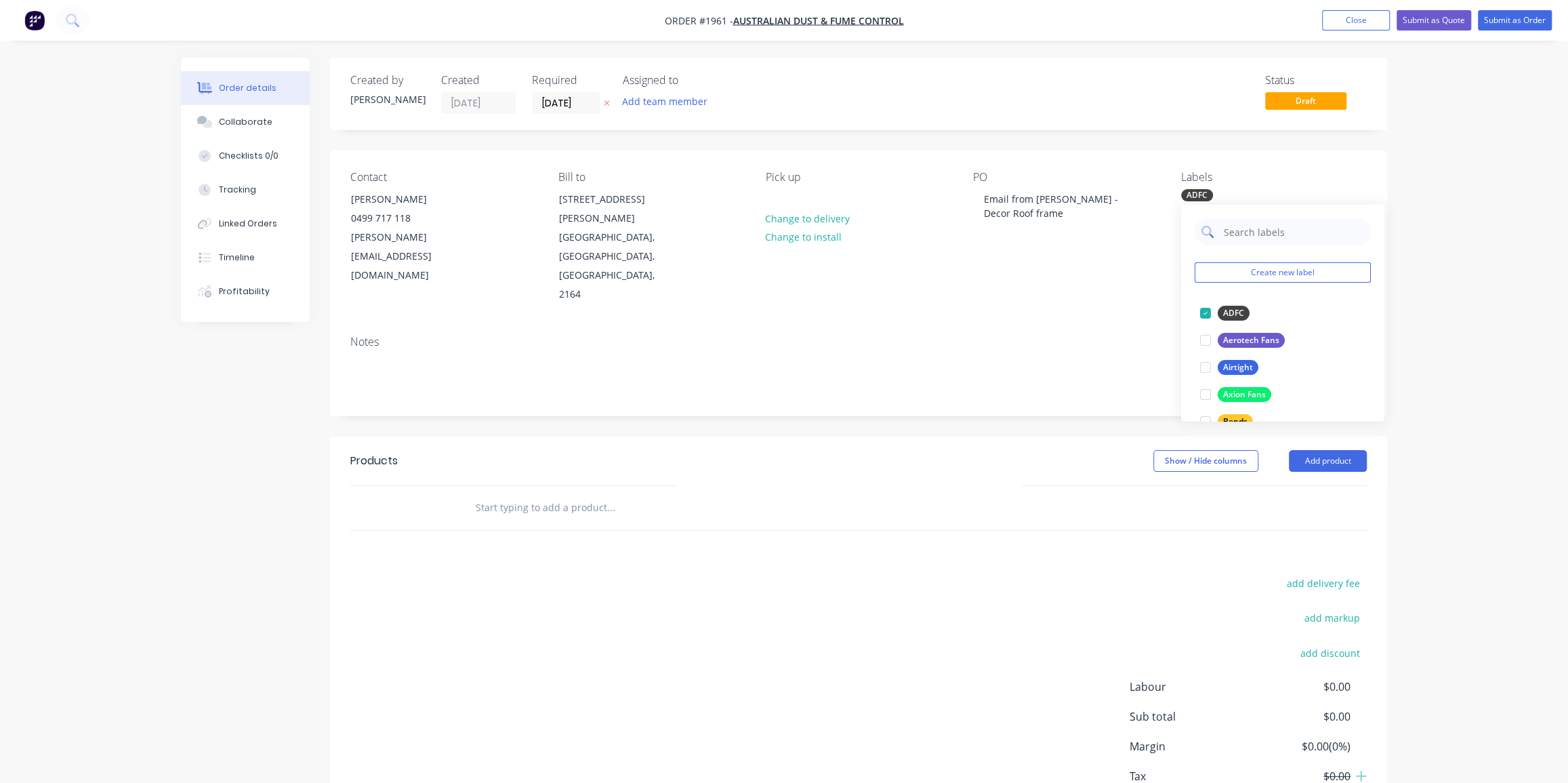
click at [1237, 233] on input "text" at bounding box center [1293, 232] width 142 height 27
type input "dust co"
click at [1264, 314] on div "Dust Collector Parts" at bounding box center [1261, 314] width 89 height 15
click at [863, 325] on div "Notes" at bounding box center [858, 370] width 1057 height 91
click at [529, 494] on input "text" at bounding box center [610, 508] width 271 height 27
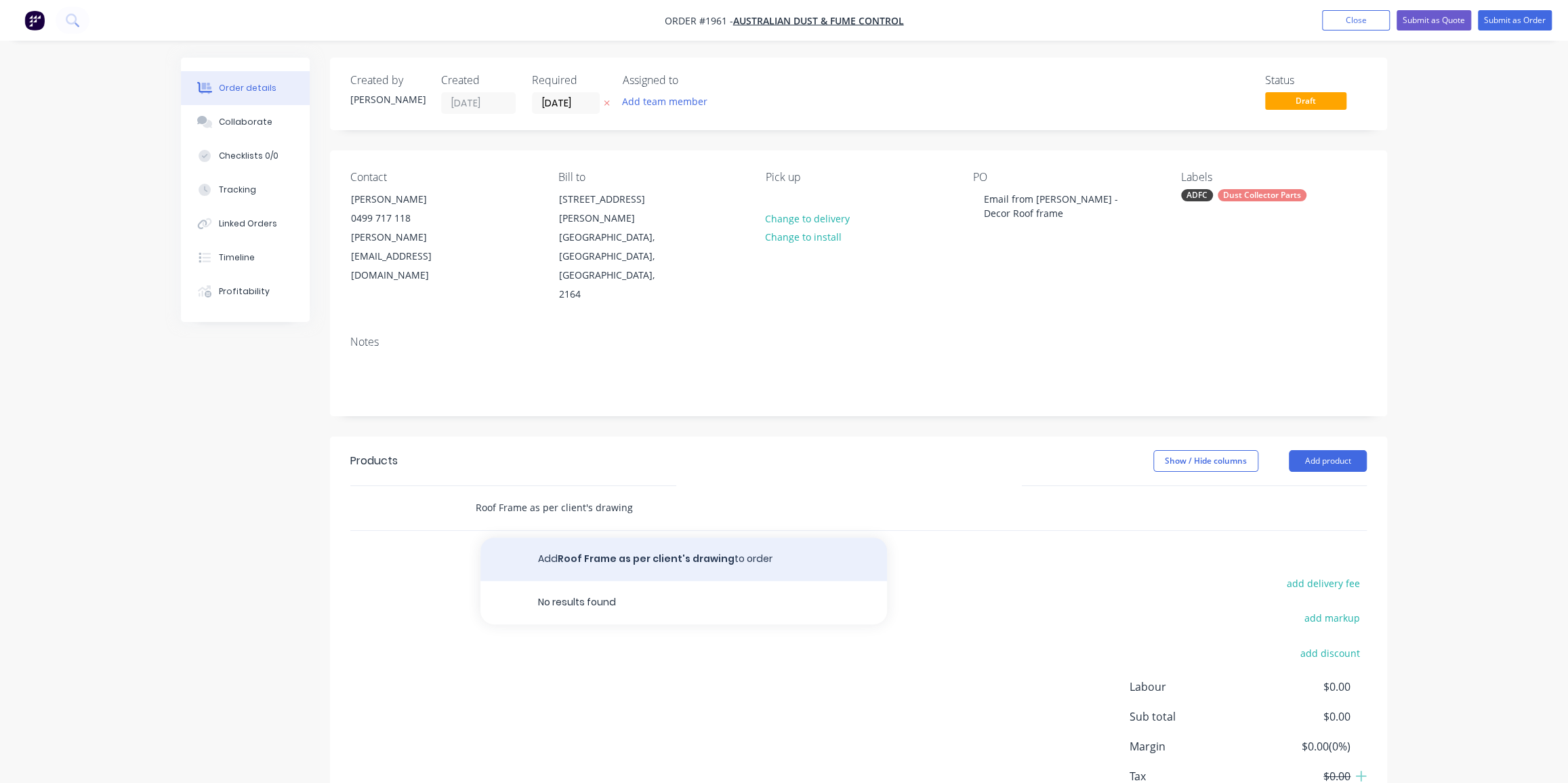
type input "Roof Frame as per client's drawing"
click at [673, 537] on button "Add Roof Frame as per client's drawing to order" at bounding box center [683, 559] width 406 height 43
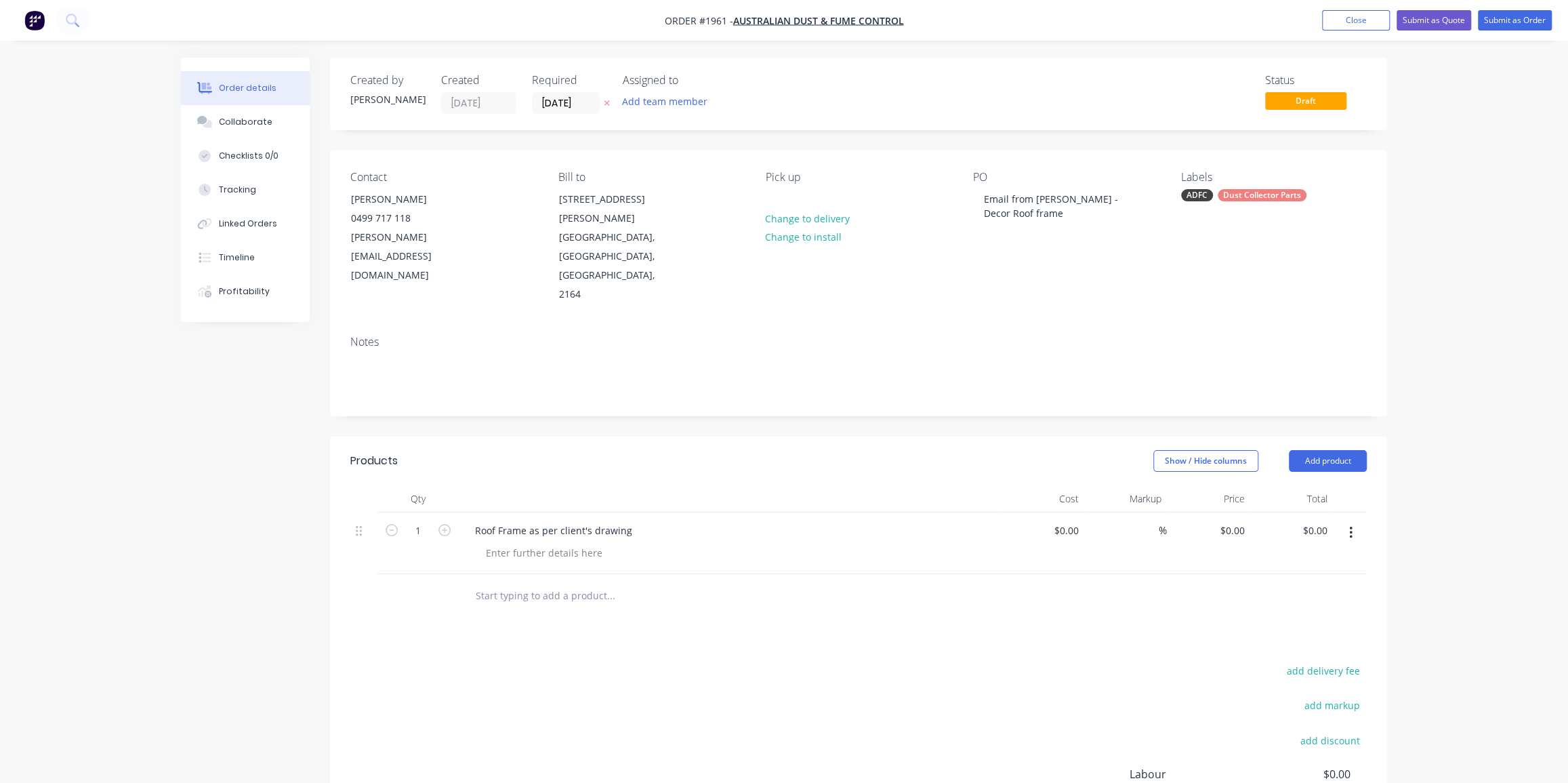
click at [593, 582] on input "text" at bounding box center [610, 596] width 271 height 27
click at [259, 115] on button "Collaborate" at bounding box center [245, 122] width 129 height 34
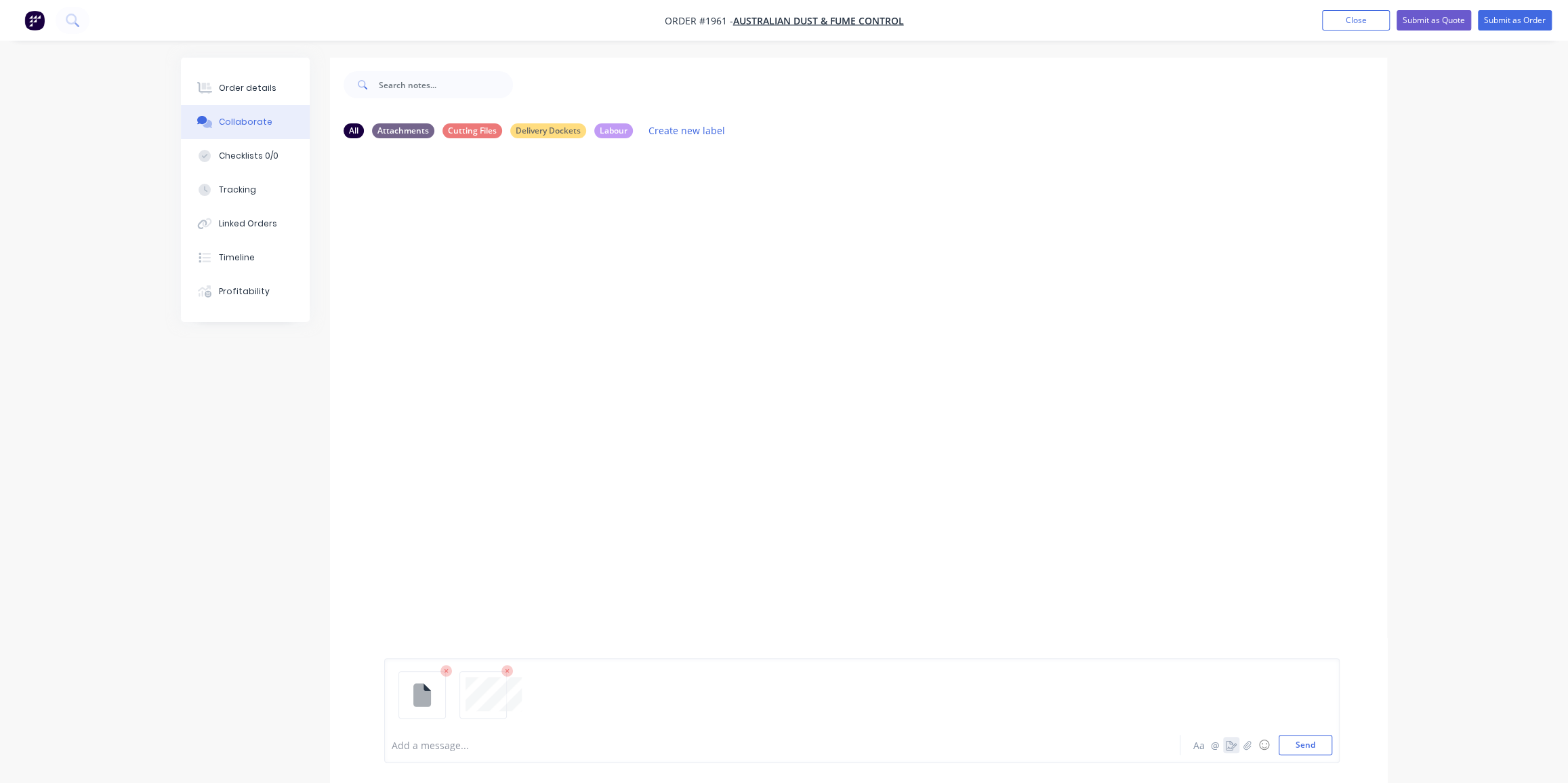
click at [1279, 746] on button "Send" at bounding box center [1305, 744] width 53 height 21
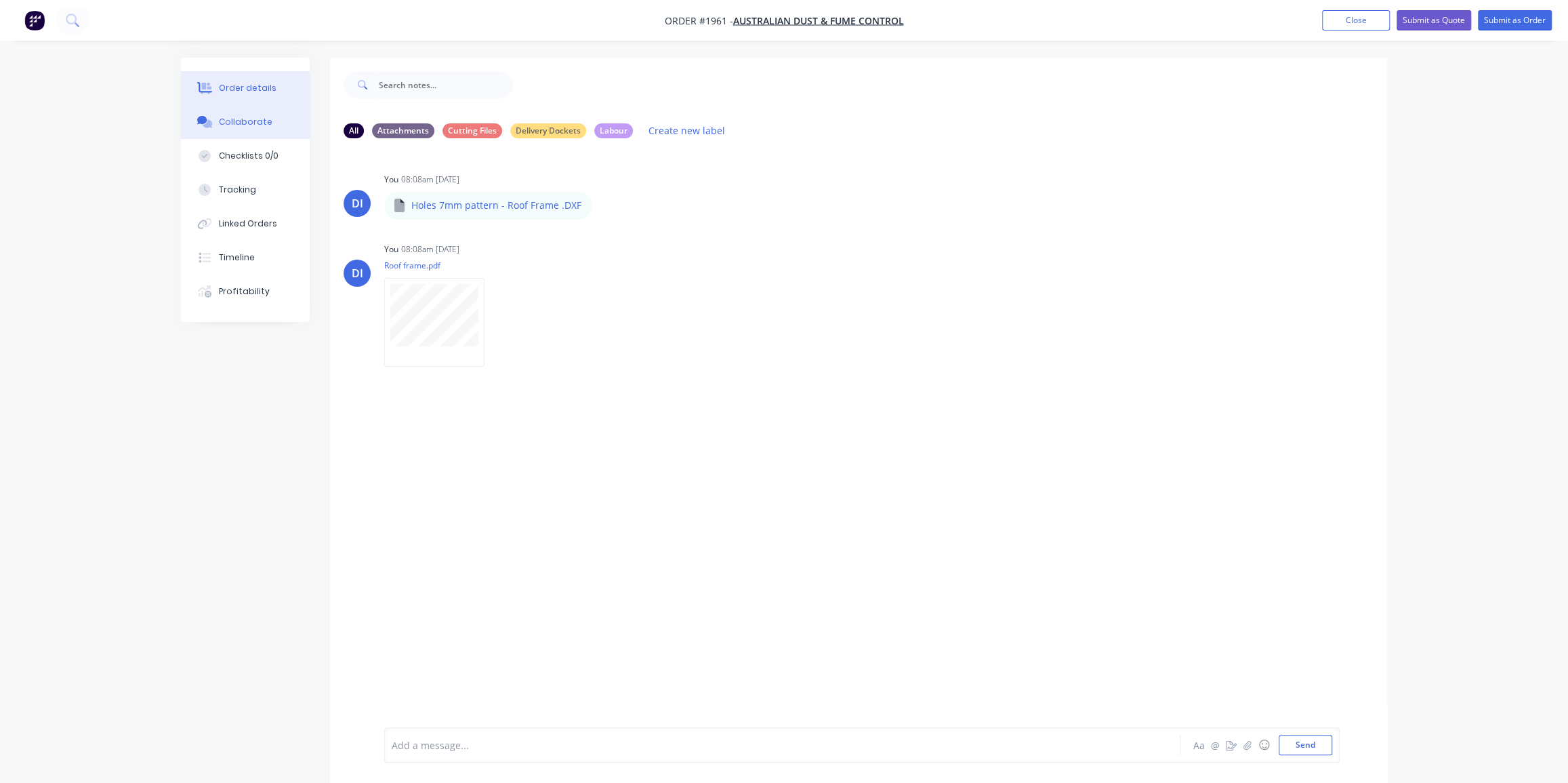
click at [244, 91] on div "Order details" at bounding box center [248, 88] width 58 height 12
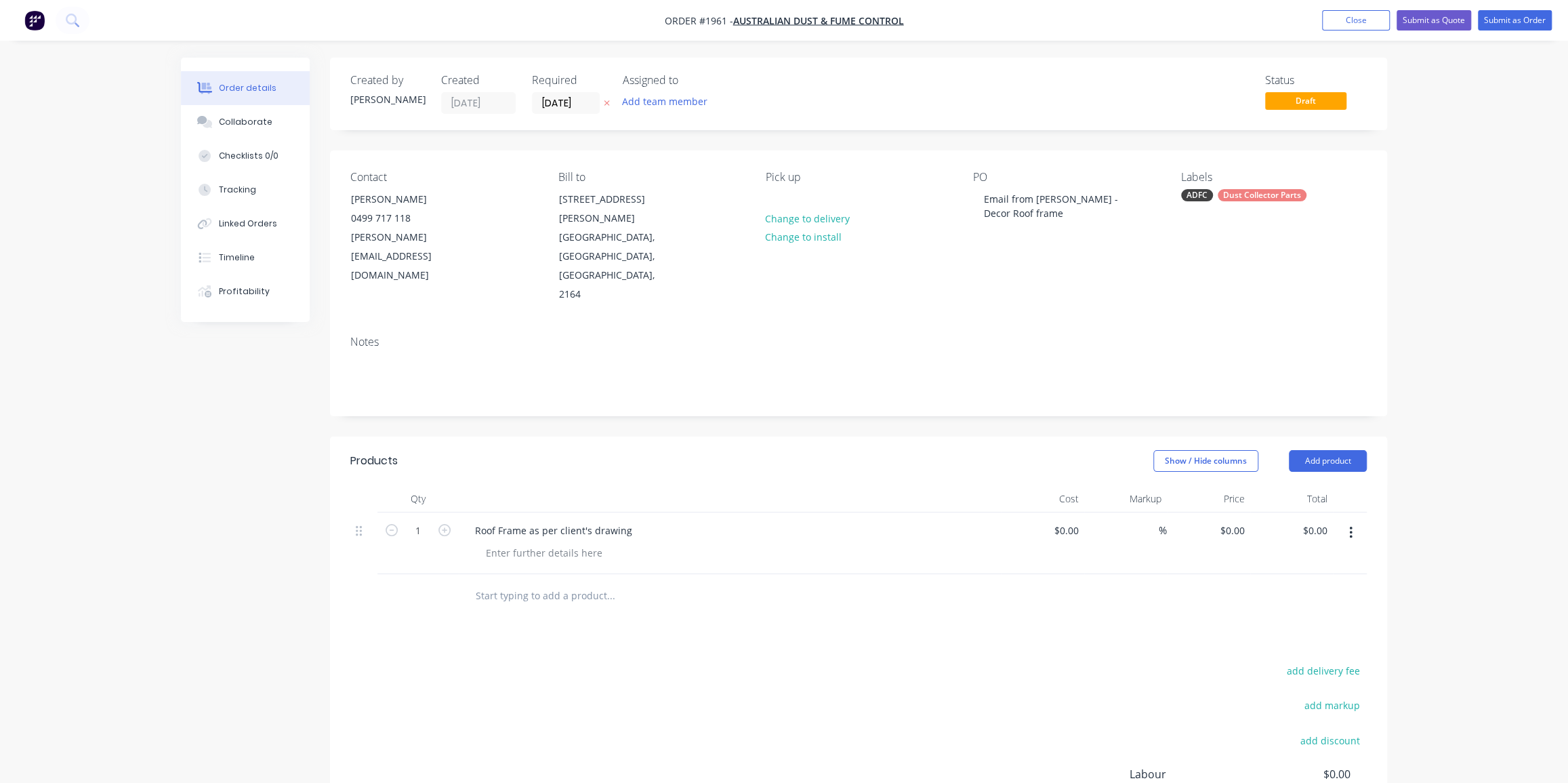
click at [1438, 205] on div "Order details Collaborate Checklists 0/0 Tracking Linked Orders Timeline Profit…" at bounding box center [784, 482] width 1568 height 963
click at [1512, 28] on button "Submit as Order" at bounding box center [1514, 20] width 74 height 21
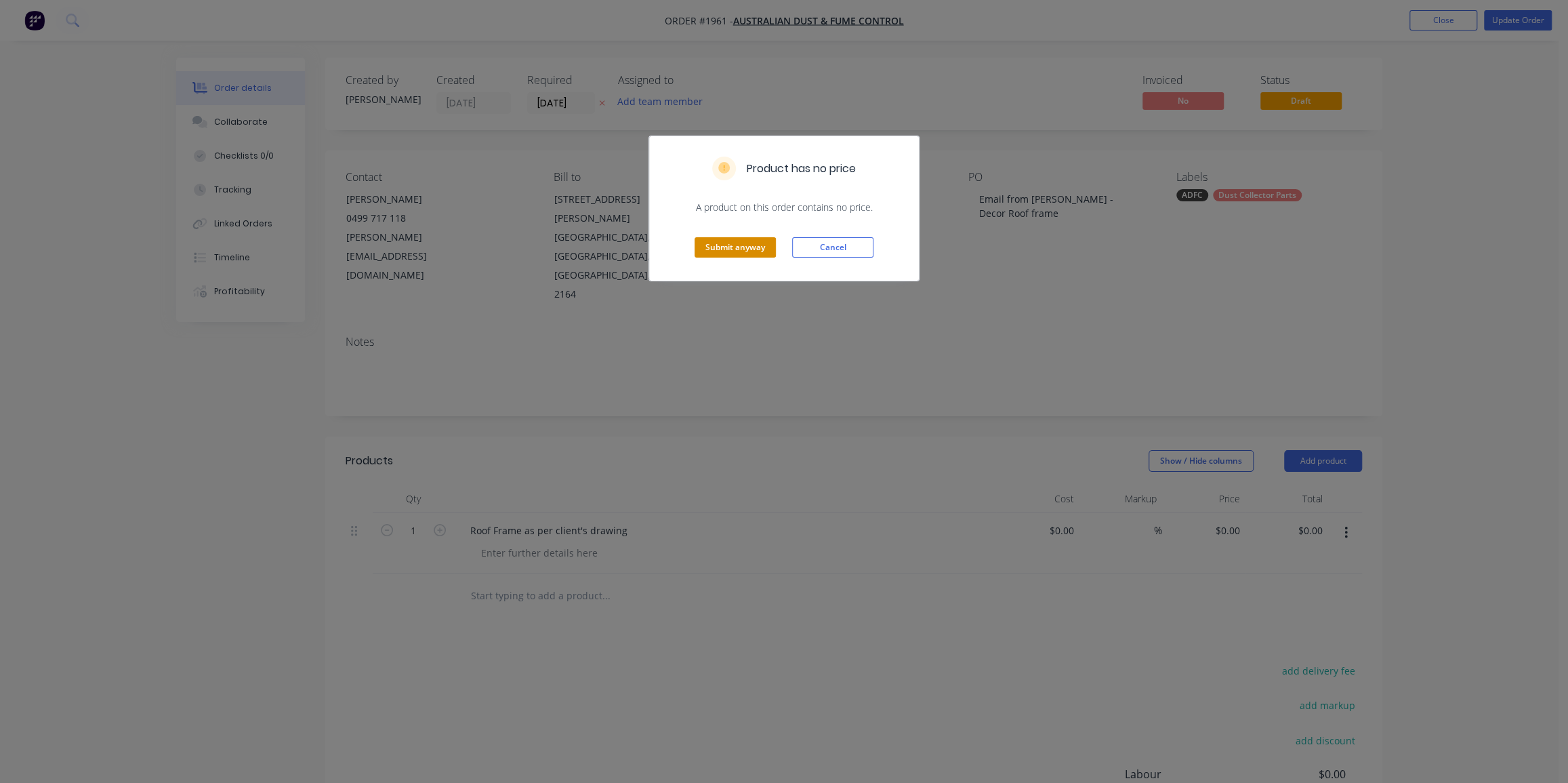
click at [734, 250] on button "Submit anyway" at bounding box center [735, 247] width 81 height 21
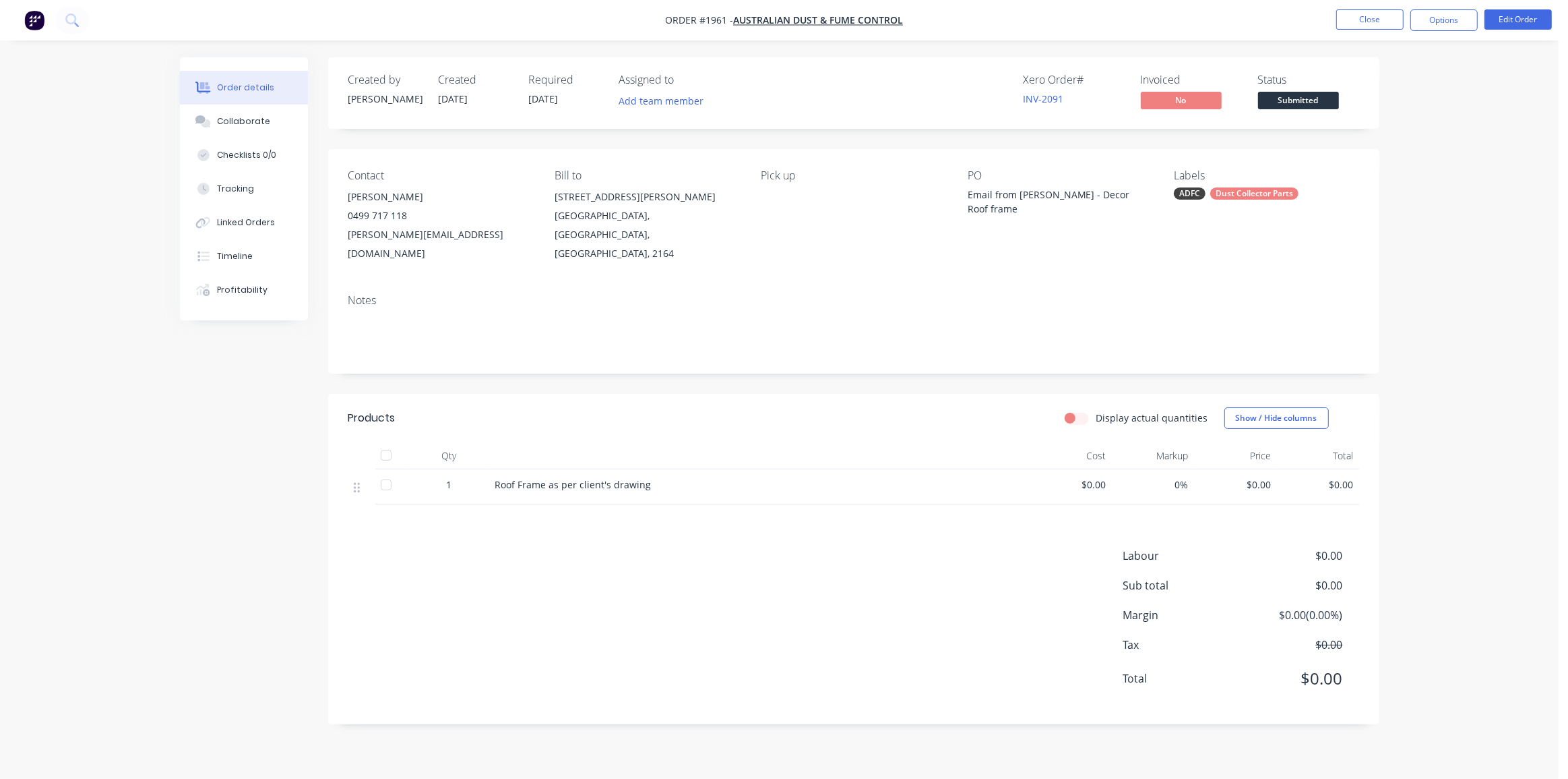
click at [558, 95] on span "[DATE]" at bounding box center [543, 98] width 30 height 13
click at [1509, 16] on button "Edit Order" at bounding box center [1518, 19] width 67 height 20
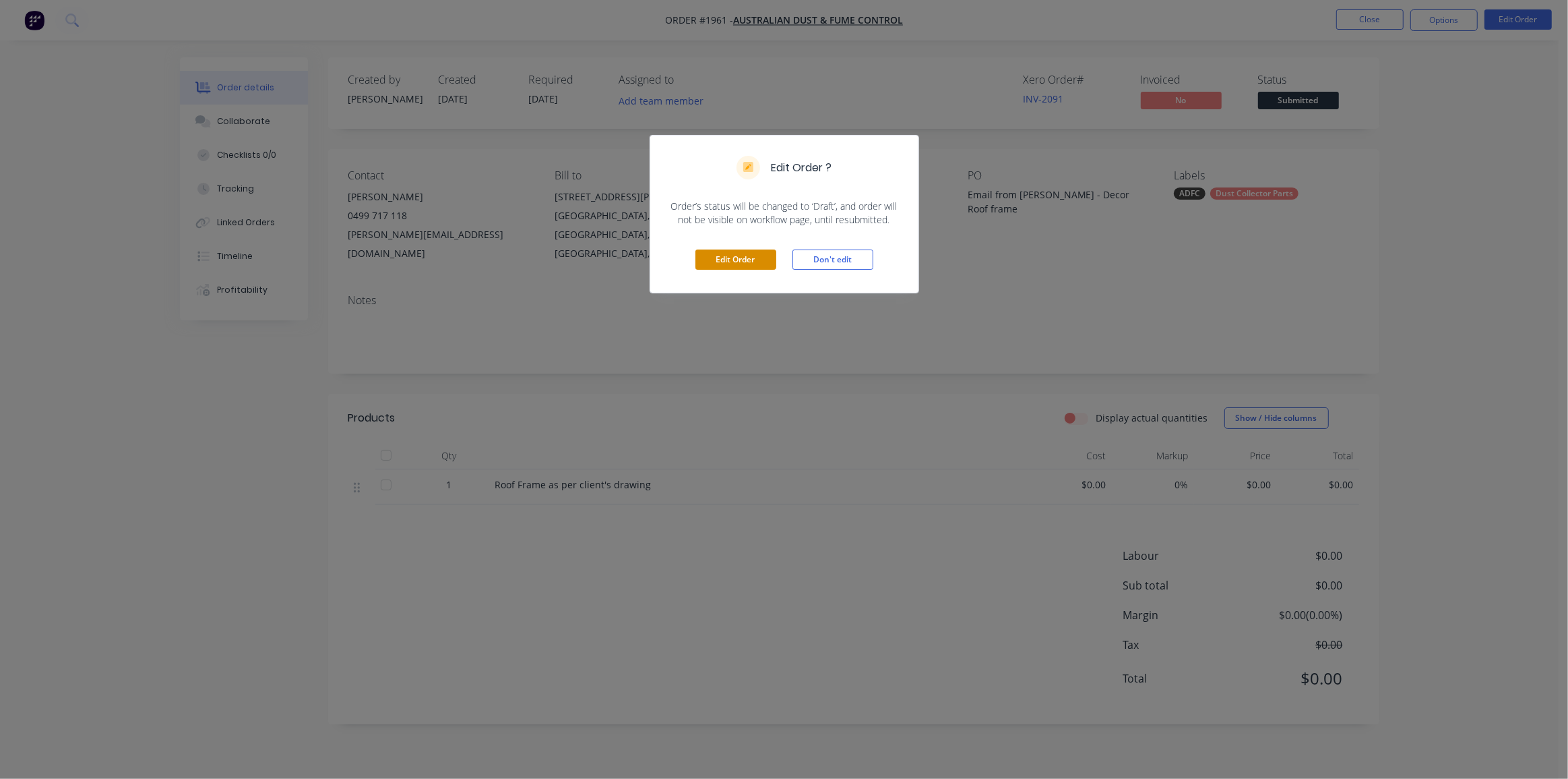
click at [744, 255] on button "Edit Order" at bounding box center [736, 259] width 81 height 20
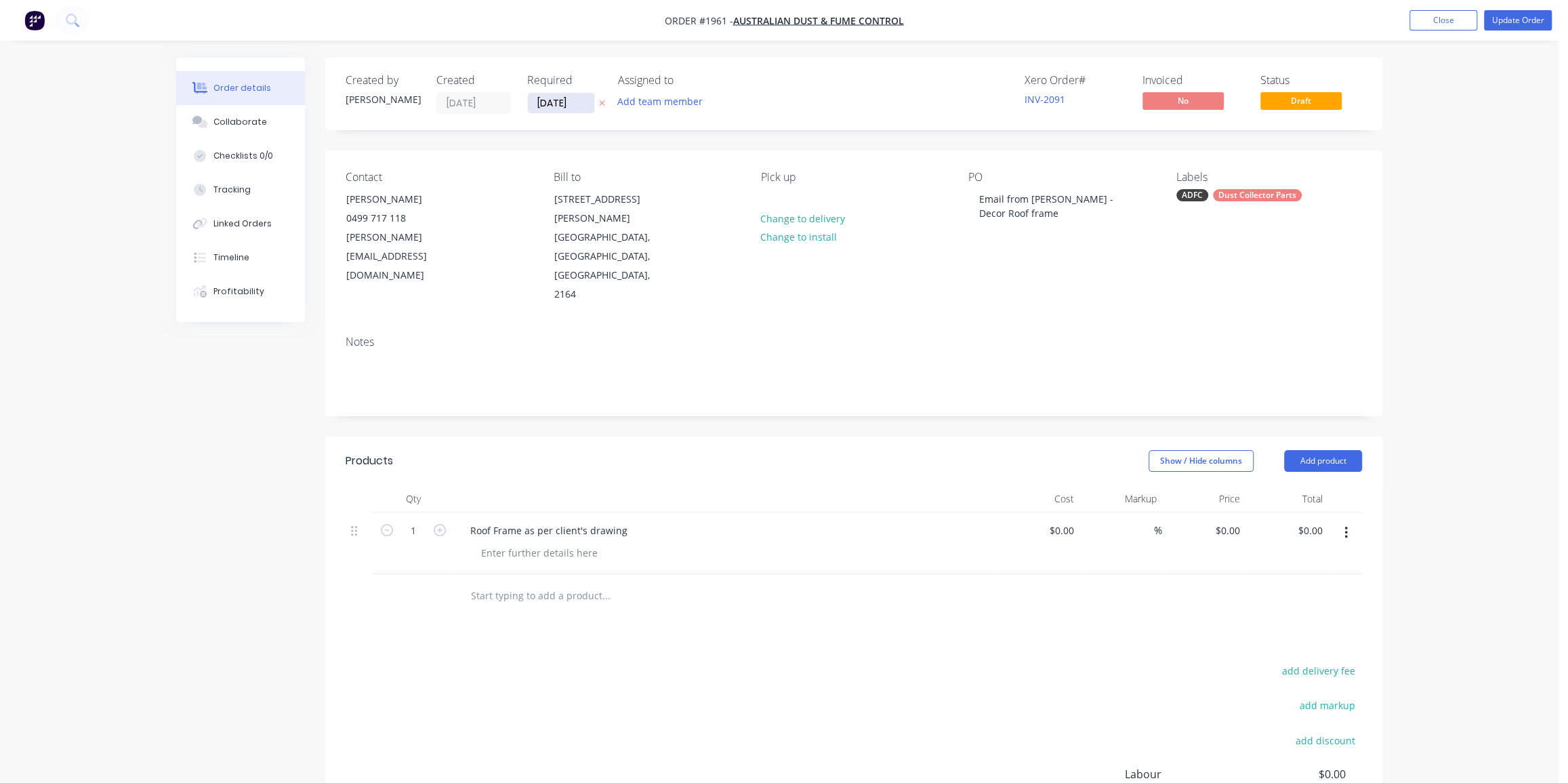
click at [553, 106] on input "[DATE]" at bounding box center [561, 103] width 66 height 21
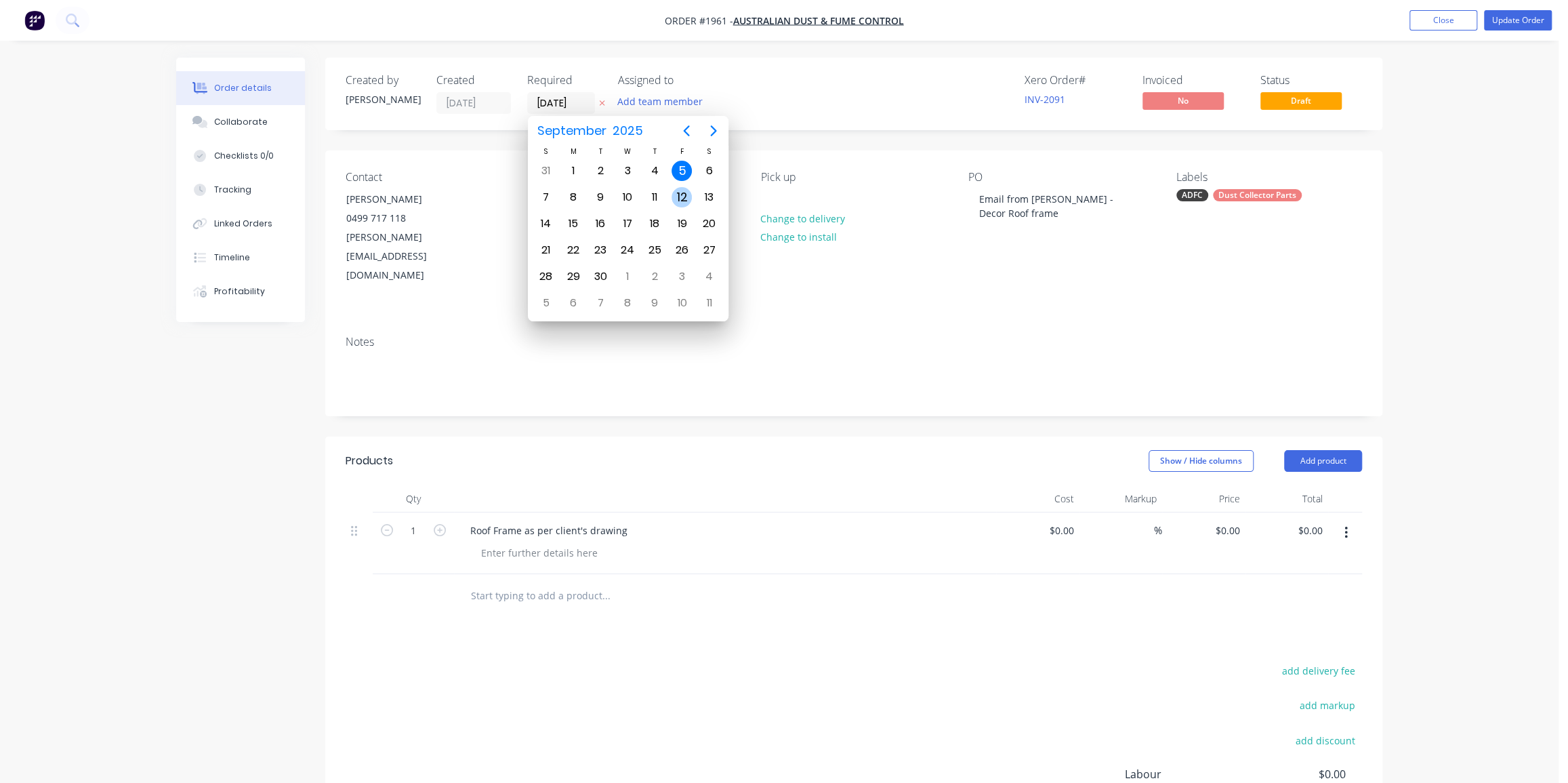
click at [682, 193] on div "12" at bounding box center [681, 197] width 21 height 21
type input "[DATE]"
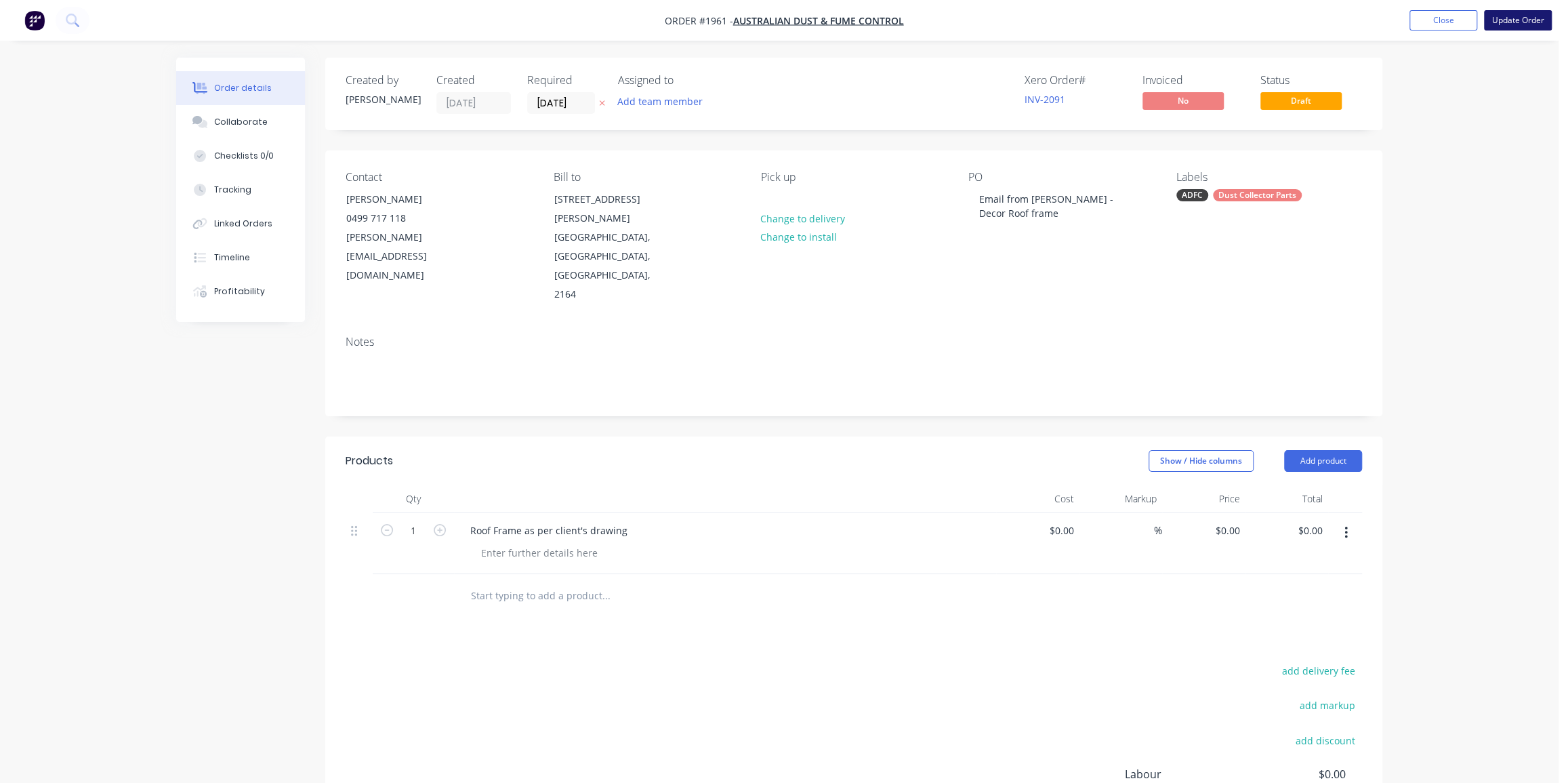
click at [1498, 19] on button "Update Order" at bounding box center [1517, 20] width 68 height 21
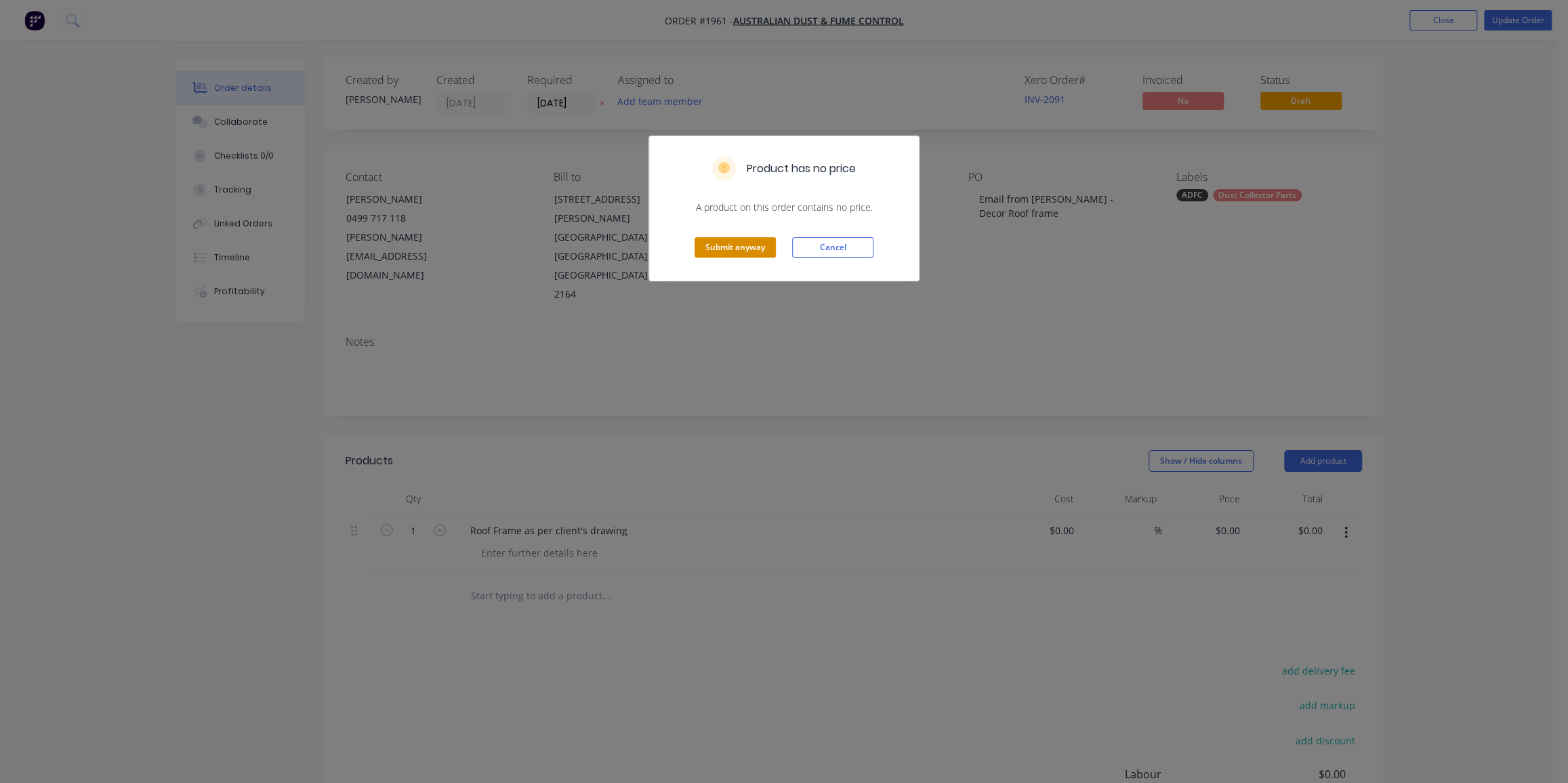
click at [743, 237] on button "Submit anyway" at bounding box center [735, 247] width 81 height 21
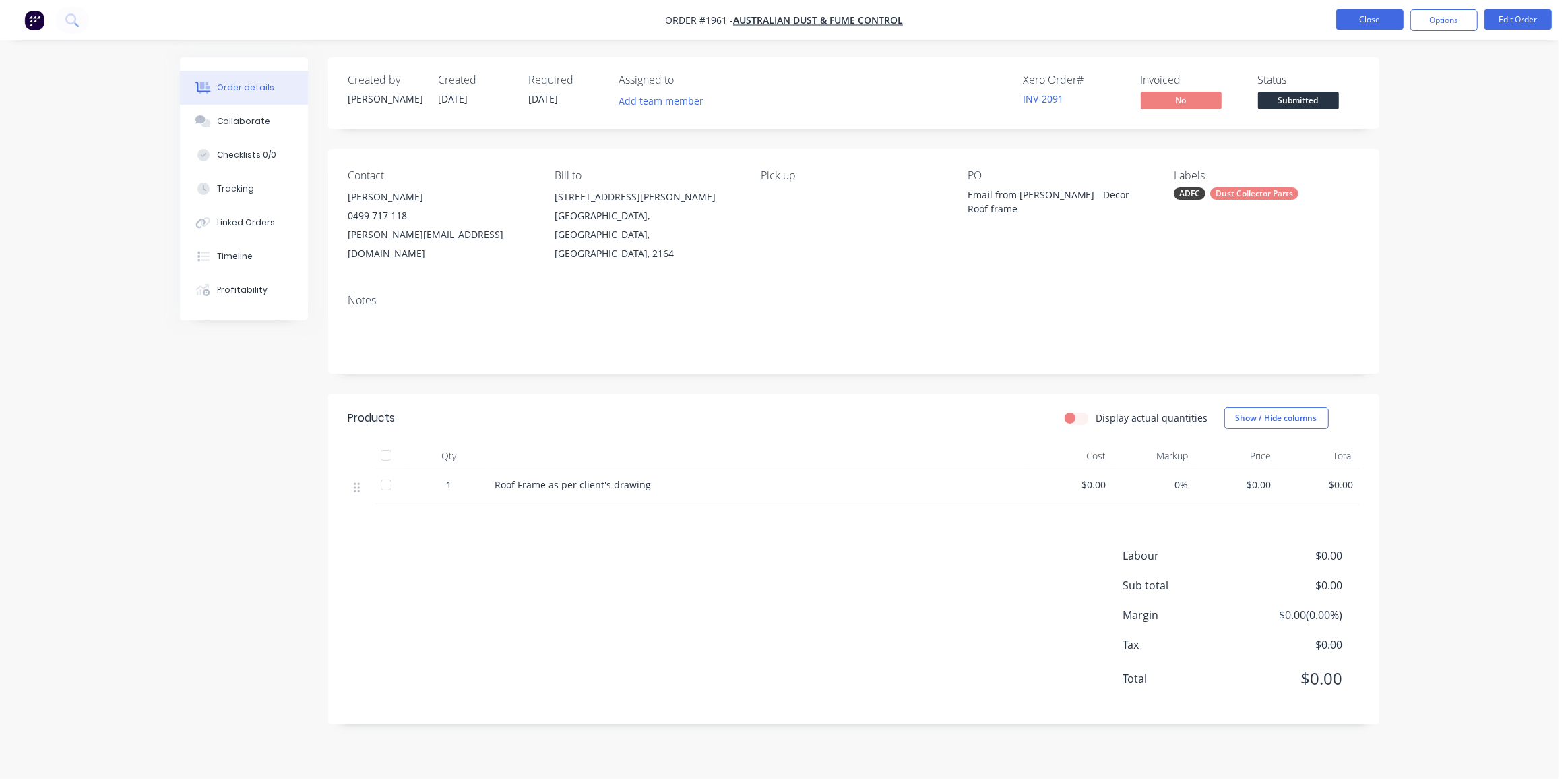
click at [1370, 22] on button "Close" at bounding box center [1370, 19] width 67 height 20
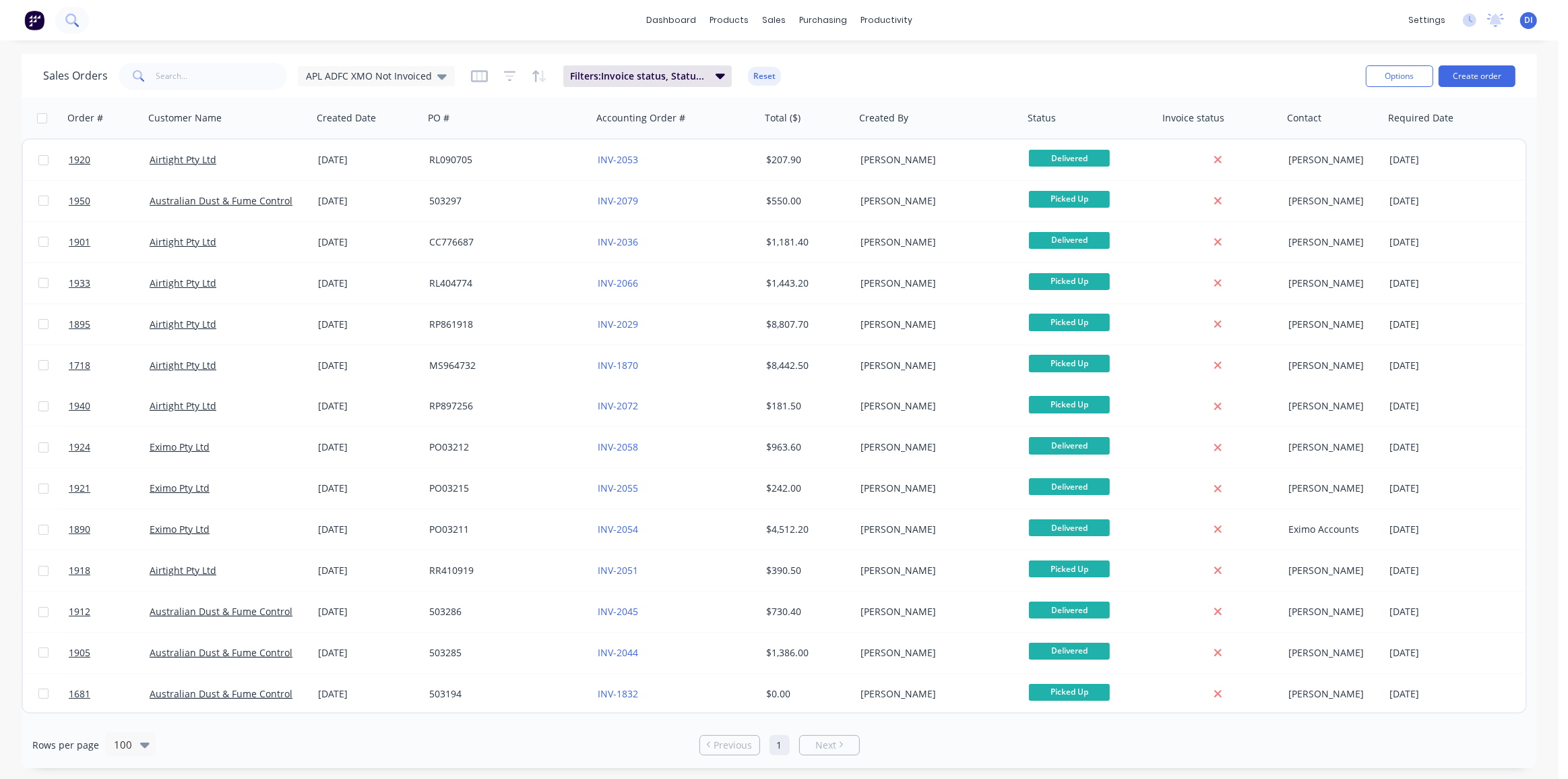
click at [77, 25] on icon at bounding box center [76, 24] width 5 height 5
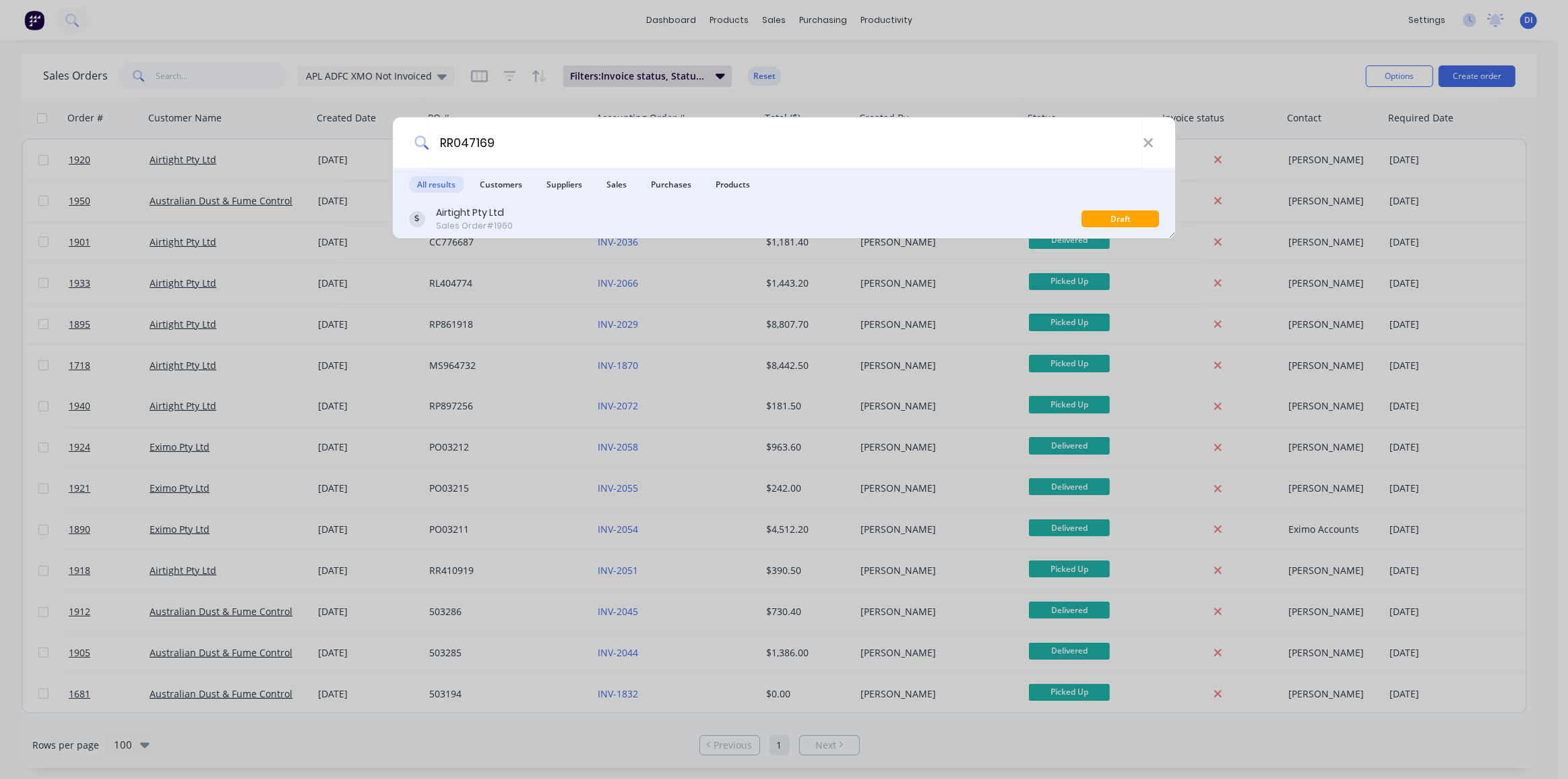
type input "RR047169"
click at [682, 215] on div "Airtight Pty Ltd Sales Order #1960" at bounding box center [746, 219] width 674 height 26
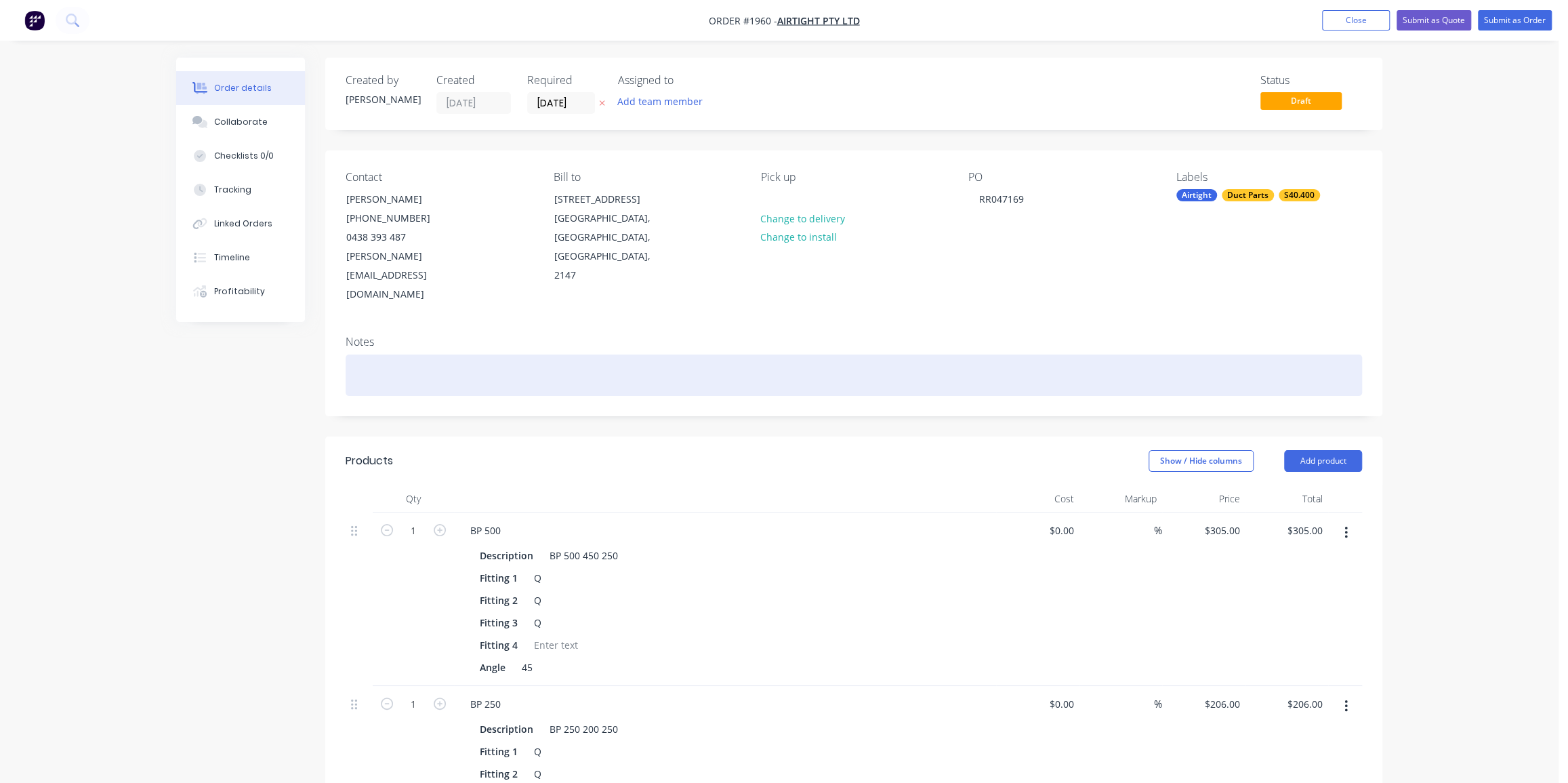
click at [448, 355] on div at bounding box center [854, 375] width 1016 height 41
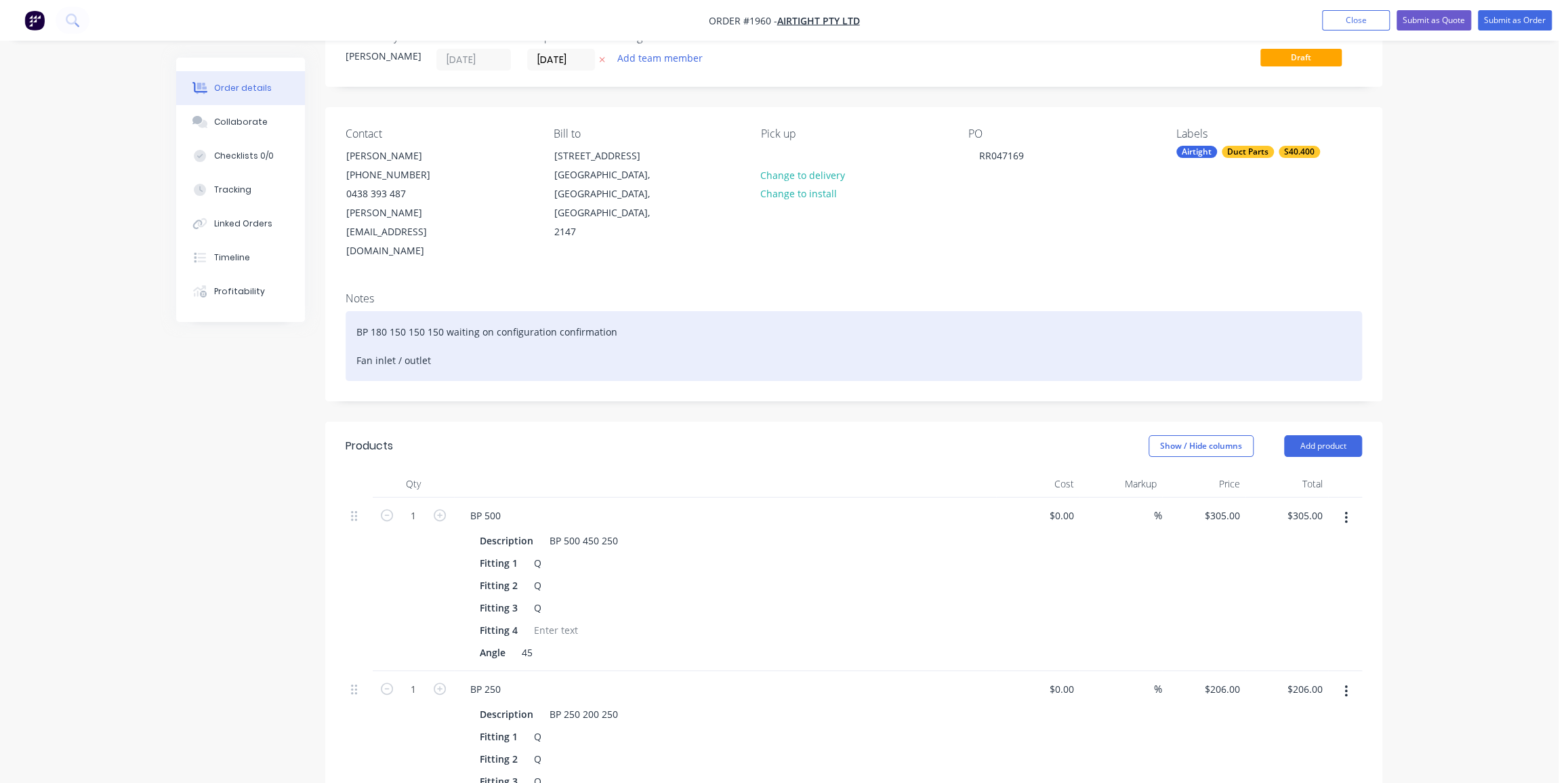
scroll to position [61, 0]
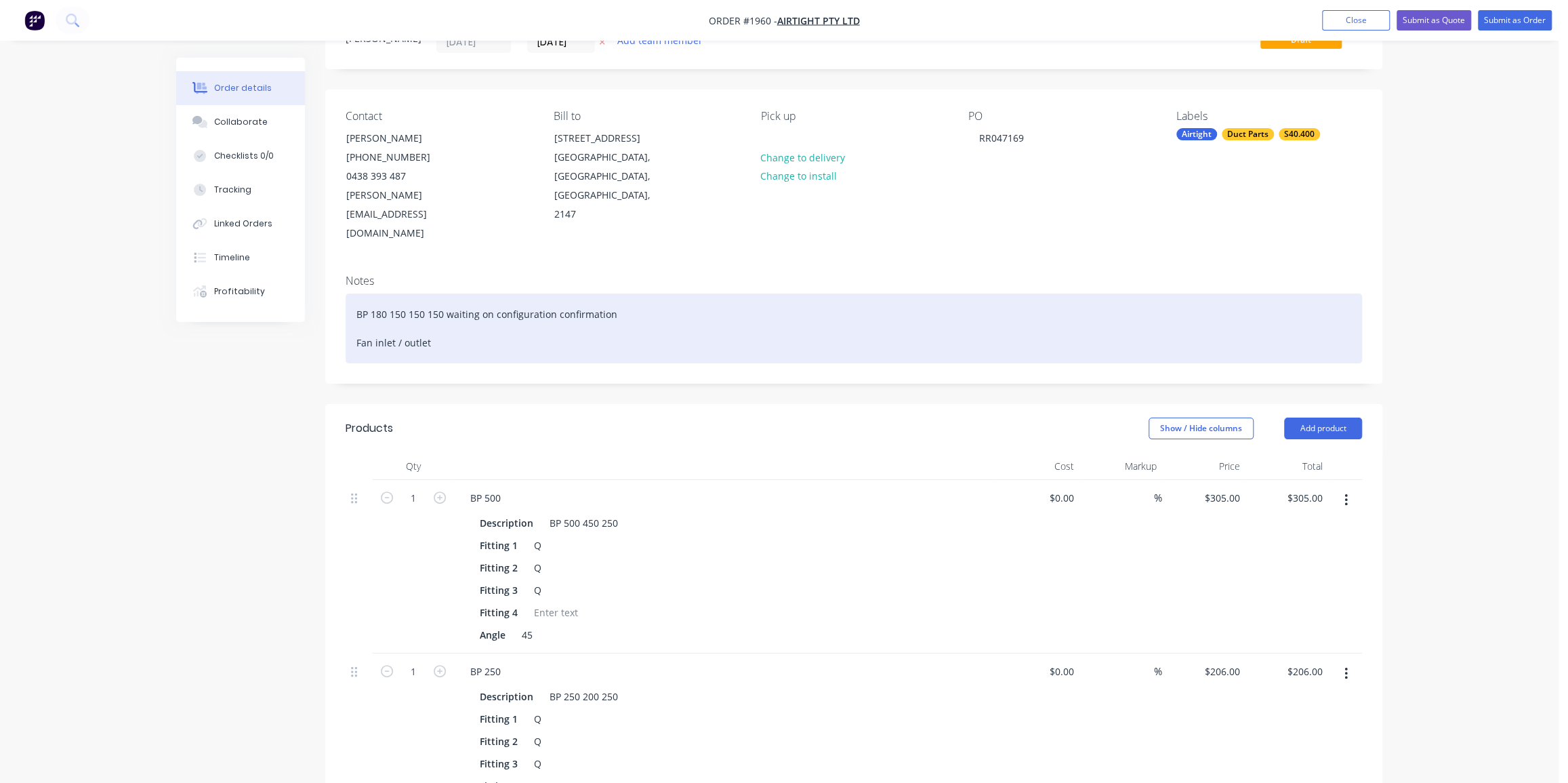
click at [452, 305] on div "BP 180 150 150 150 waiting on configuration confirmation Fan inlet / outlet" at bounding box center [854, 329] width 1016 height 70
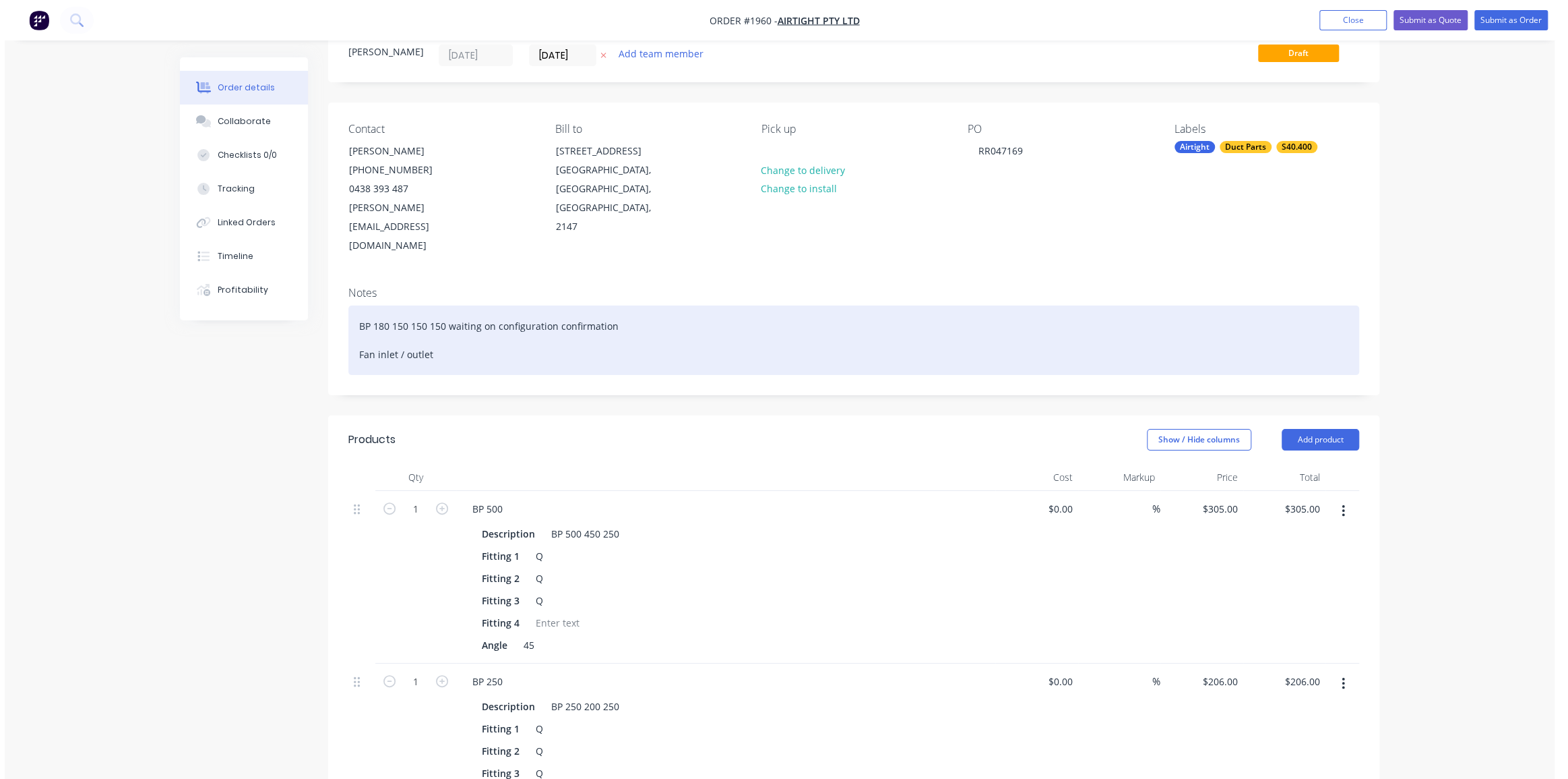
scroll to position [0, 0]
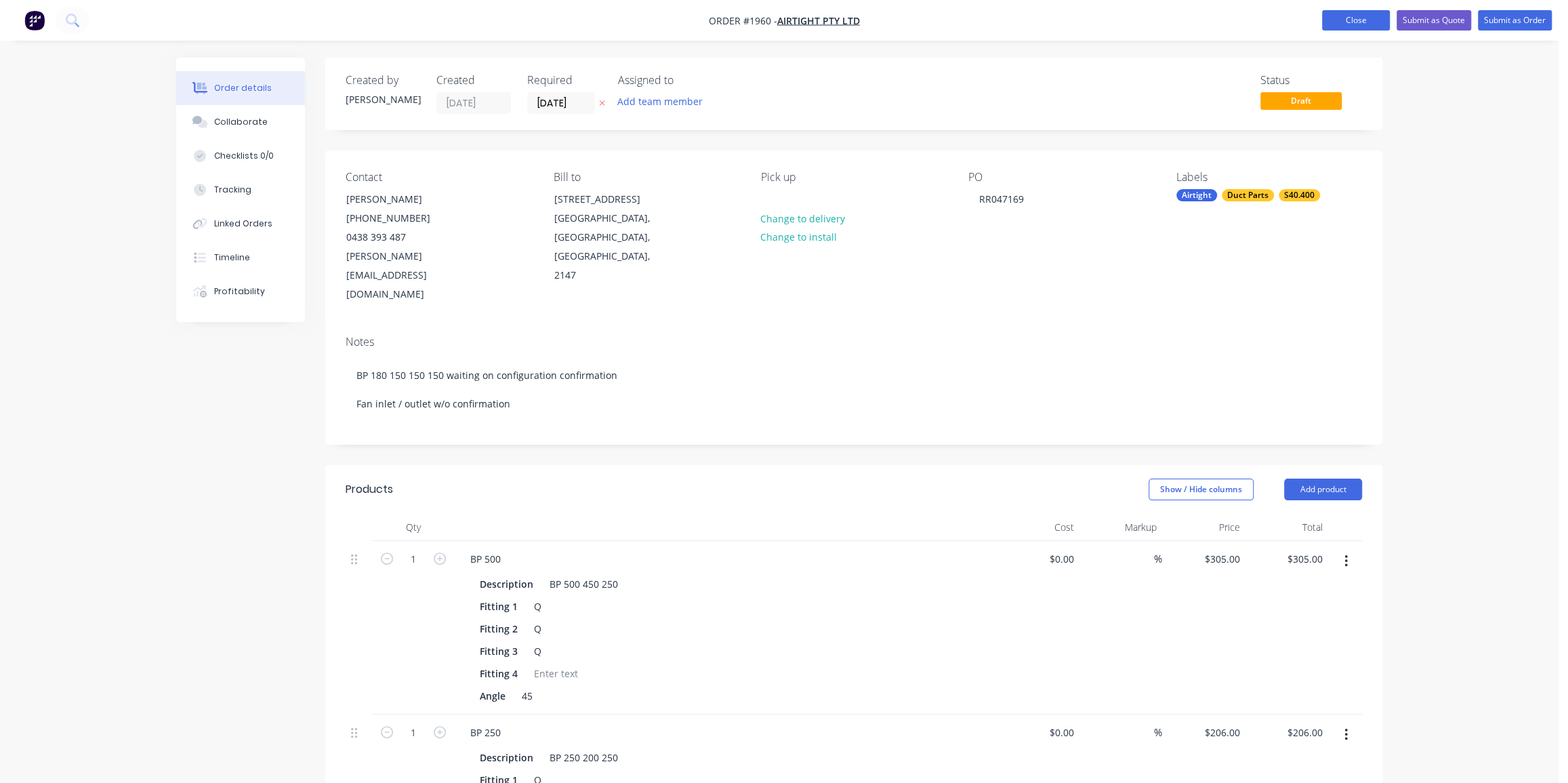
click at [1347, 17] on button "Close" at bounding box center [1355, 20] width 68 height 21
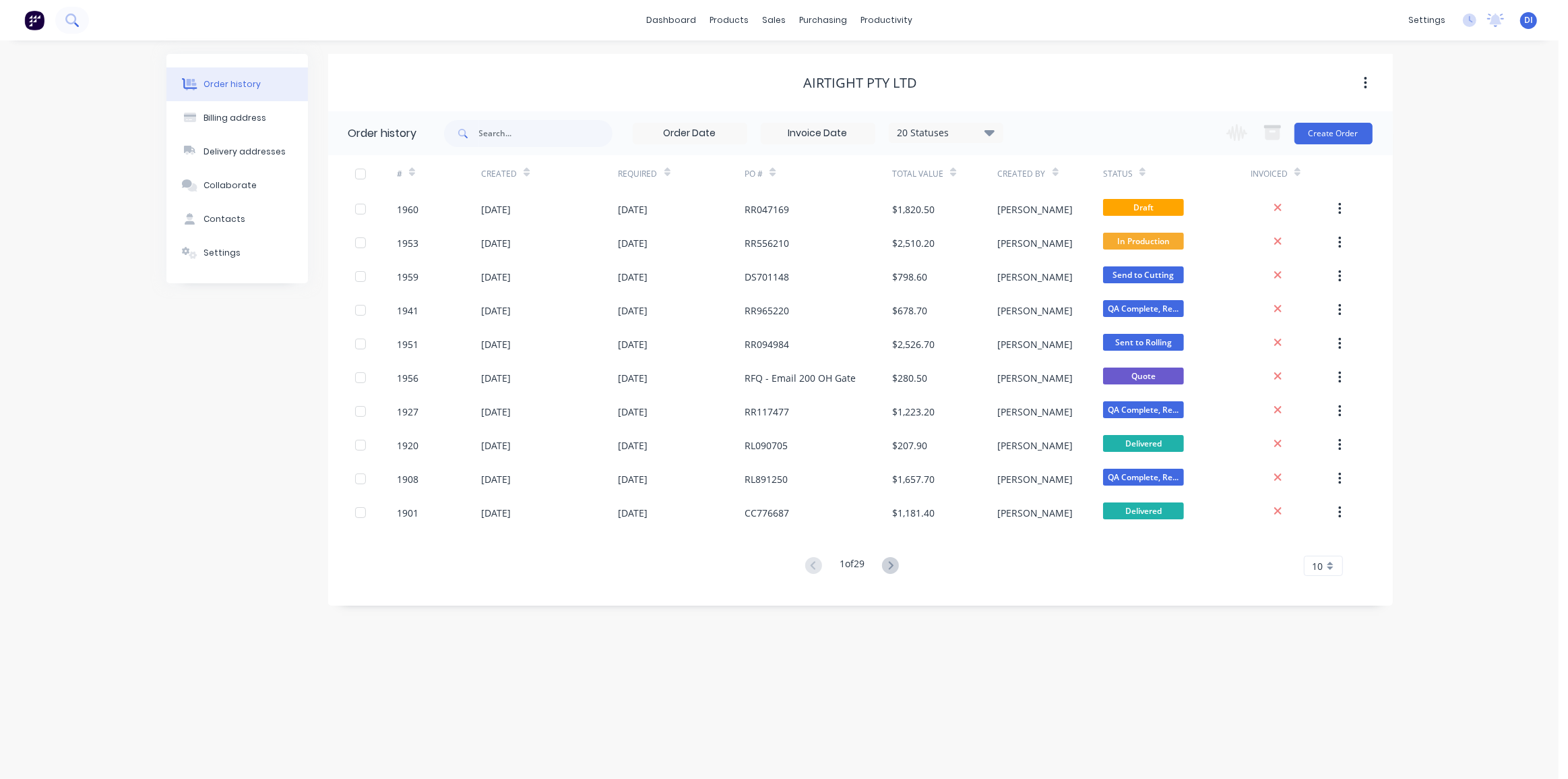
click at [71, 20] on icon at bounding box center [71, 20] width 13 height 13
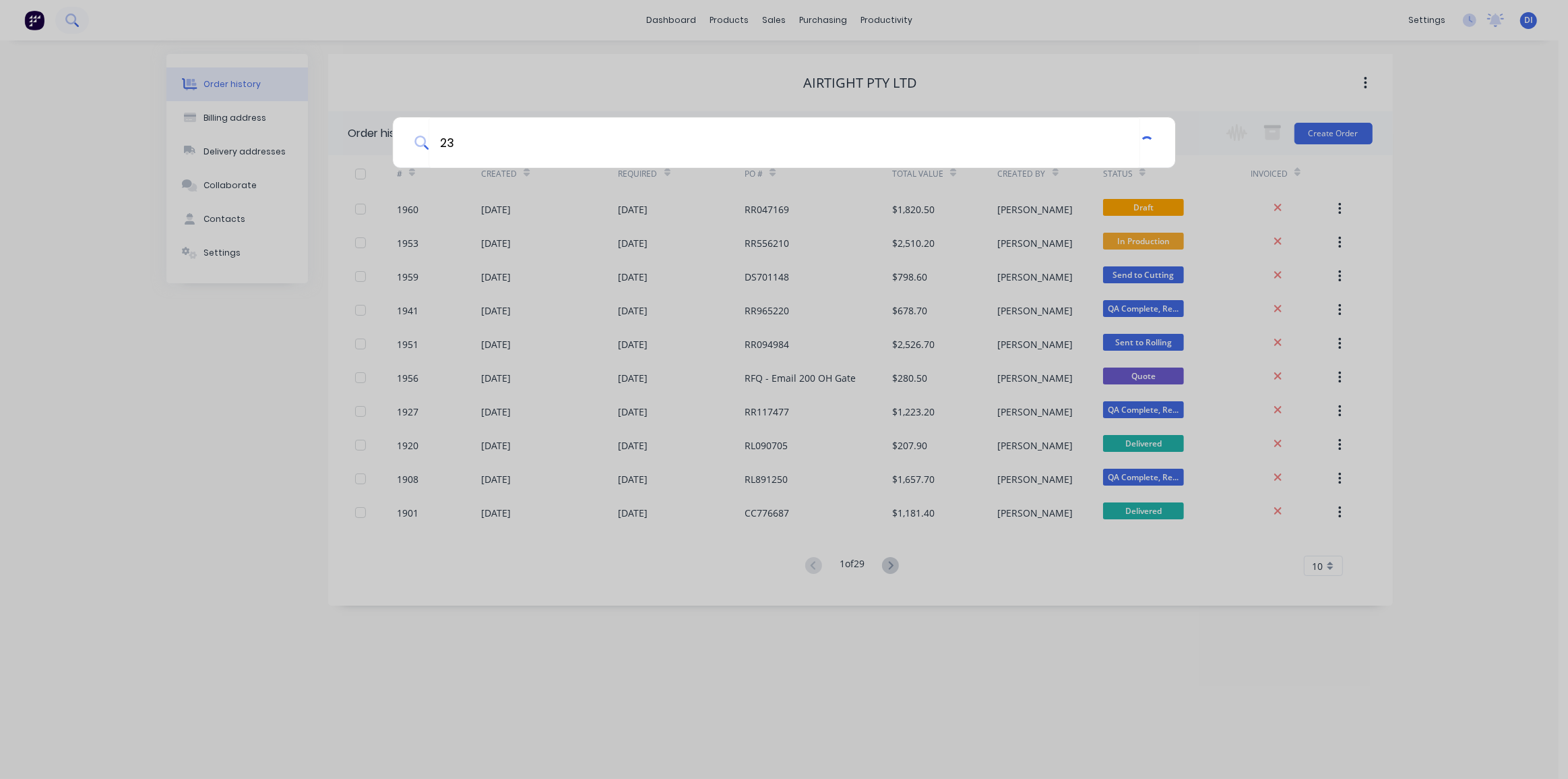
type input "23"
click at [73, 21] on div "23" at bounding box center [784, 389] width 1568 height 779
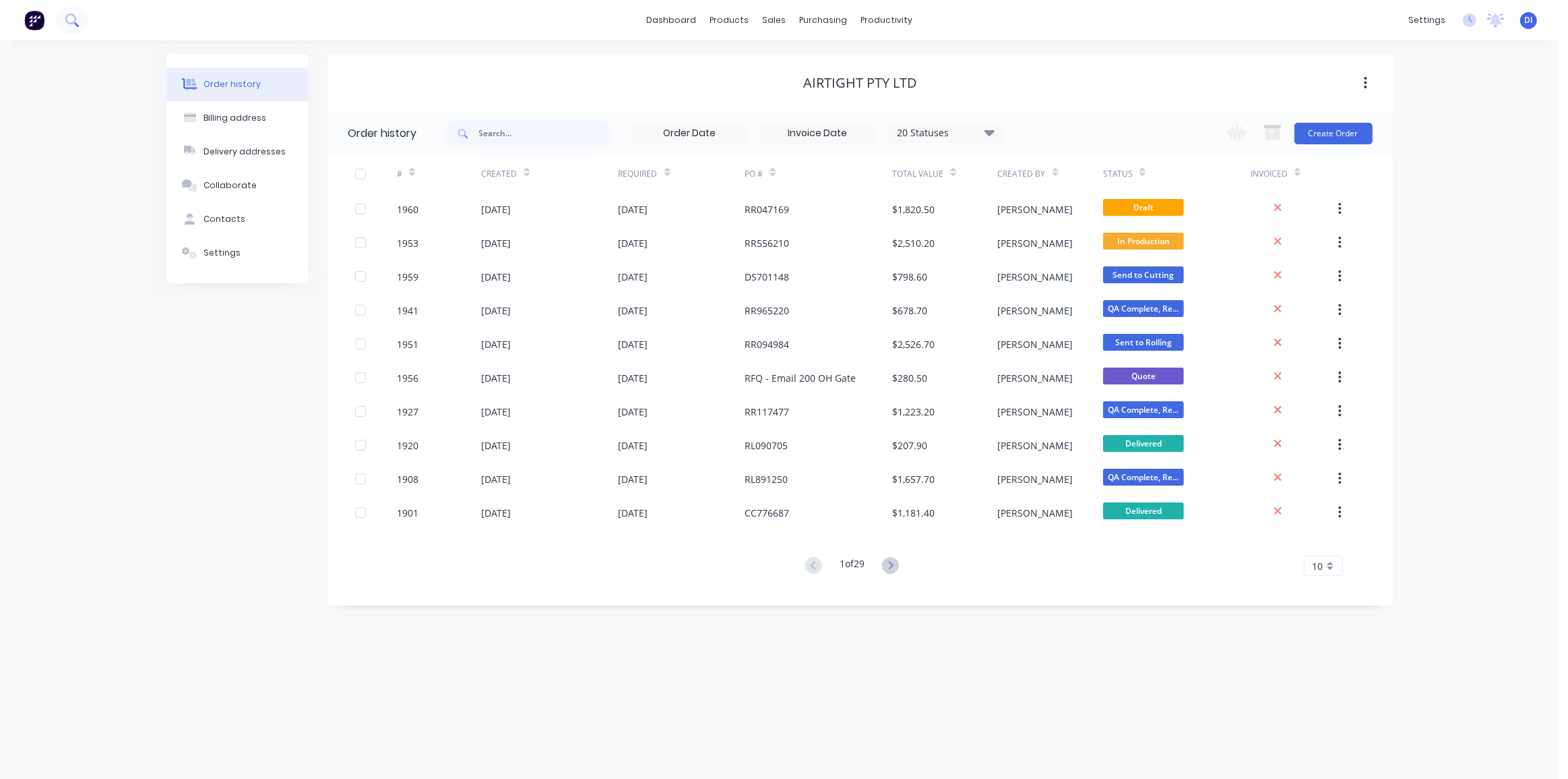
click at [71, 22] on icon at bounding box center [70, 19] width 11 height 11
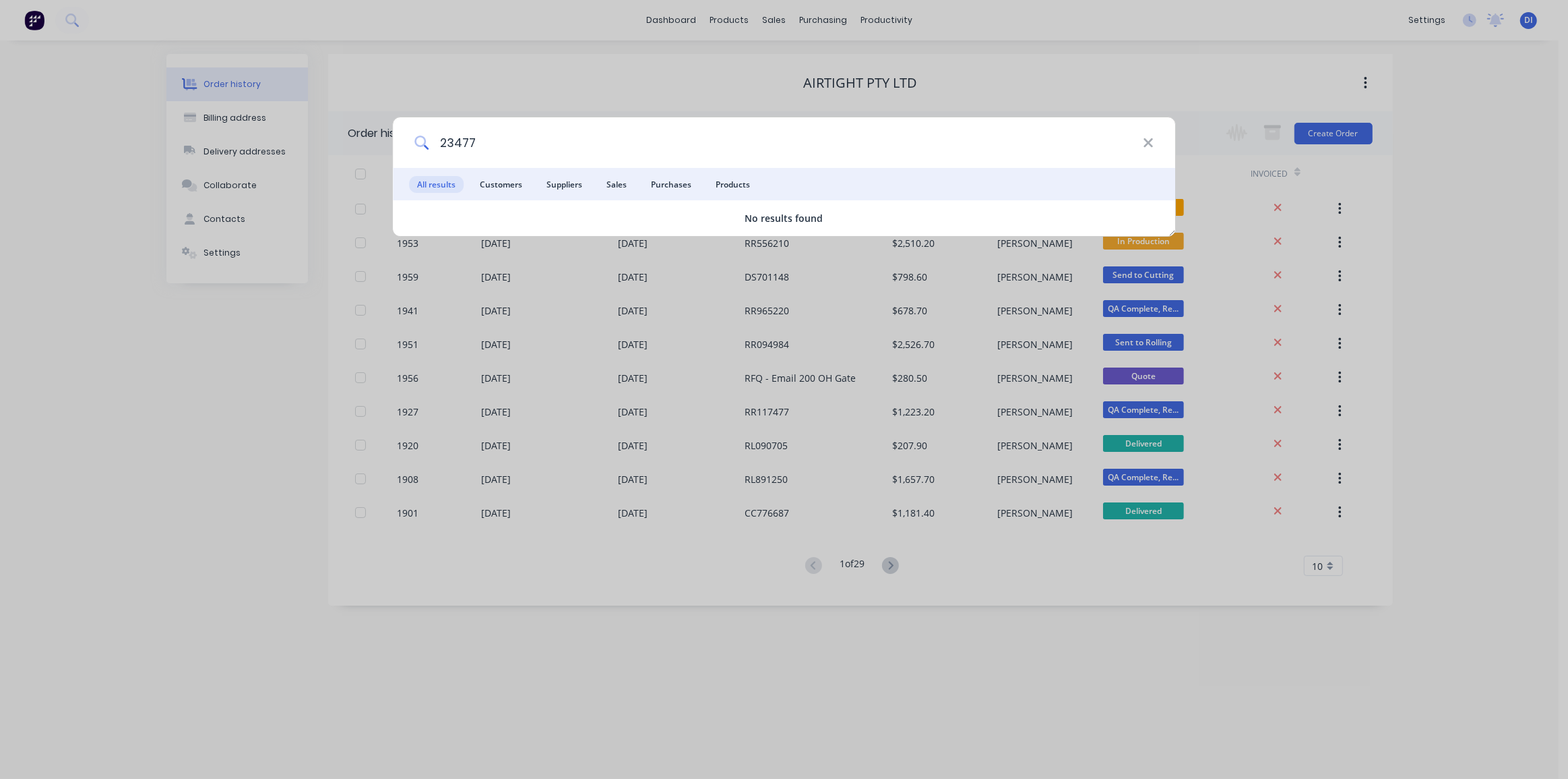
click at [481, 145] on input "23477" at bounding box center [786, 142] width 714 height 51
click at [480, 145] on input "23477" at bounding box center [786, 142] width 714 height 51
paste input "000"
drag, startPoint x: 526, startPoint y: 142, endPoint x: 443, endPoint y: 139, distance: 83.1
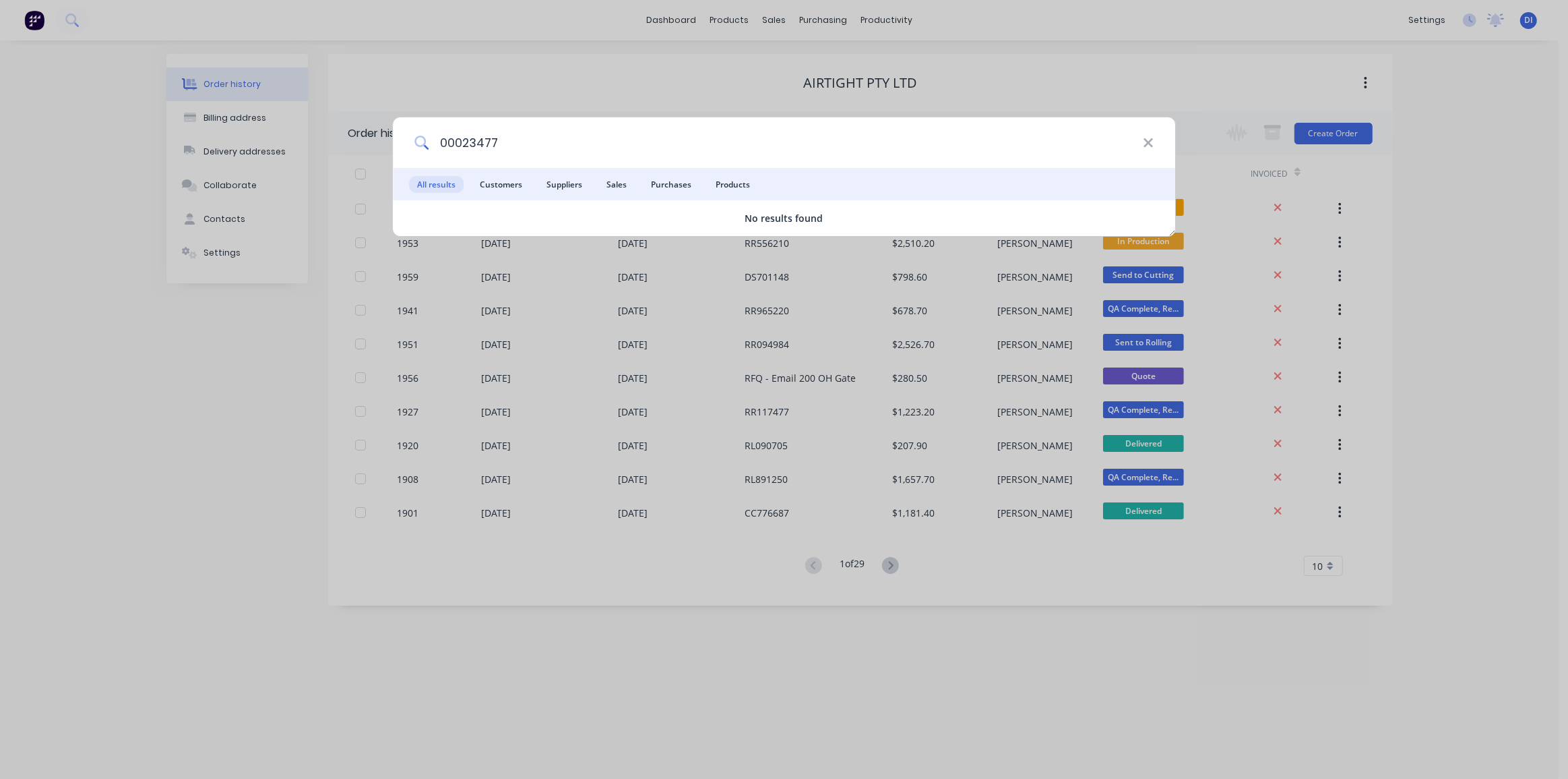
click at [443, 139] on input "00023477" at bounding box center [786, 142] width 714 height 51
type input "00023477"
drag, startPoint x: 1143, startPoint y: 139, endPoint x: 1150, endPoint y: 145, distance: 9.2
click at [1150, 145] on icon at bounding box center [1148, 143] width 11 height 15
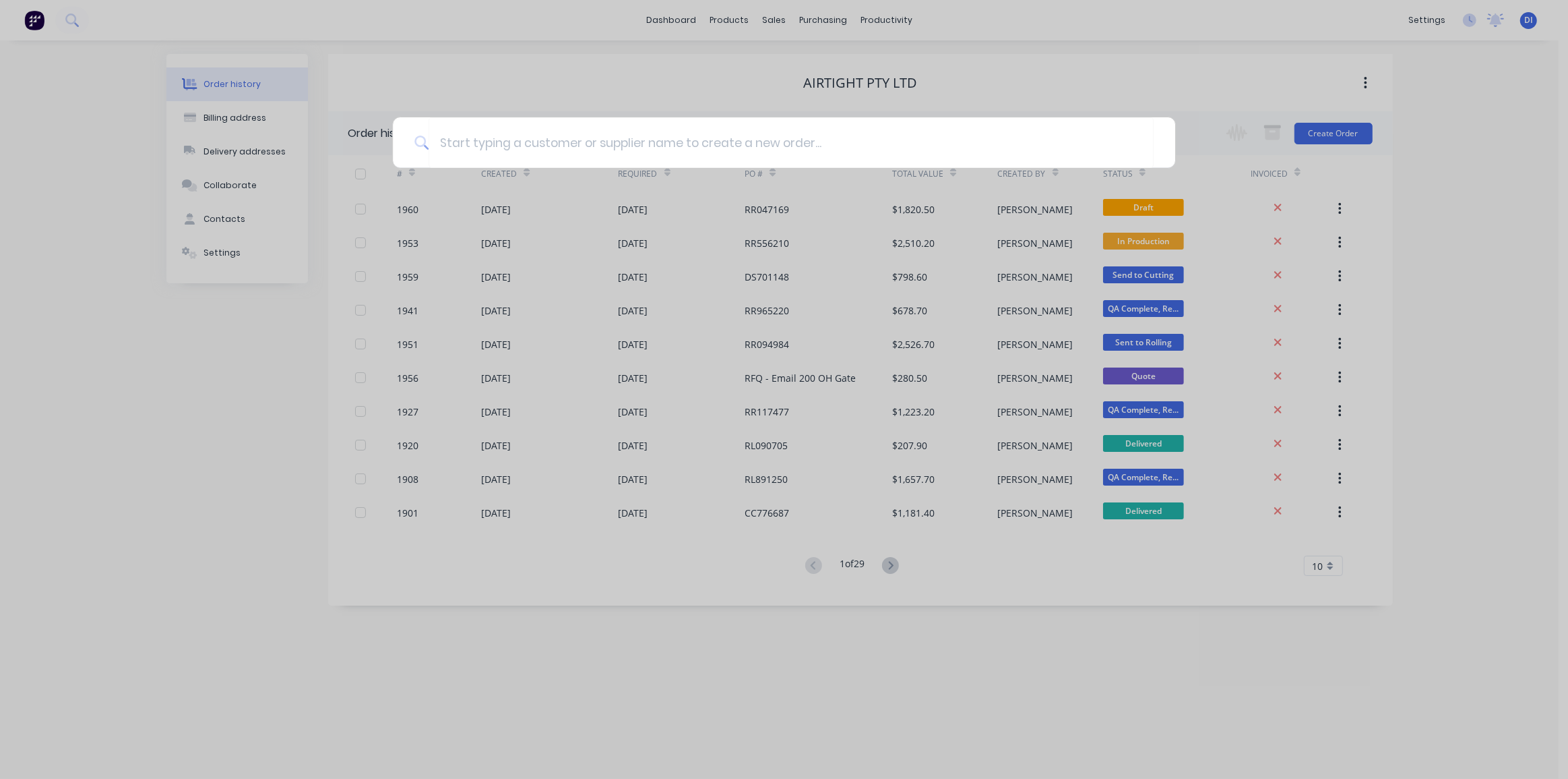
click at [1418, 240] on div at bounding box center [784, 389] width 1568 height 779
